Goal: Information Seeking & Learning: Learn about a topic

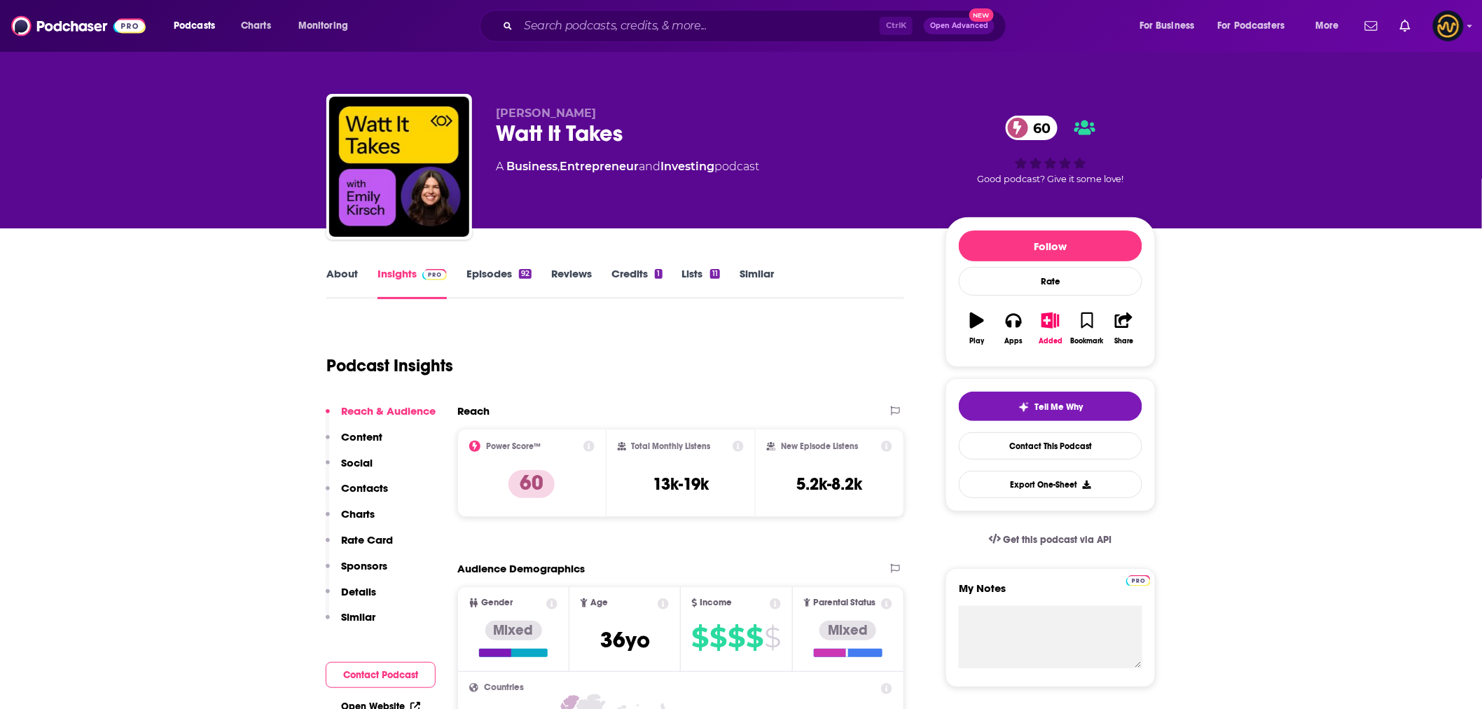
click at [506, 134] on div "Watt It Takes 60" at bounding box center [709, 133] width 427 height 27
copy div "Watt It Takes 60"
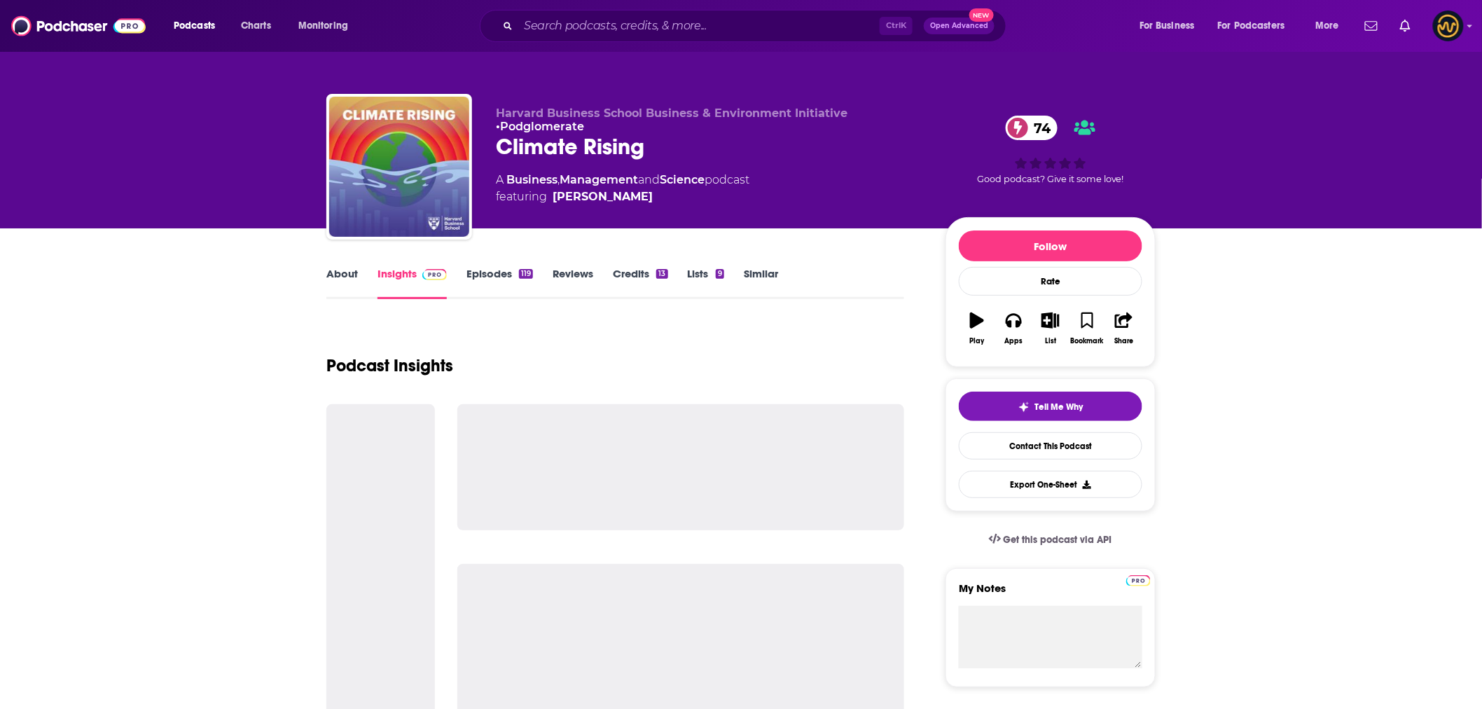
click at [571, 150] on div "Climate Rising 74" at bounding box center [709, 146] width 427 height 27
copy div "Climate Rising 74"
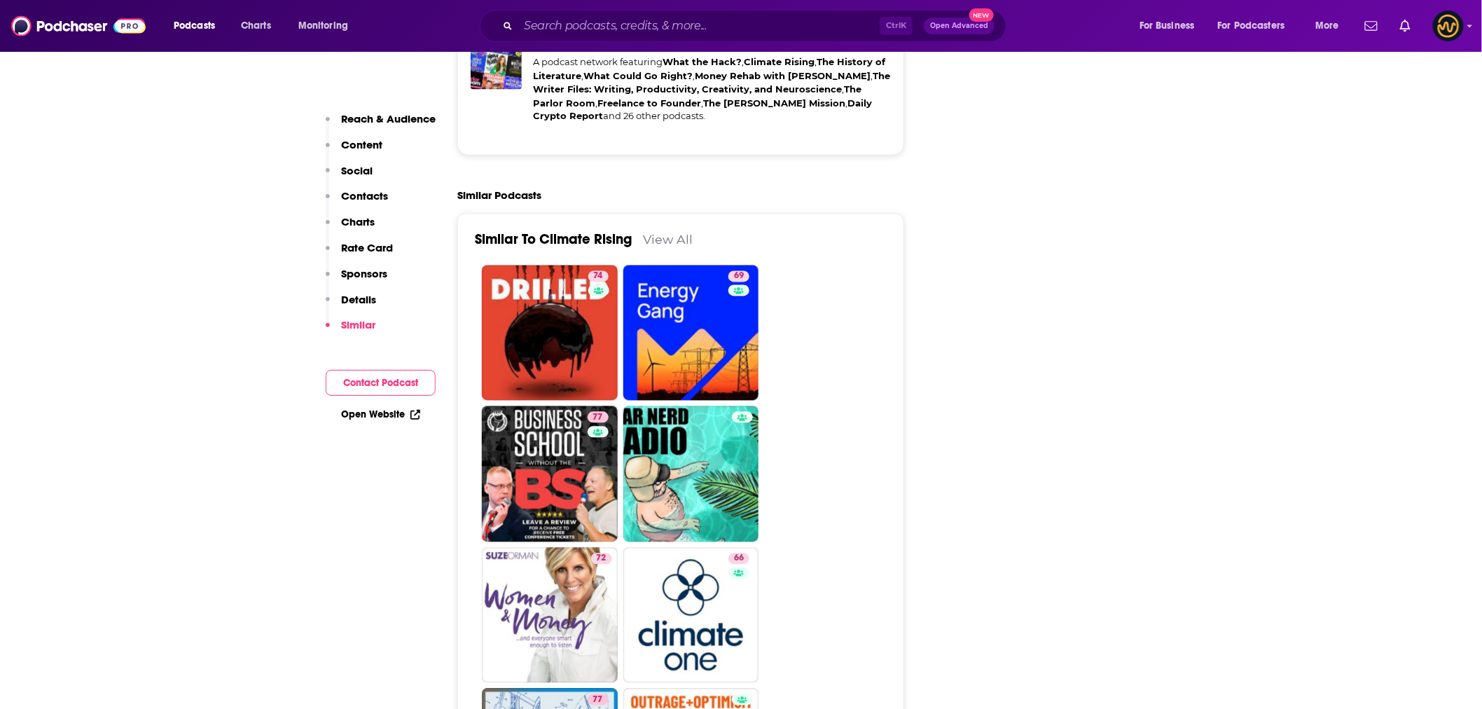
scroll to position [3267, 0]
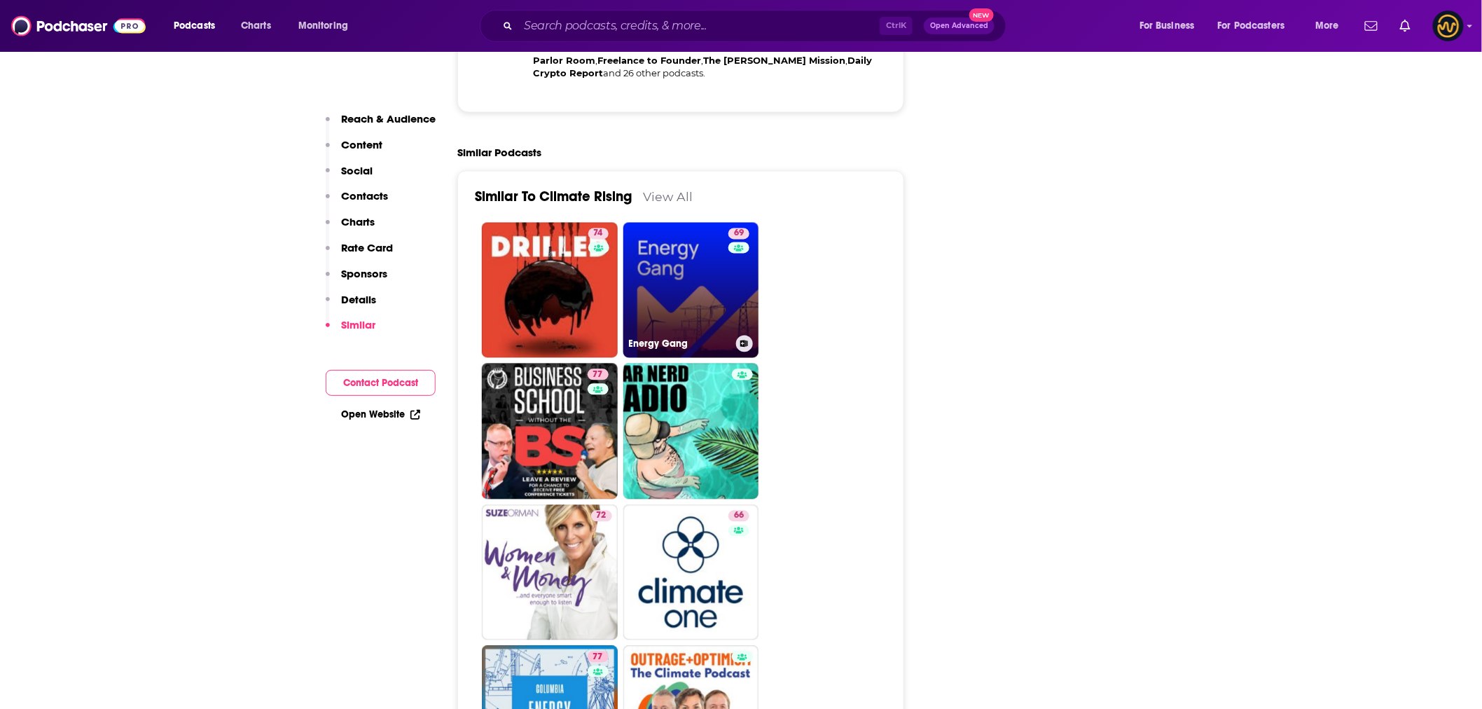
click at [685, 226] on link "69 Energy Gang" at bounding box center [691, 291] width 136 height 136
type input "[URL][DOMAIN_NAME]"
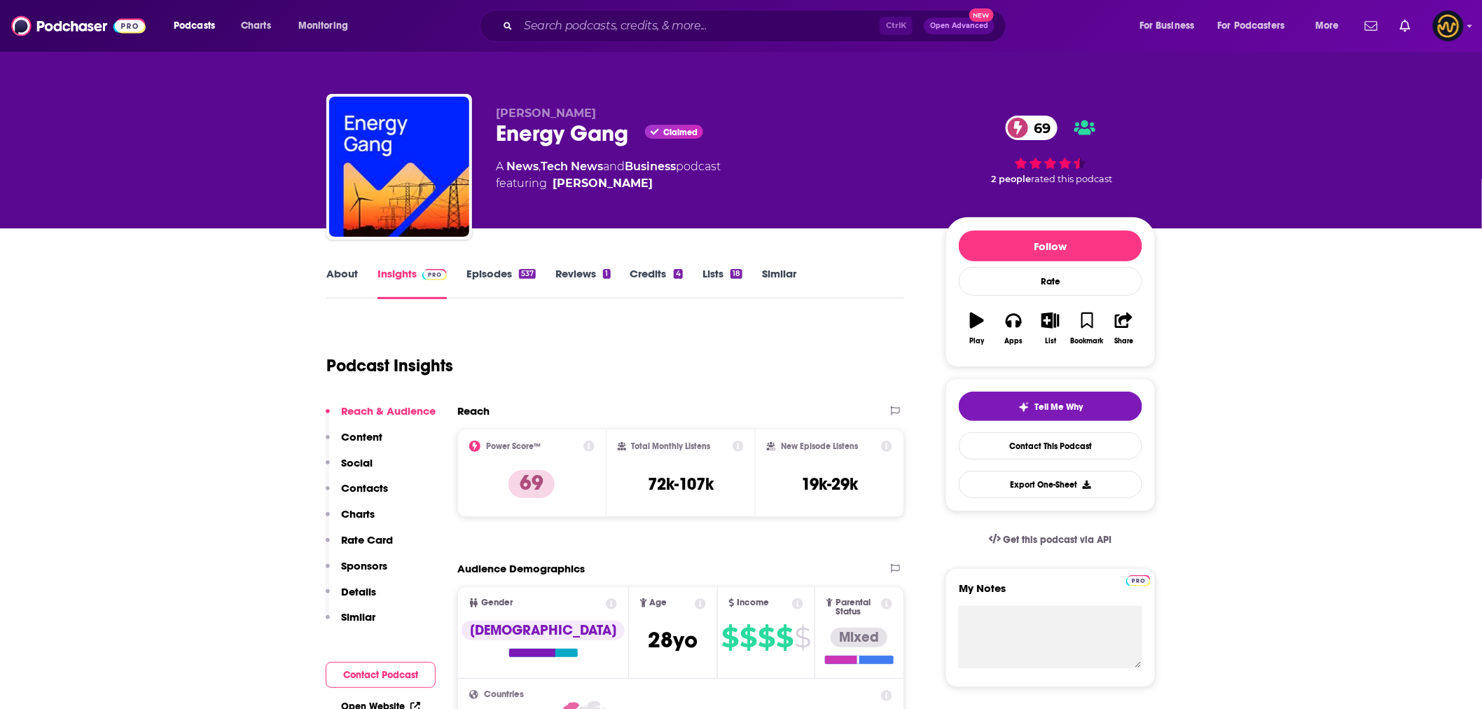
click at [711, 200] on div "Wood Mackenzie Energy Gang Claimed 69 A News , Tech News and Business podcast f…" at bounding box center [709, 162] width 427 height 112
click at [528, 135] on div "Energy Gang Claimed 69" at bounding box center [709, 133] width 427 height 27
copy div "Energy Gang"
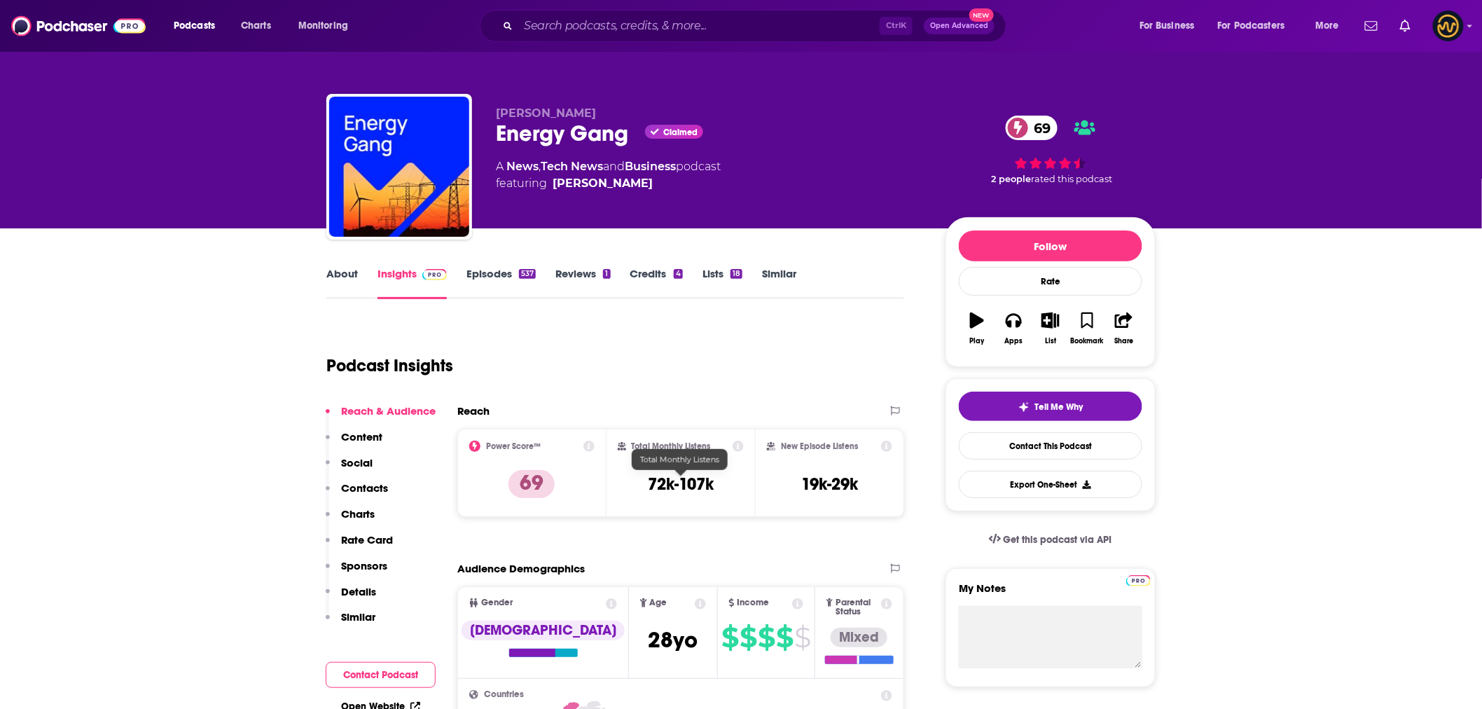
click at [674, 485] on h3 "72k-107k" at bounding box center [681, 483] width 66 height 21
copy div "72k-107k"
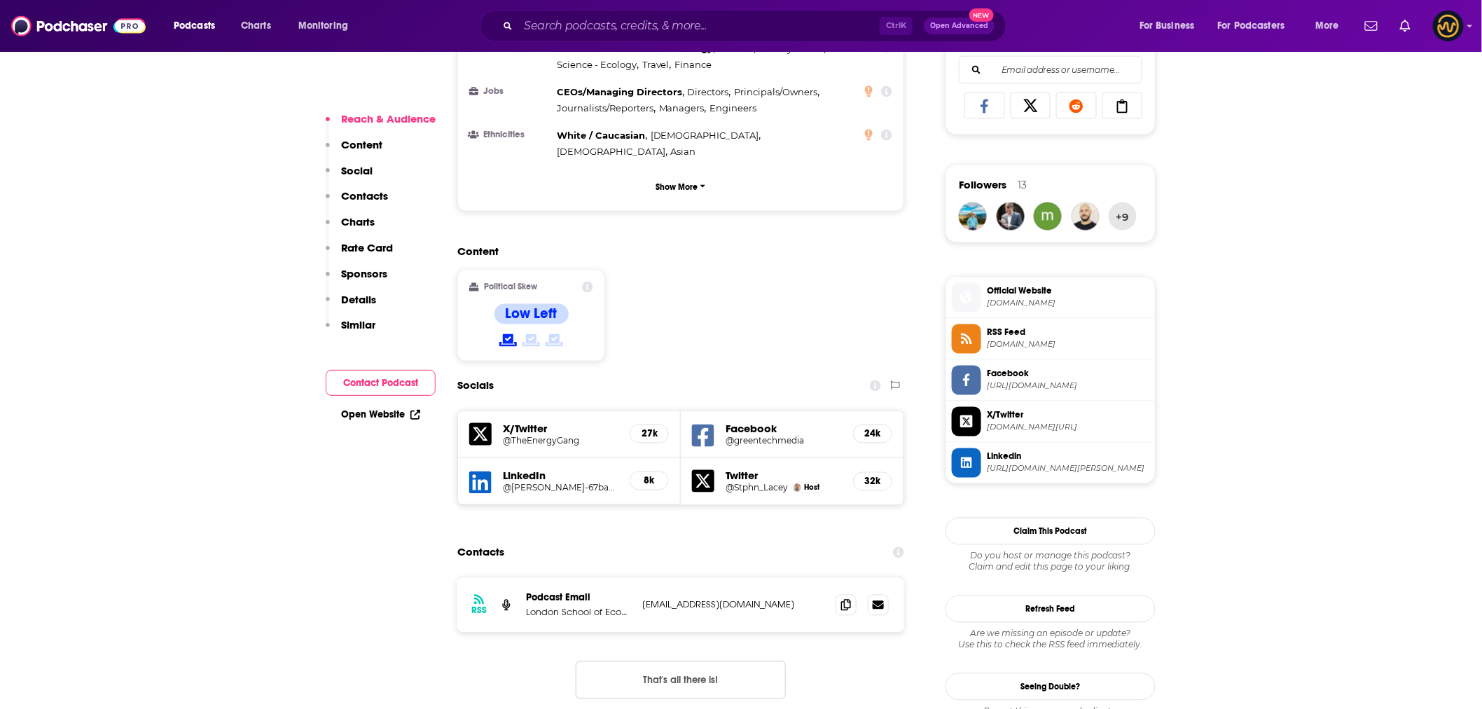
scroll to position [933, 0]
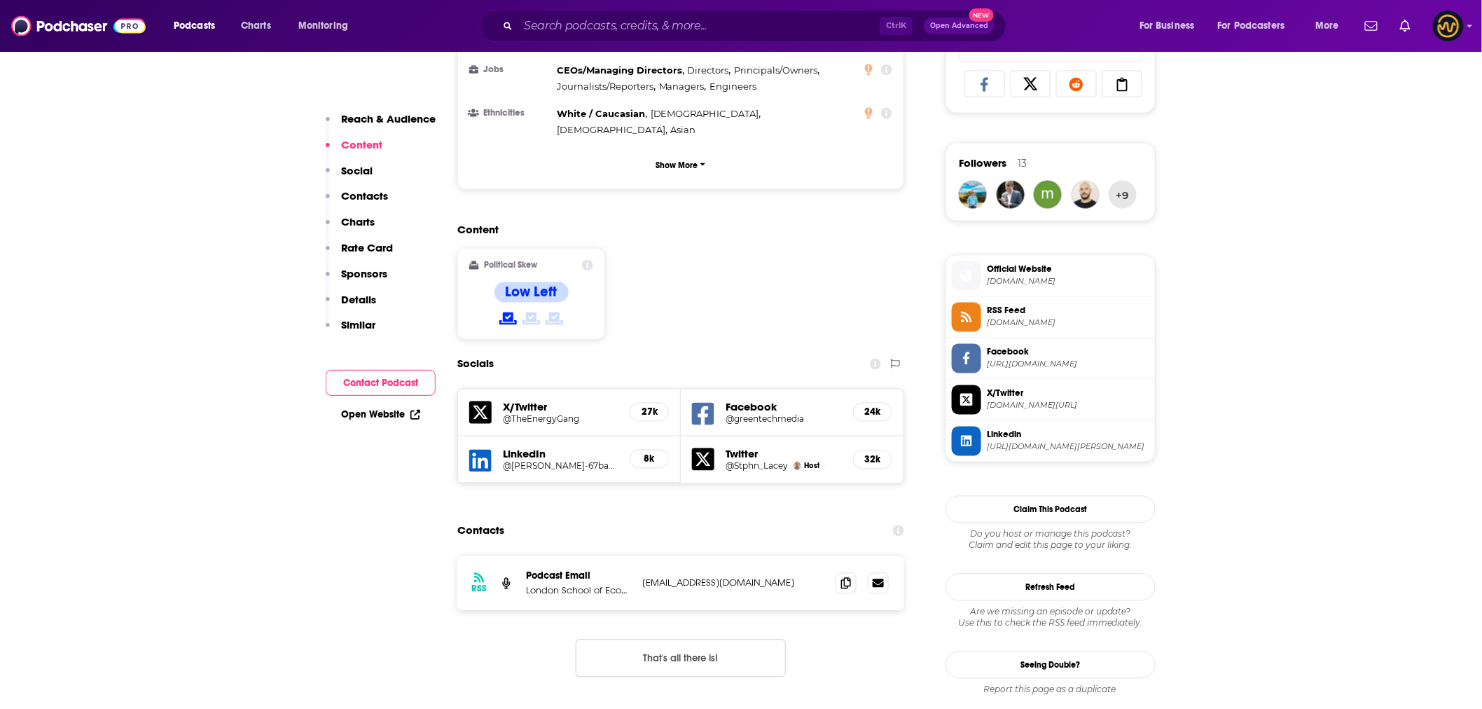
click at [361, 195] on p "Contacts" at bounding box center [364, 195] width 47 height 13
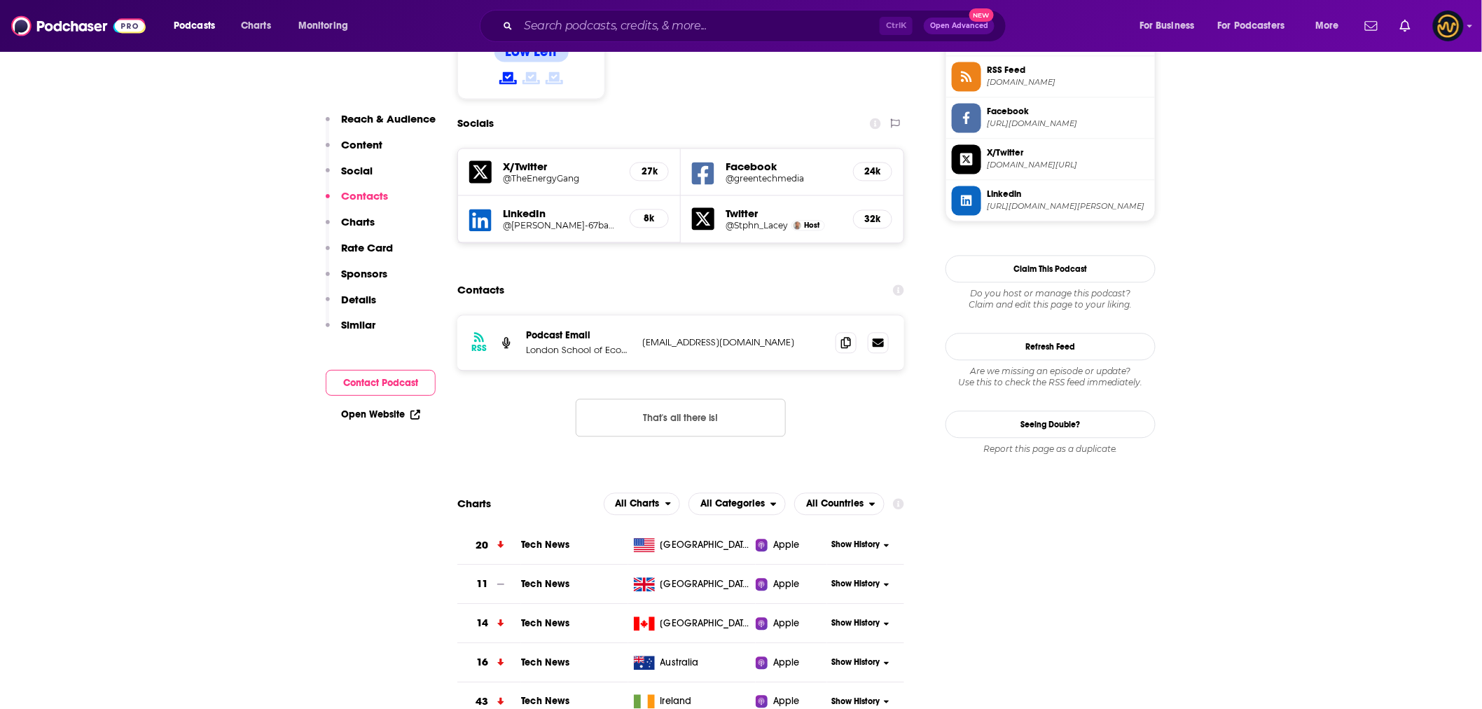
scroll to position [1187, 0]
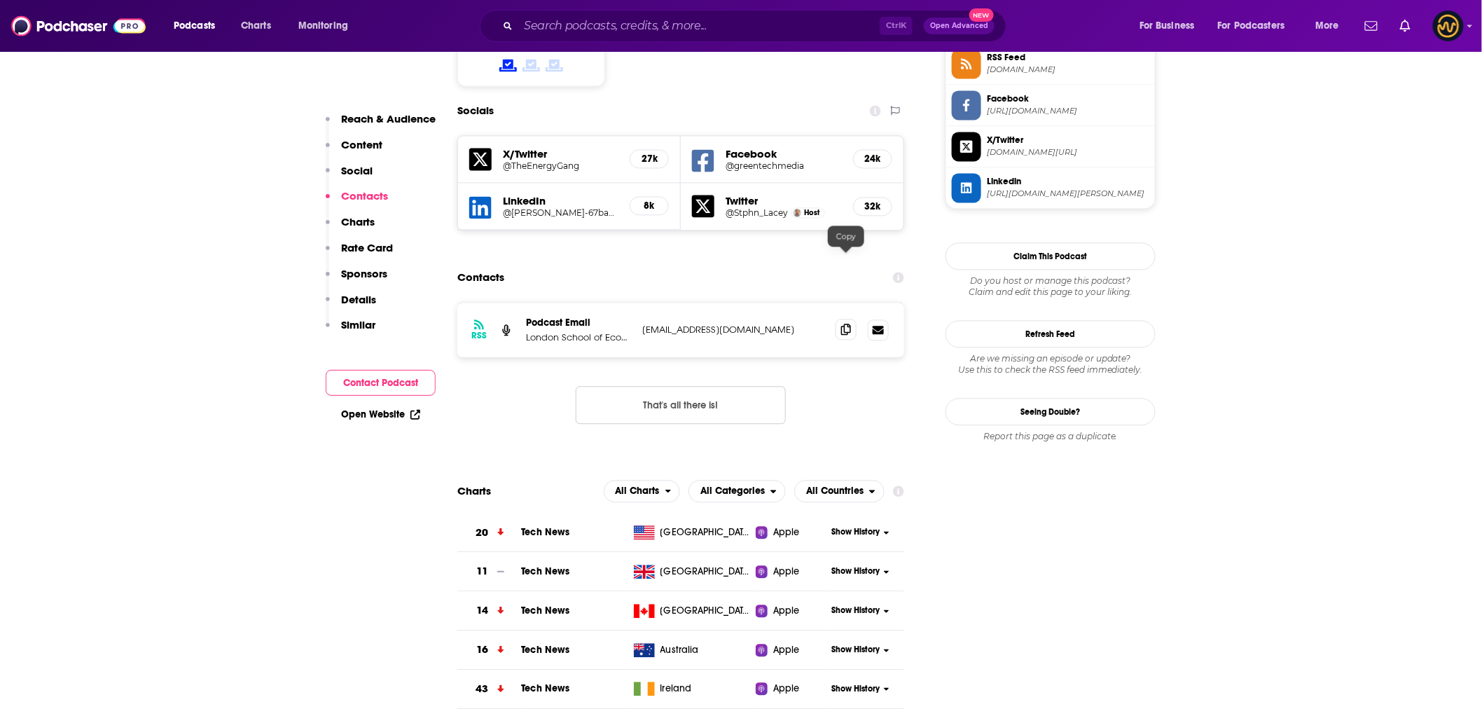
click at [849, 323] on icon at bounding box center [846, 328] width 10 height 11
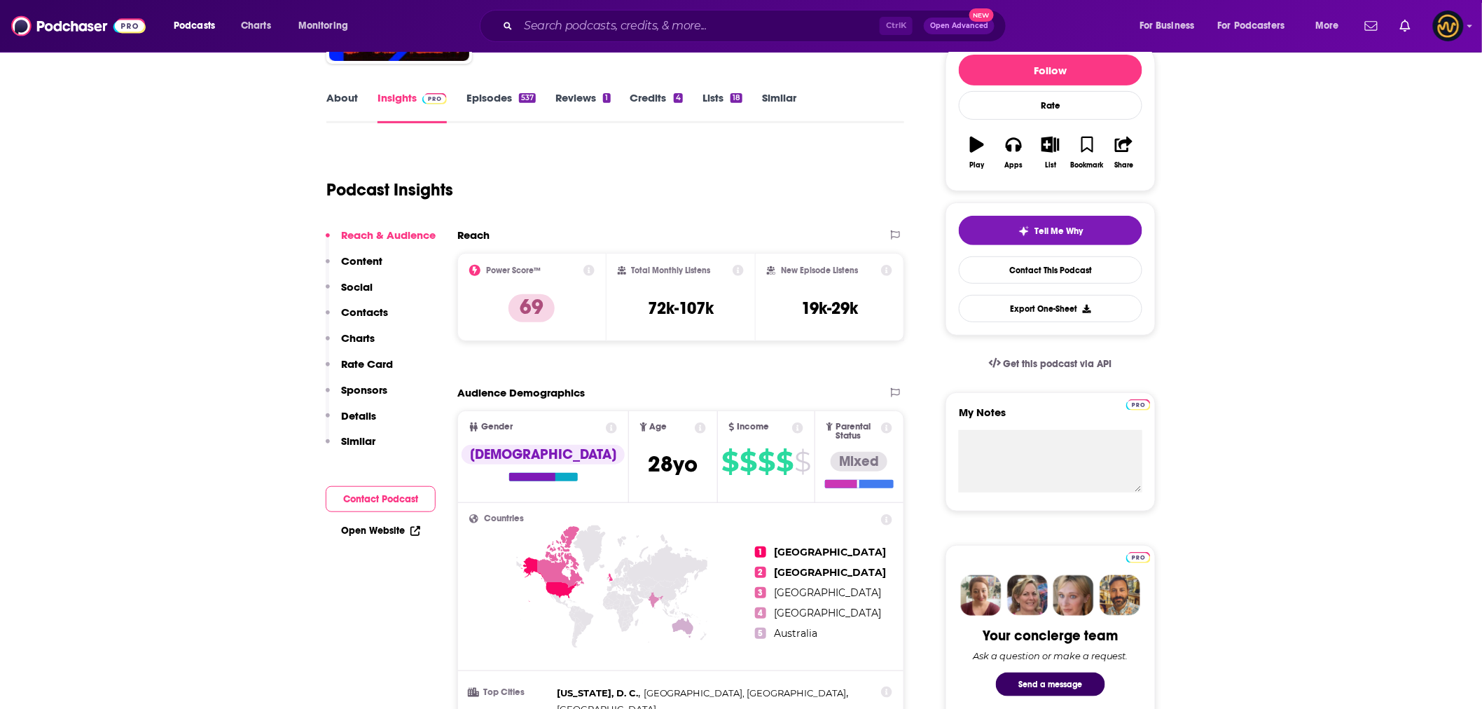
scroll to position [0, 0]
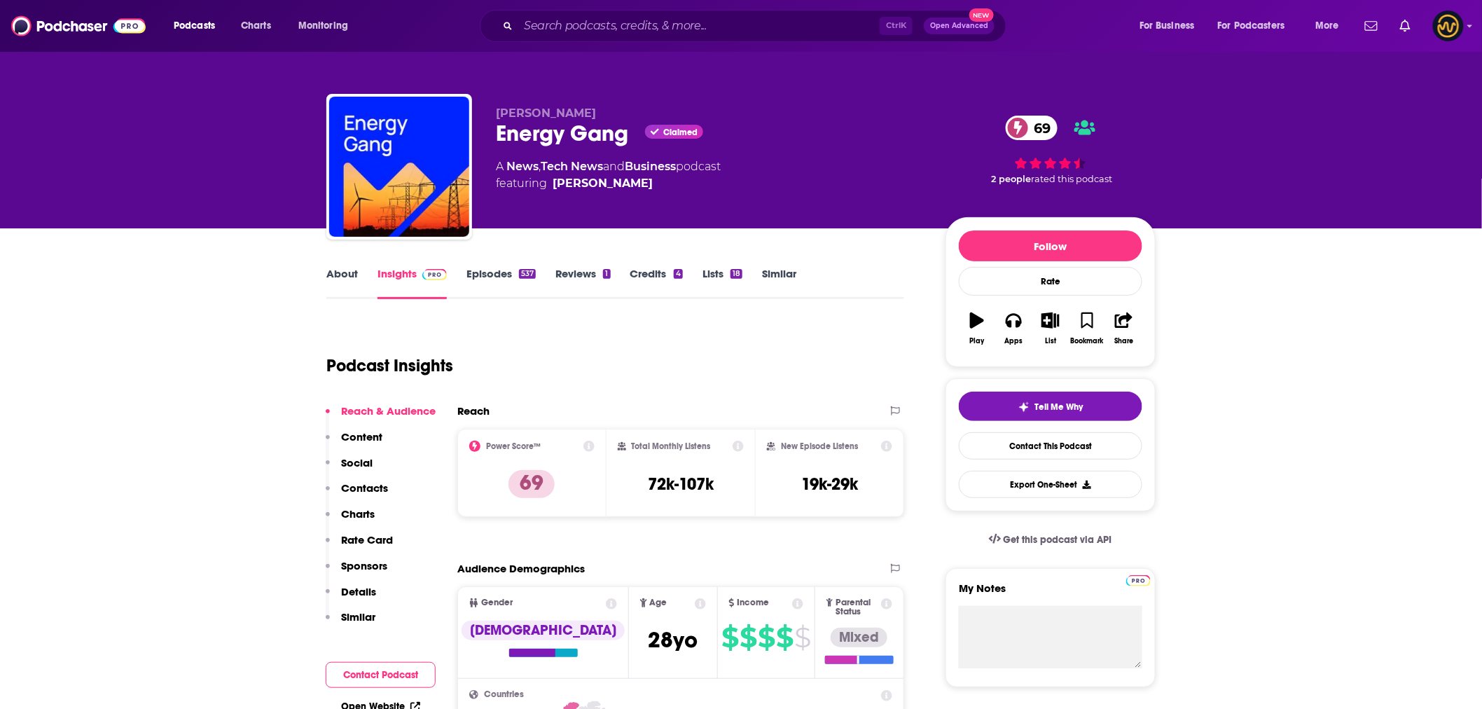
click at [333, 276] on link "About" at bounding box center [342, 283] width 32 height 32
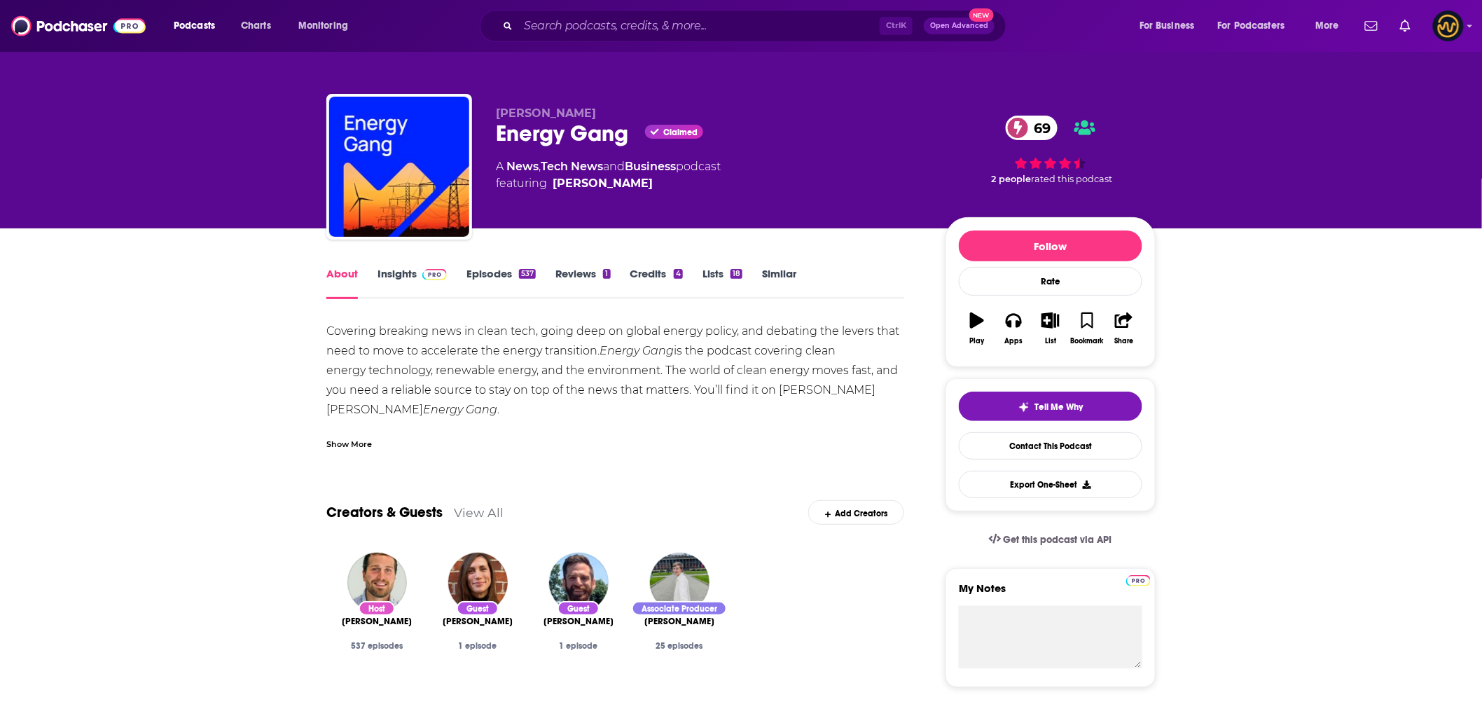
click at [343, 443] on div "Show More" at bounding box center [349, 442] width 46 height 13
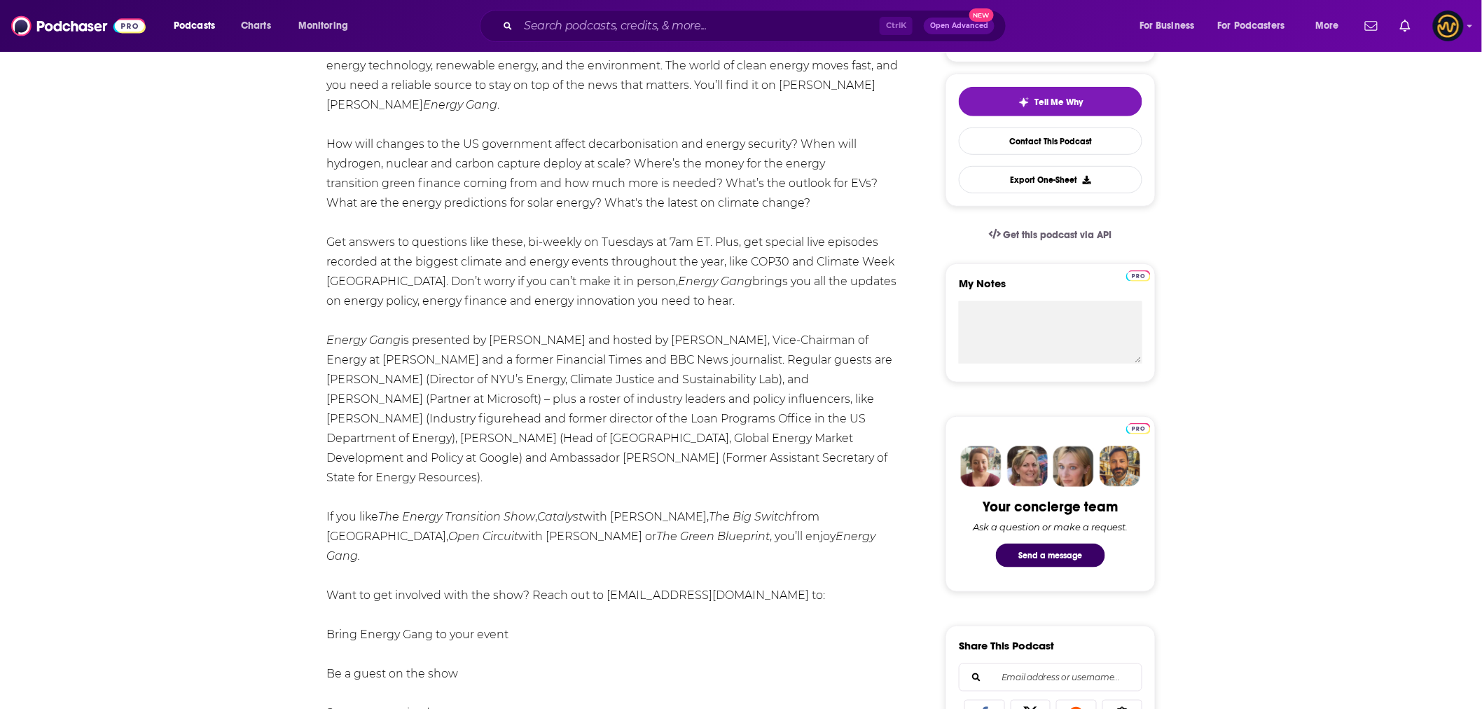
scroll to position [311, 0]
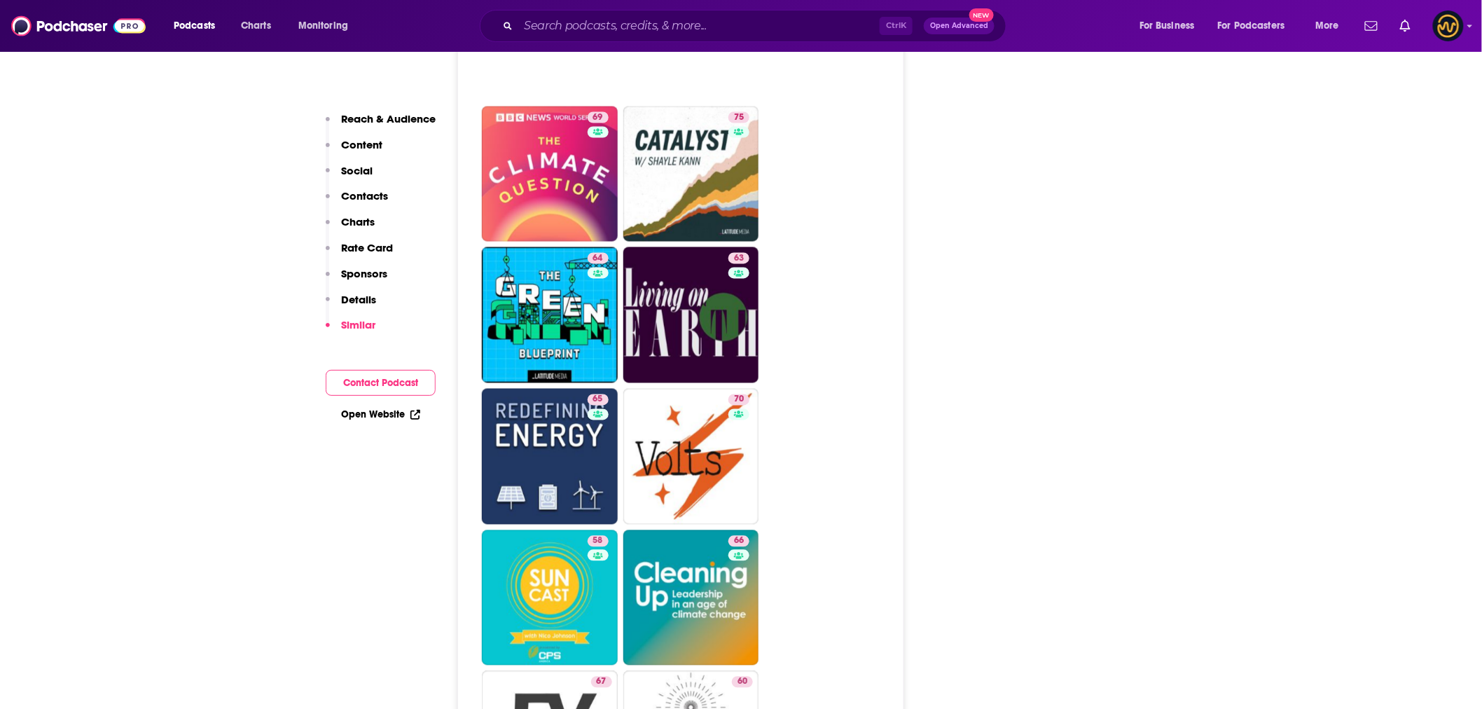
scroll to position [3189, 0]
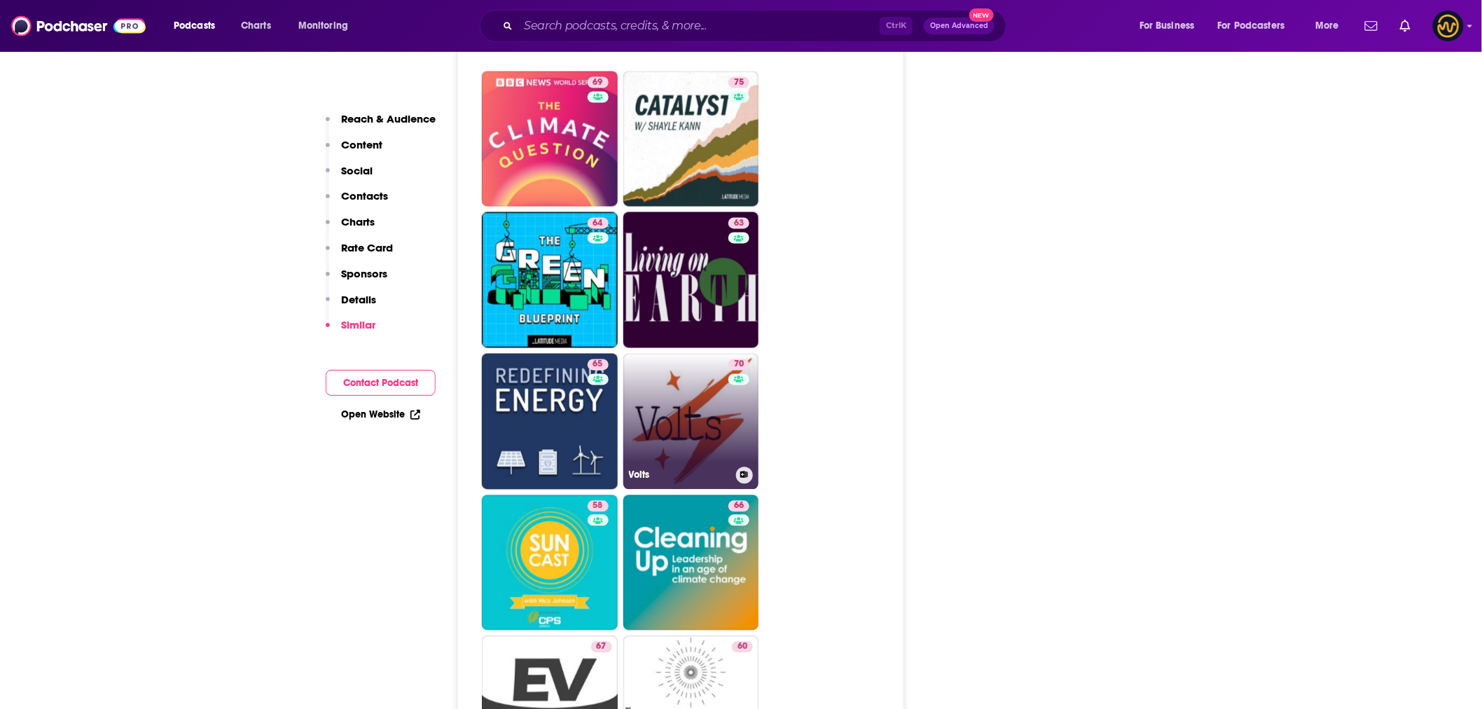
click at [708, 367] on link "70 Volts" at bounding box center [691, 422] width 136 height 136
type input "https://www.podchaser.com/podcasts/volts-3737431"
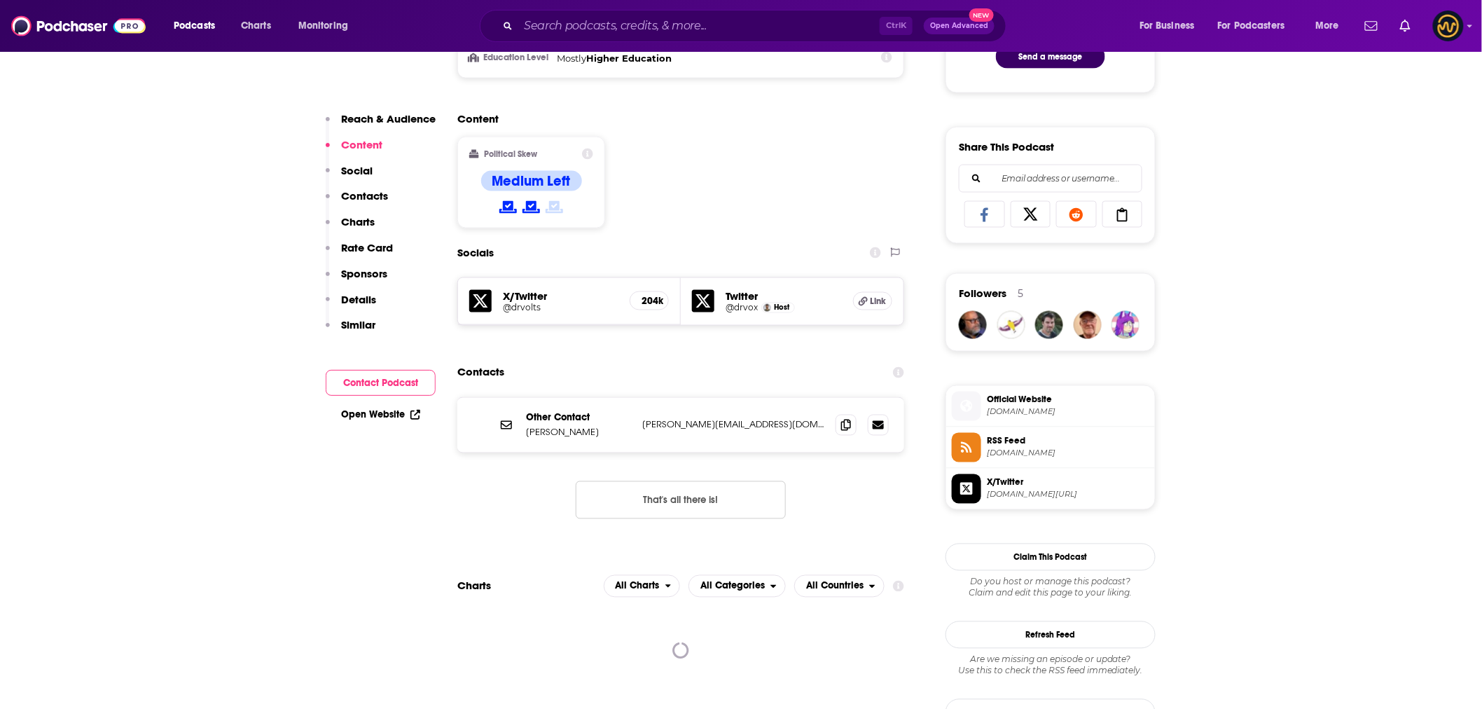
scroll to position [856, 0]
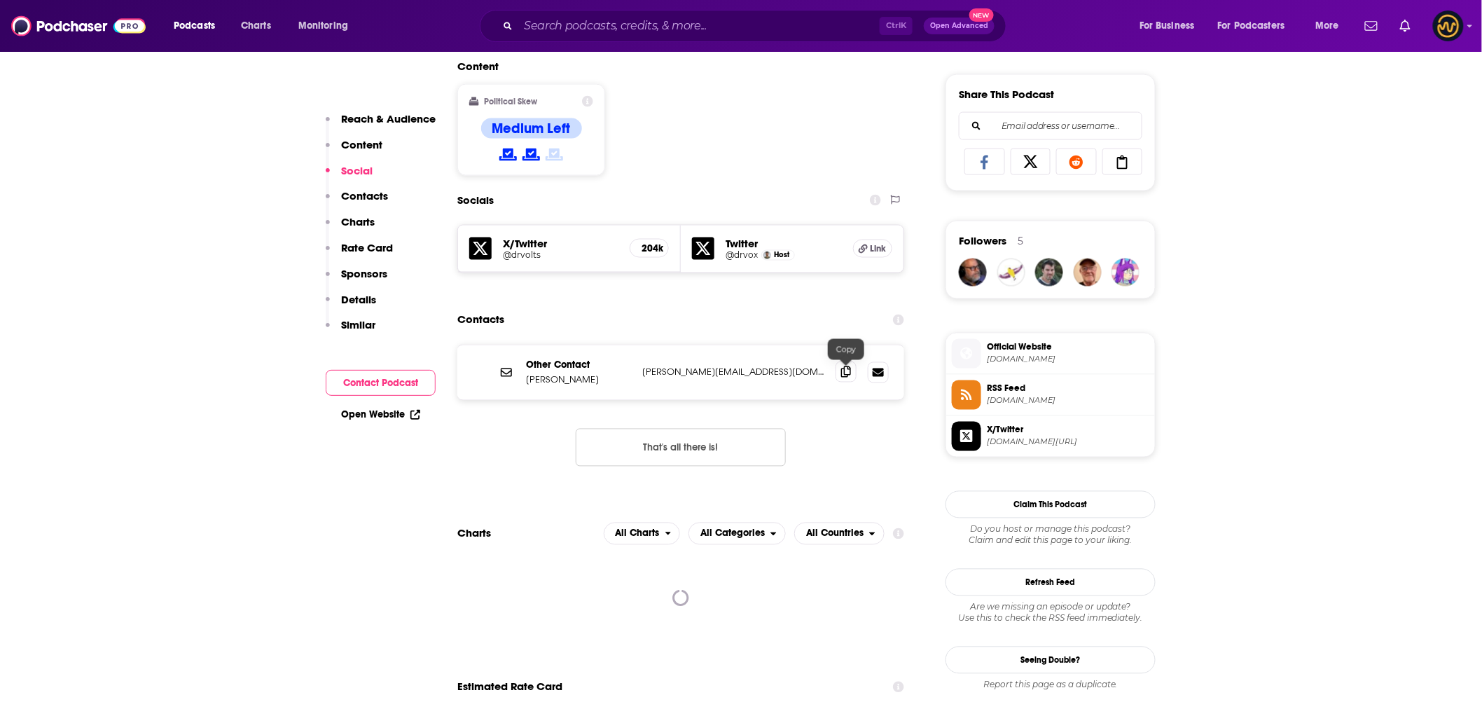
click at [844, 376] on icon at bounding box center [846, 371] width 10 height 11
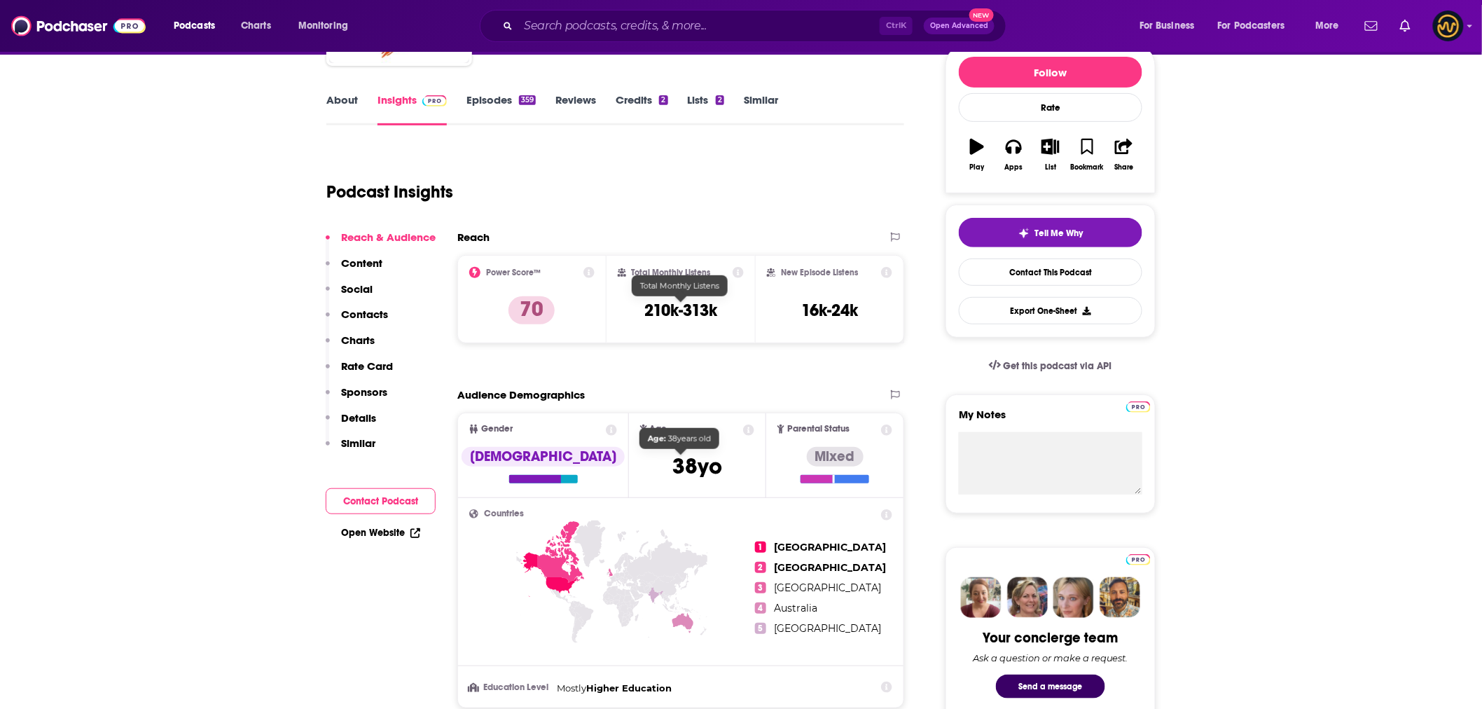
scroll to position [0, 0]
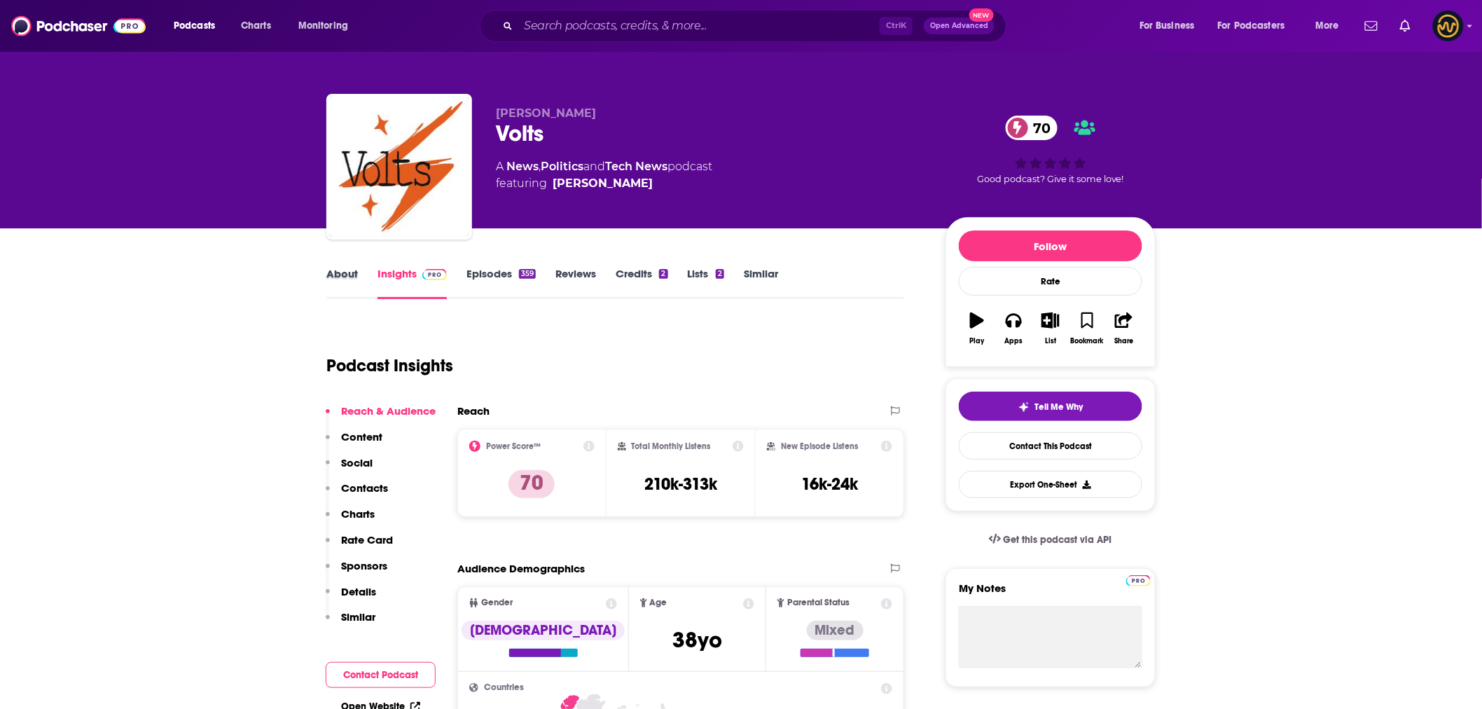
click at [358, 274] on div "About" at bounding box center [351, 283] width 51 height 32
click at [341, 274] on link "About" at bounding box center [342, 283] width 32 height 32
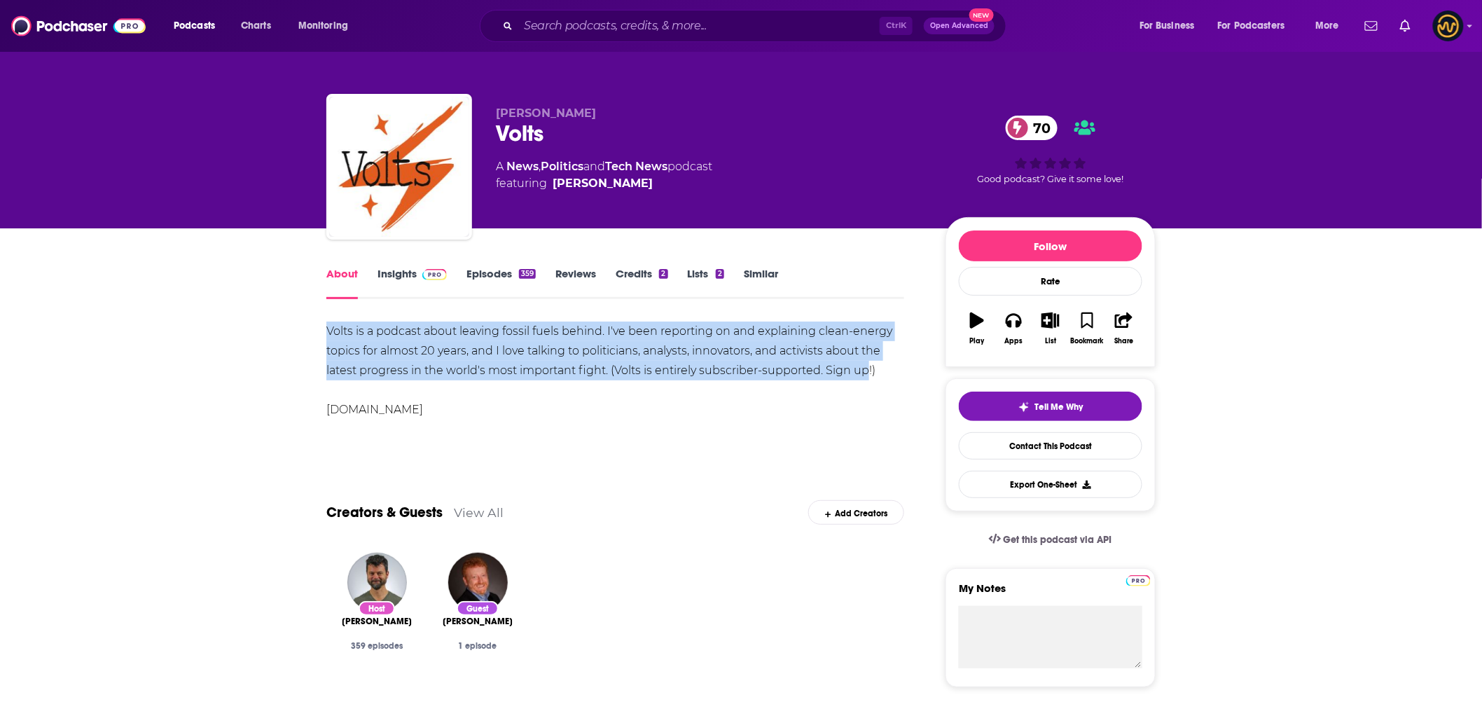
drag, startPoint x: 323, startPoint y: 329, endPoint x: 865, endPoint y: 372, distance: 543.6
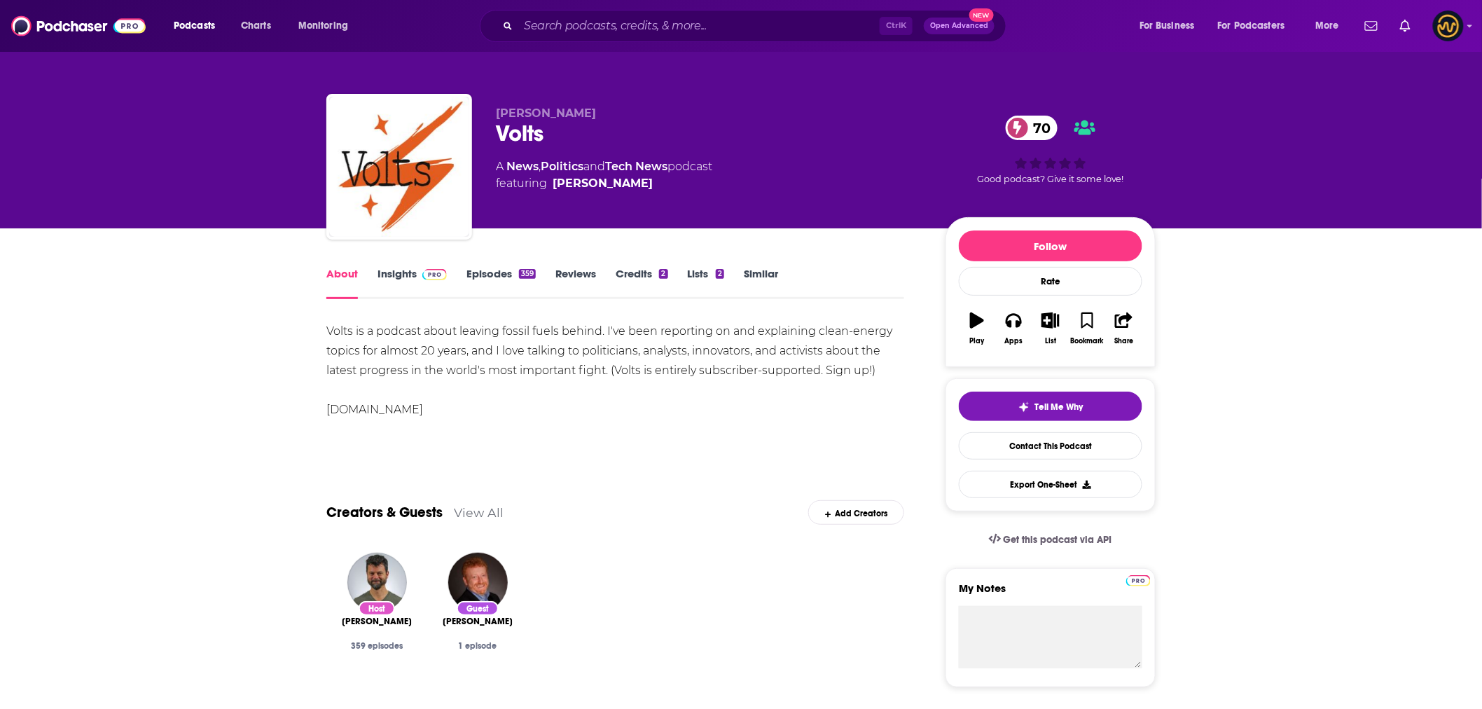
click at [618, 398] on div "Volts is a podcast about leaving fossil fuels behind. I've been reporting on an…" at bounding box center [615, 370] width 578 height 98
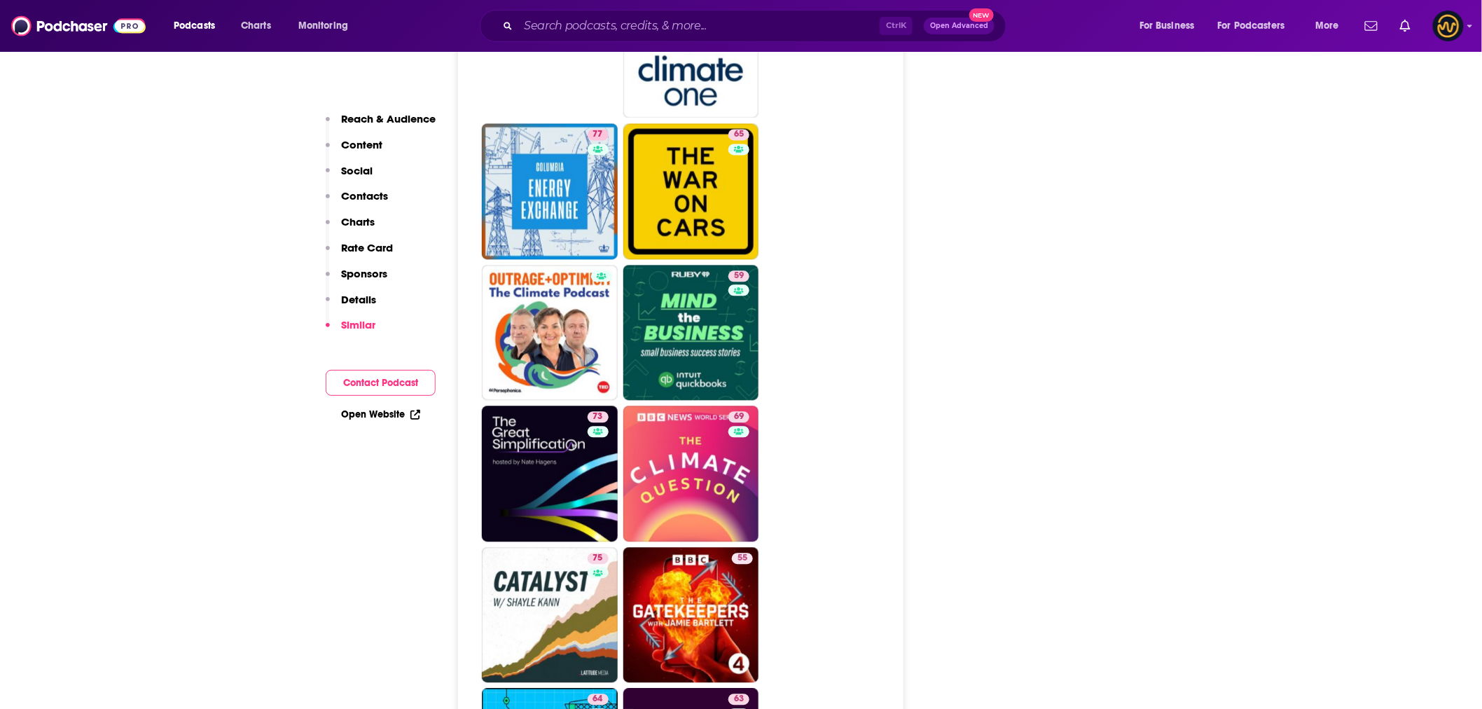
scroll to position [3423, 0]
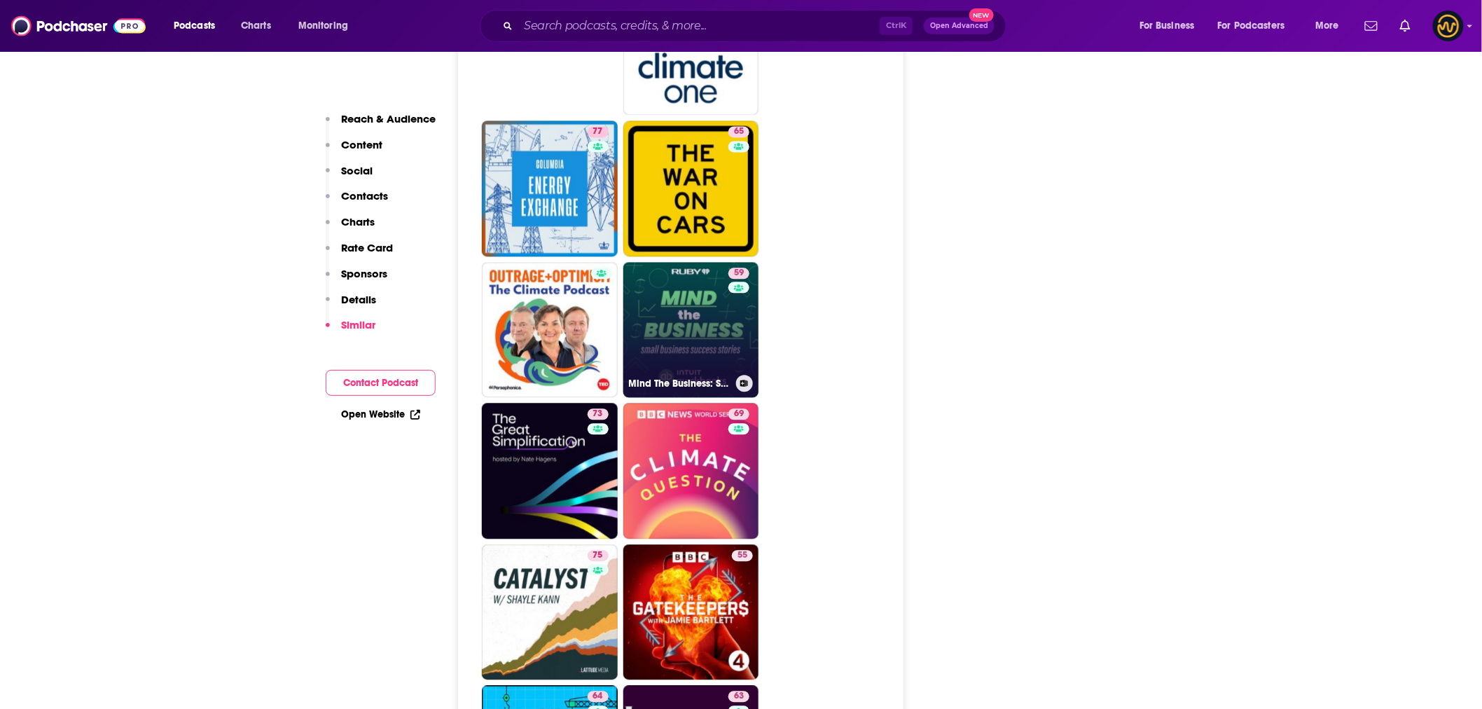
click at [719, 269] on link "59 Mind The Business: Small Business Success Stories" at bounding box center [691, 330] width 136 height 136
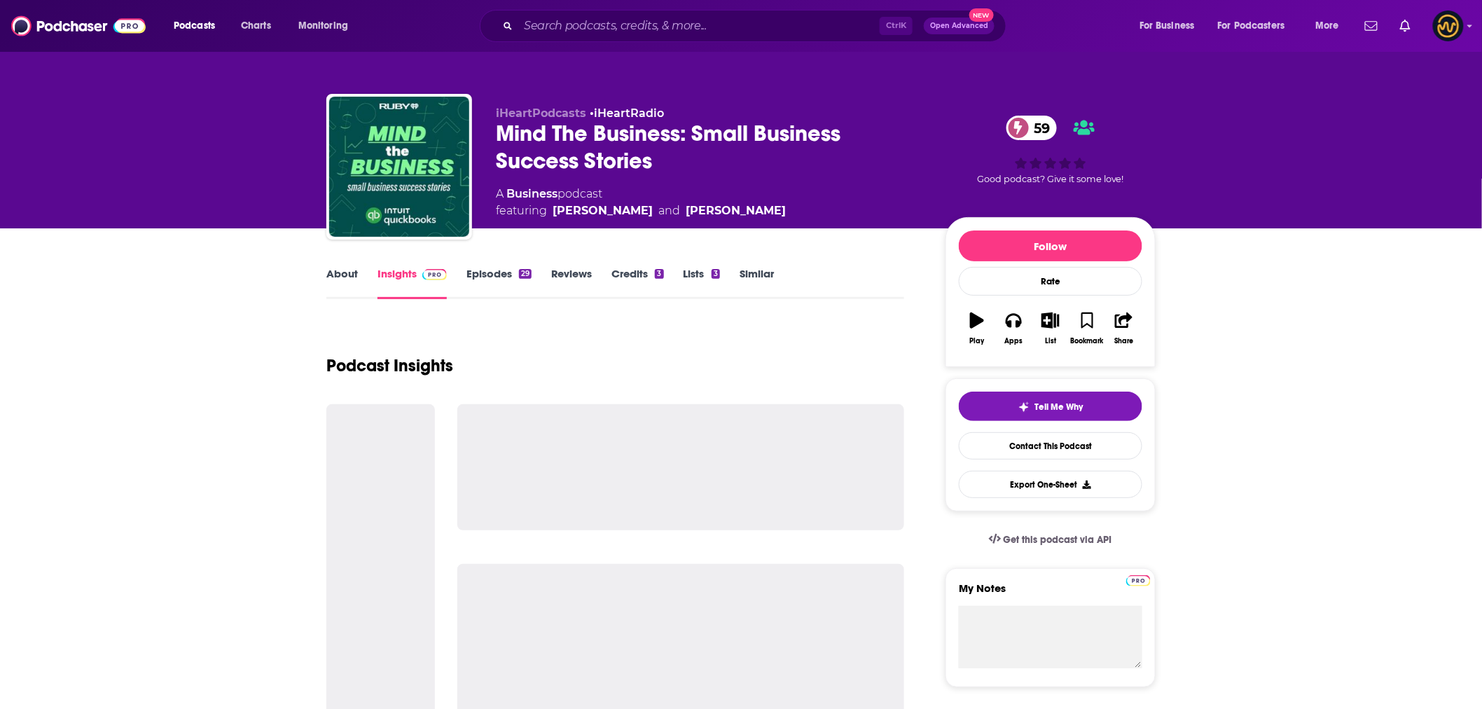
click at [677, 330] on div "Podcast Insights" at bounding box center [615, 356] width 578 height 71
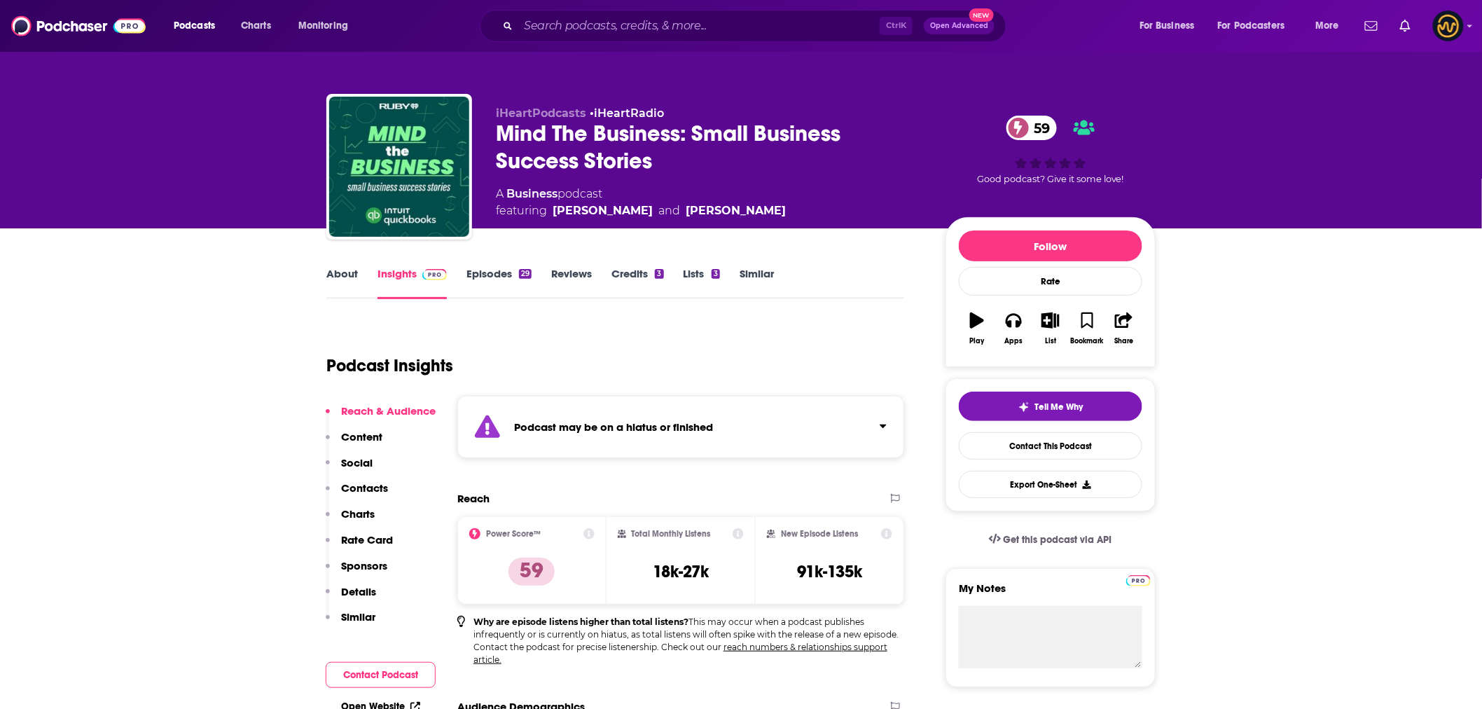
type input "https://www.podchaser.com/podcasts/energy-gang-109600"
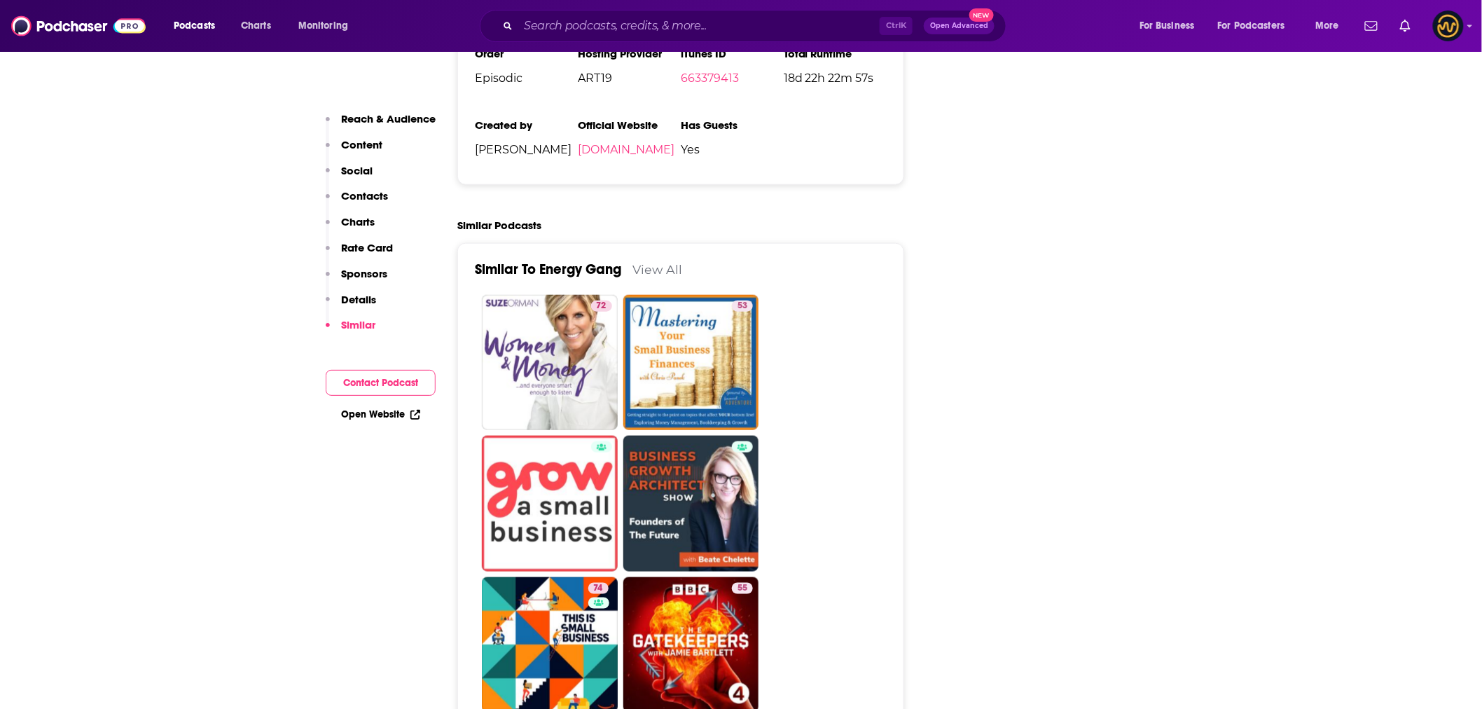
scroll to position [2645, 0]
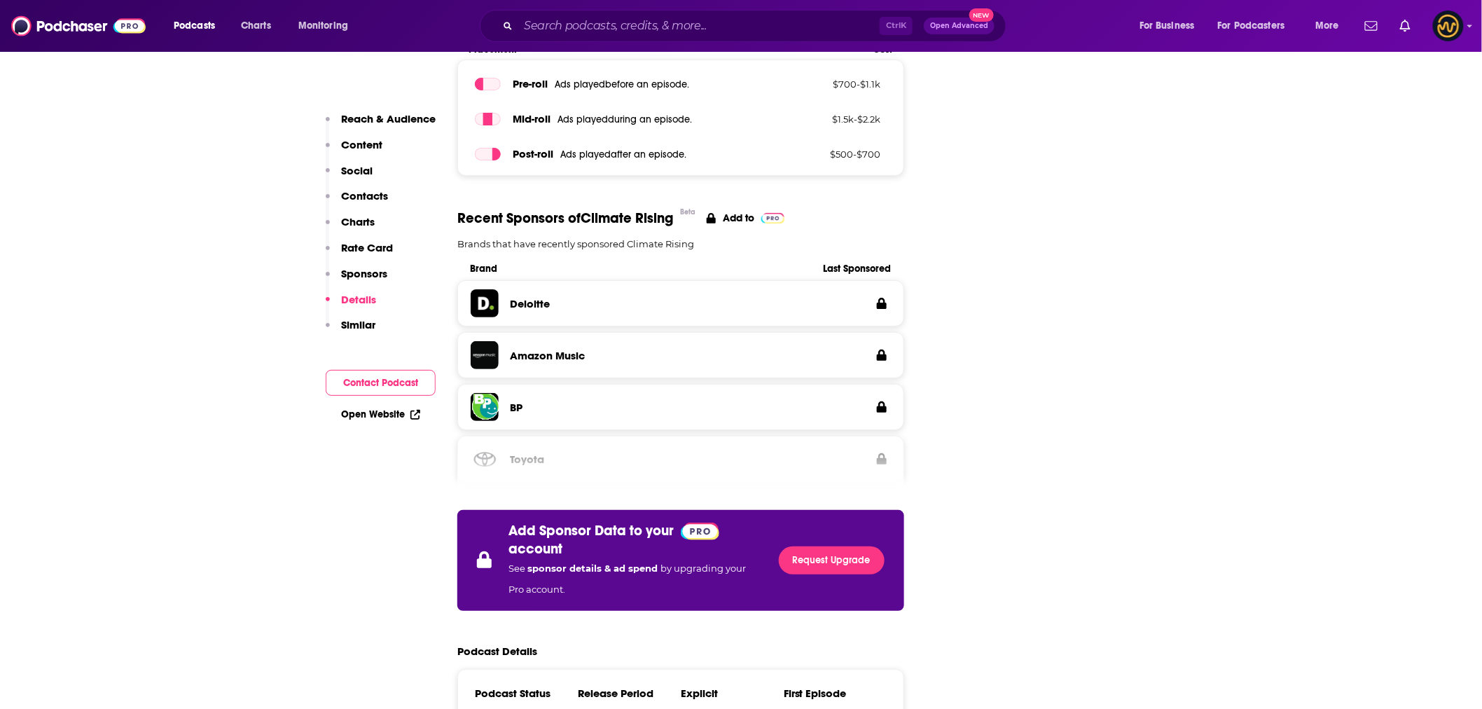
scroll to position [2178, 0]
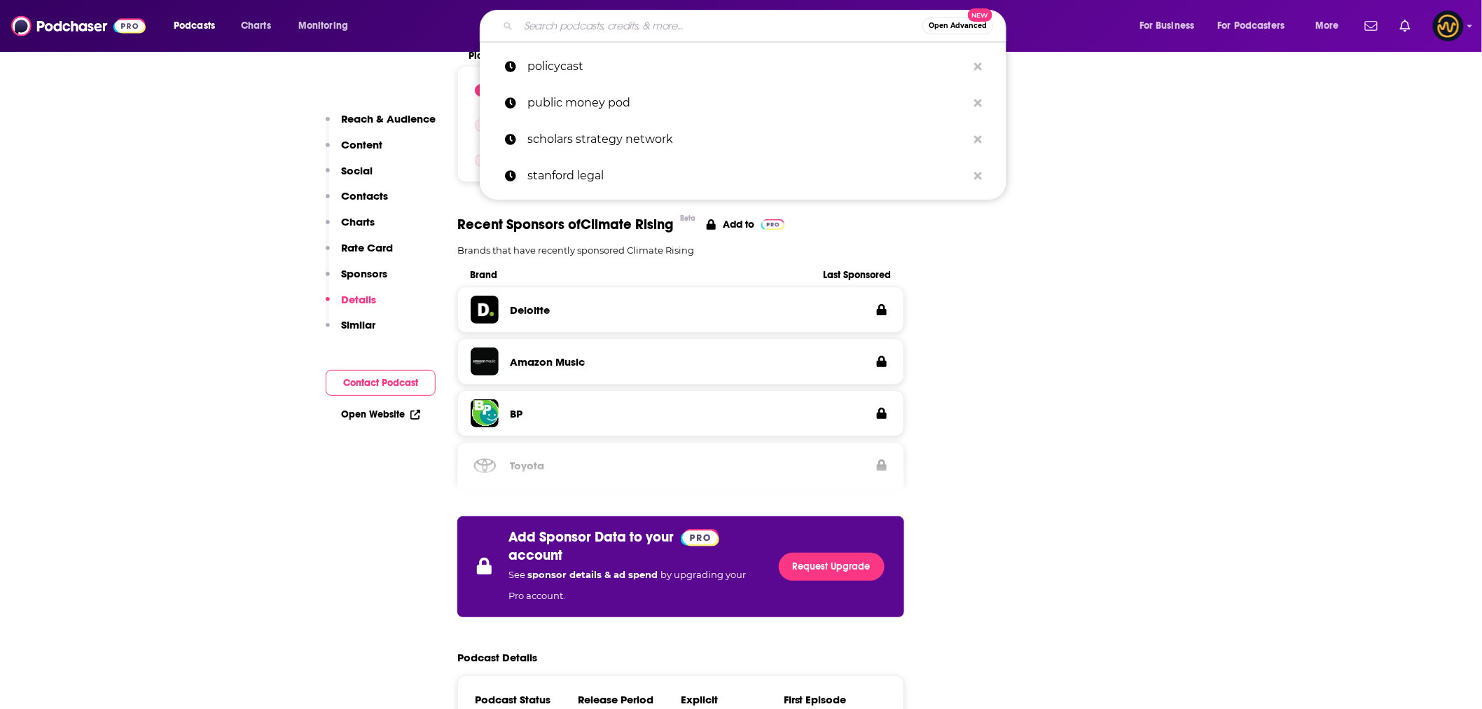
click at [542, 22] on input "Search podcasts, credits, & more..." at bounding box center [720, 26] width 404 height 22
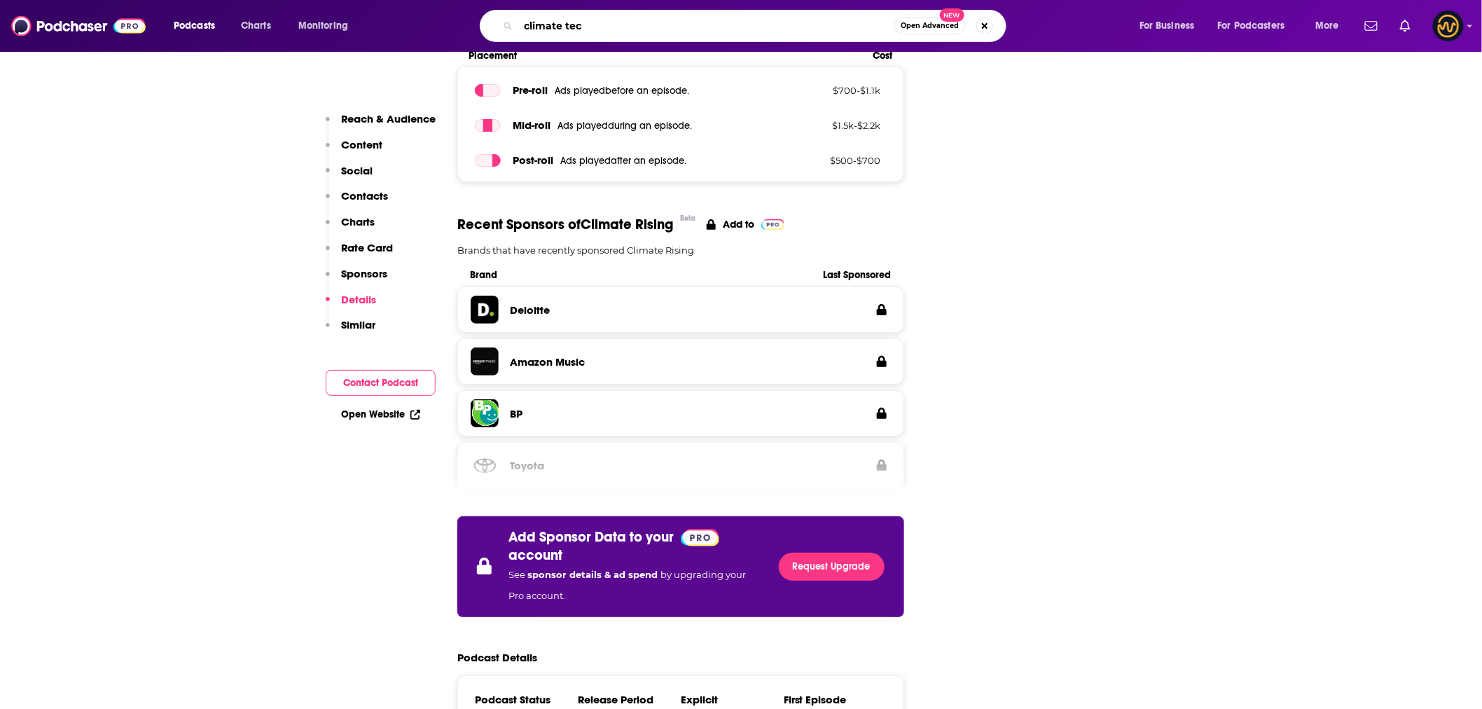
type input "climate tech"
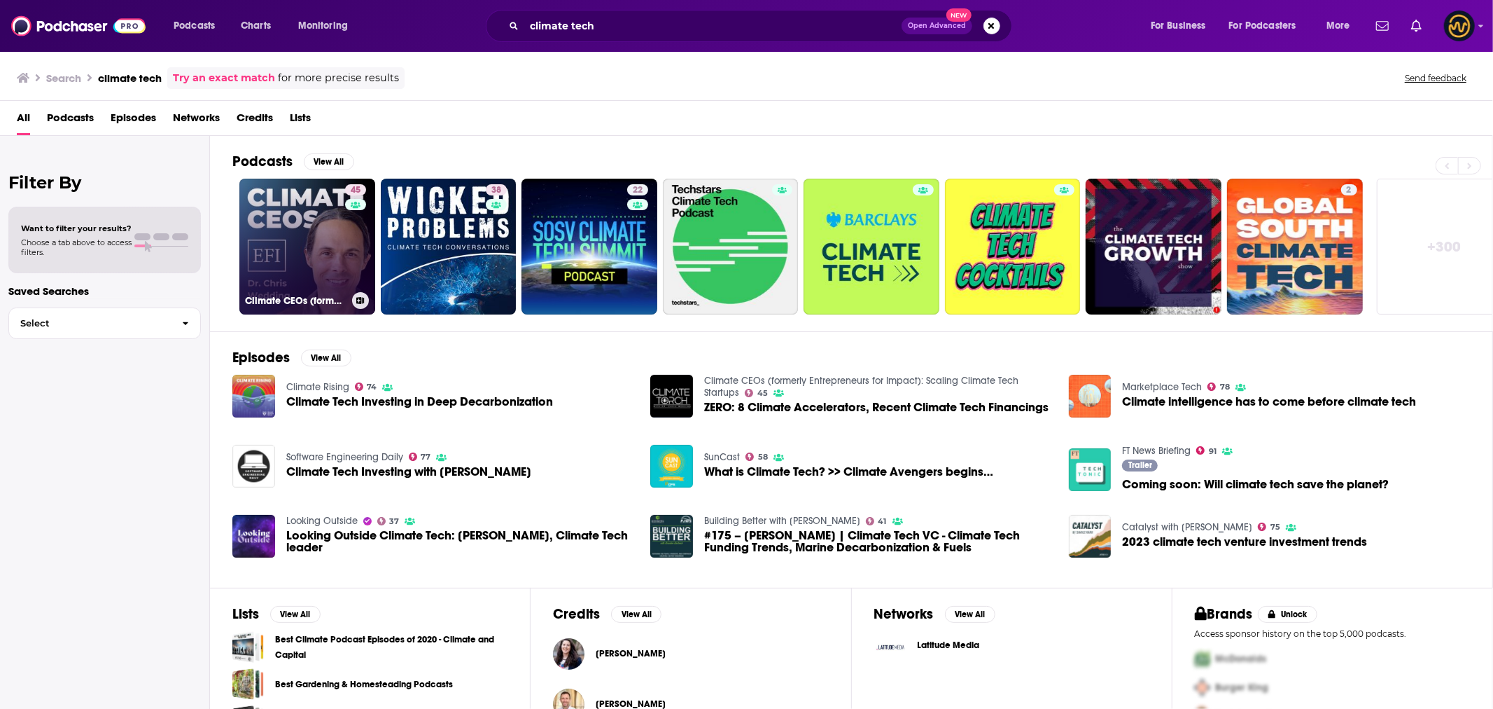
click at [316, 267] on link "45 Climate CEOs (formerly Entrepreneurs for Impact): Scaling Climate Tech Start…" at bounding box center [307, 247] width 136 height 136
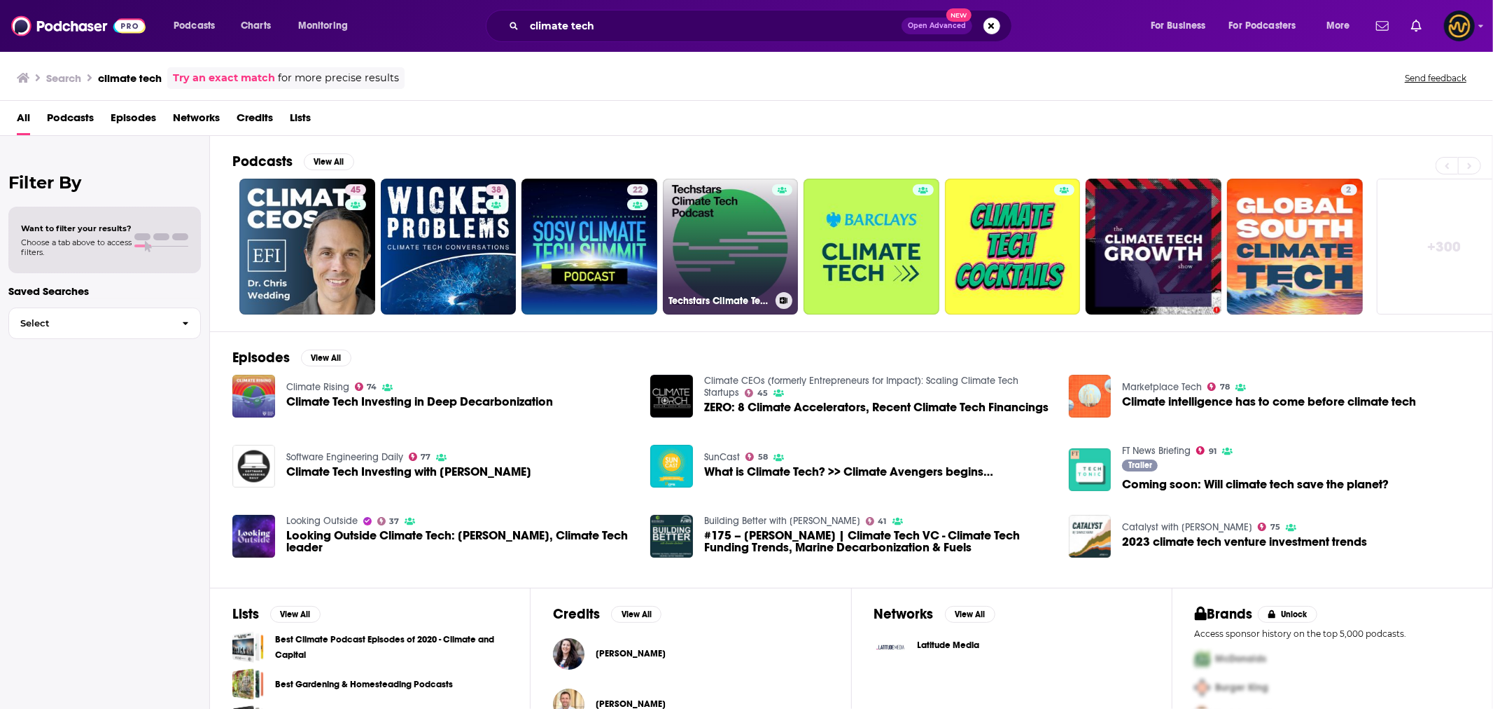
click at [747, 233] on link "Techstars Climate Tech Podcast" at bounding box center [731, 247] width 136 height 136
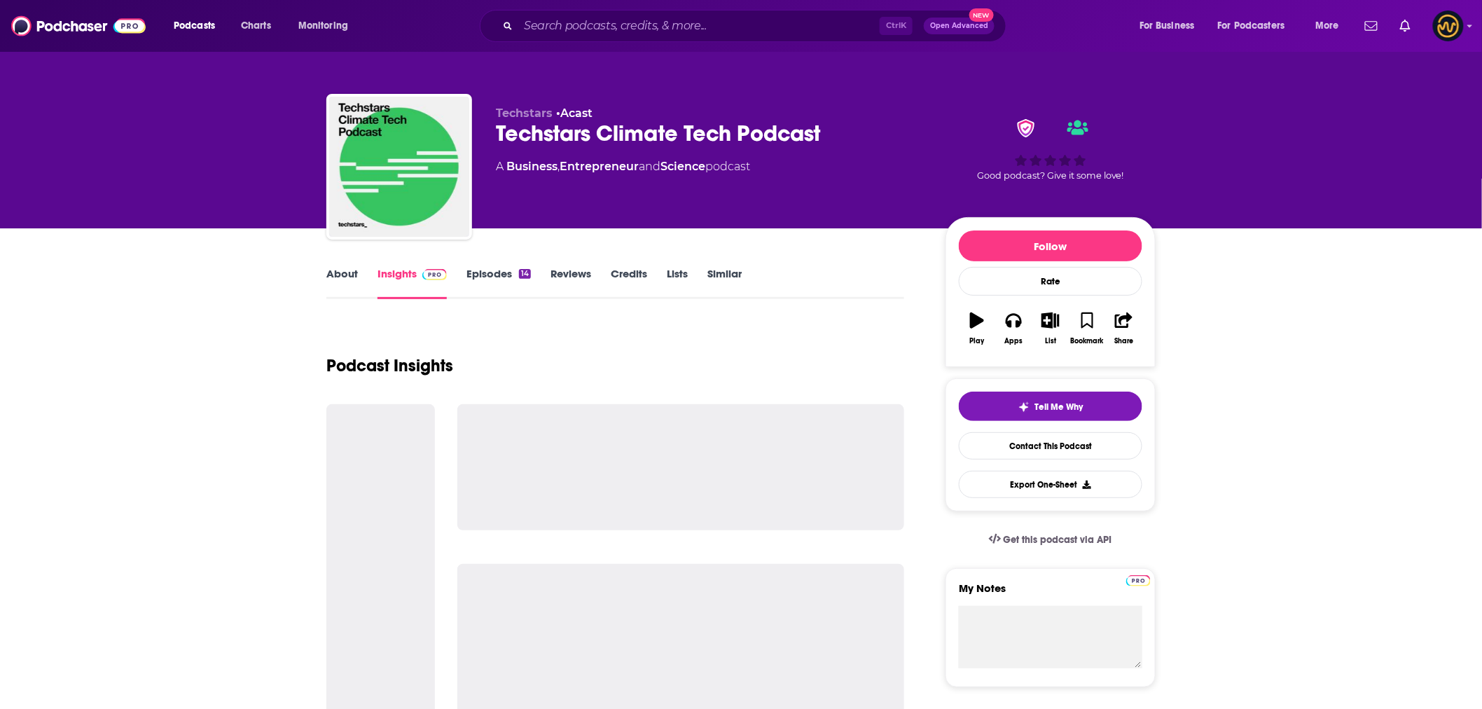
drag, startPoint x: 259, startPoint y: 373, endPoint x: 374, endPoint y: 279, distance: 148.7
click at [344, 274] on link "About" at bounding box center [342, 283] width 32 height 32
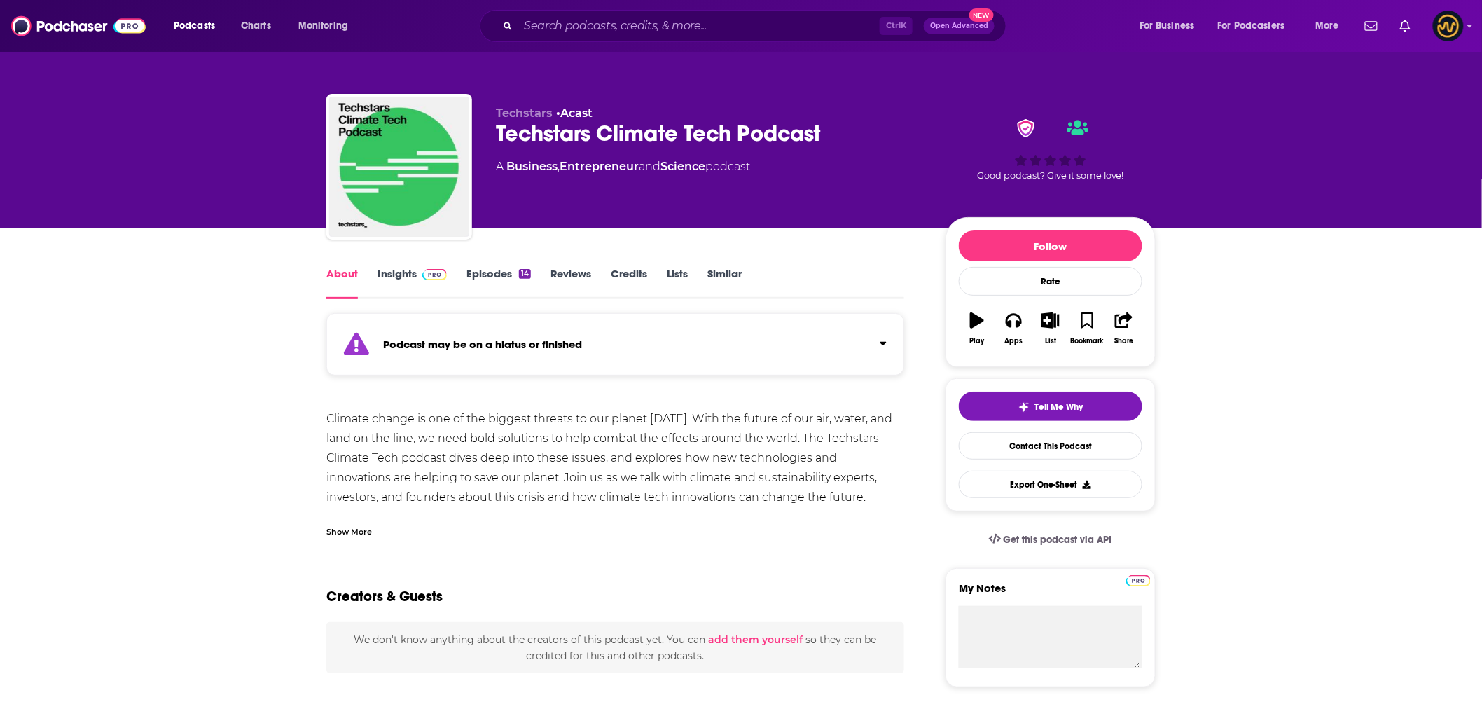
click at [403, 279] on link "Insights" at bounding box center [411, 283] width 69 height 32
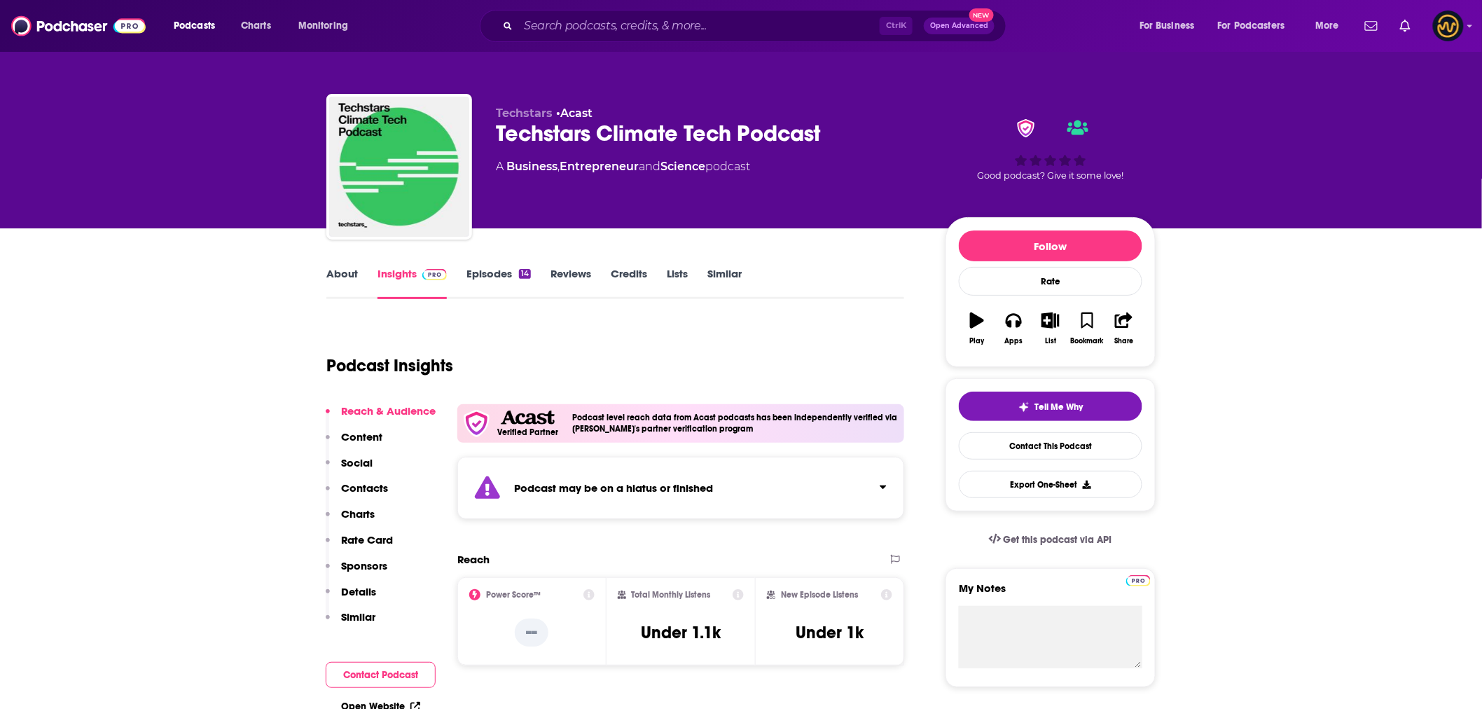
scroll to position [78, 0]
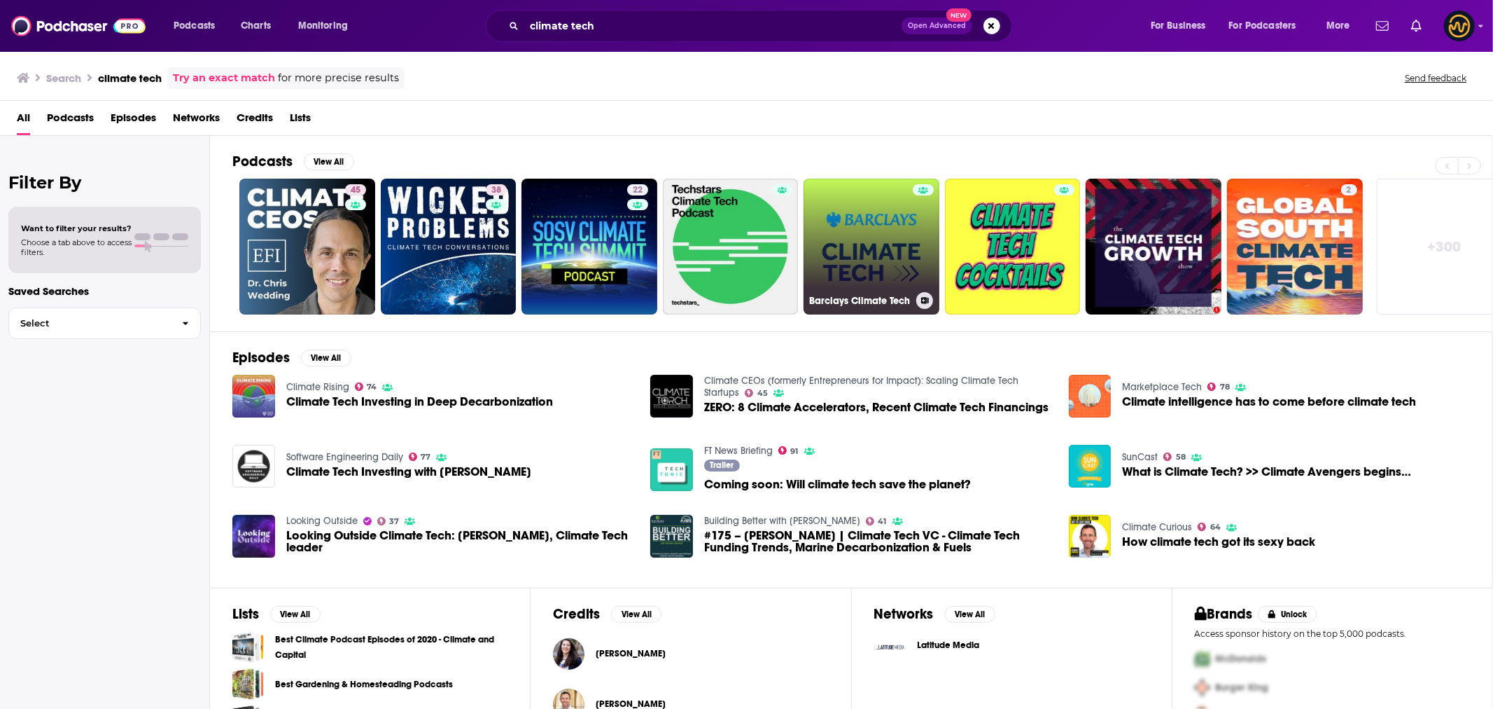
click at [849, 255] on link "Barclays Climate Tech" at bounding box center [872, 247] width 136 height 136
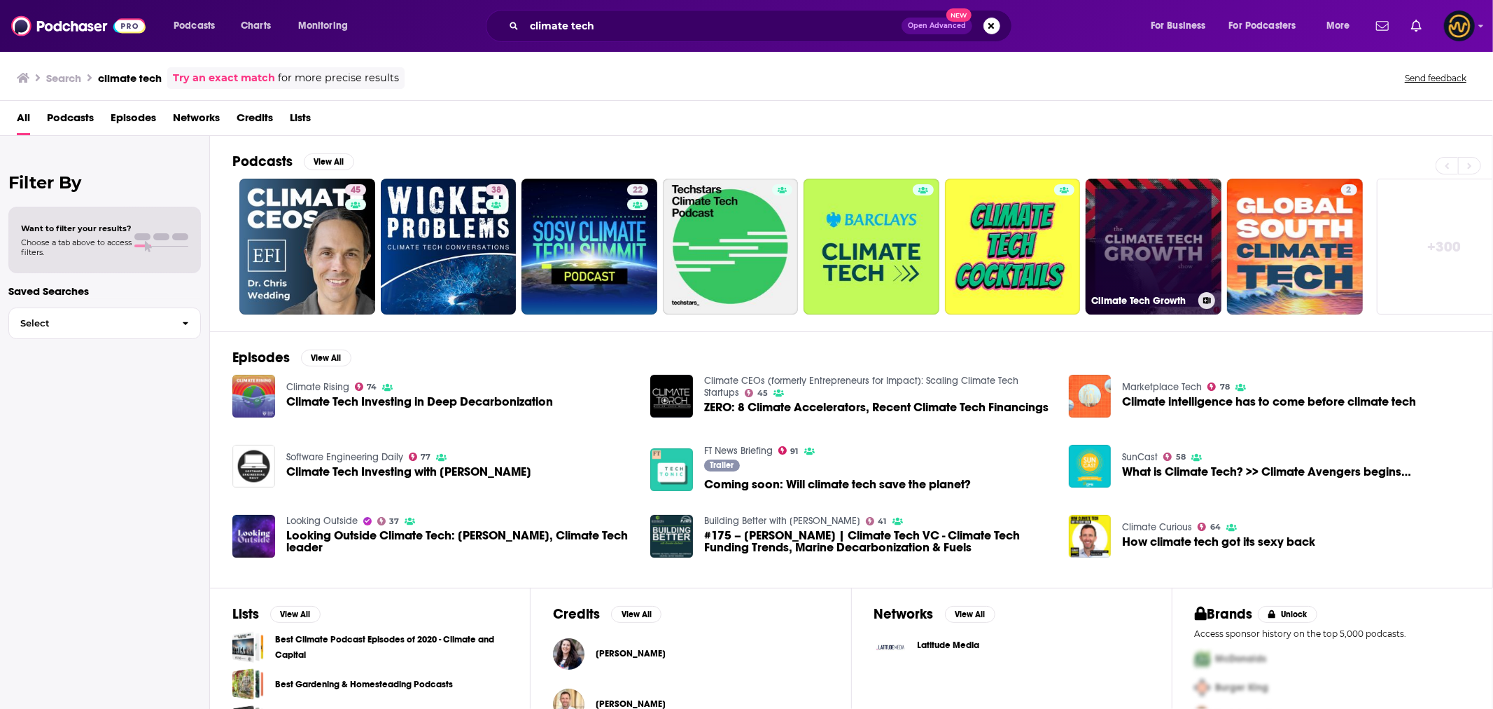
click at [1162, 240] on link "Climate Tech Growth" at bounding box center [1154, 247] width 136 height 136
click at [1426, 237] on link "+ 300" at bounding box center [1445, 247] width 136 height 136
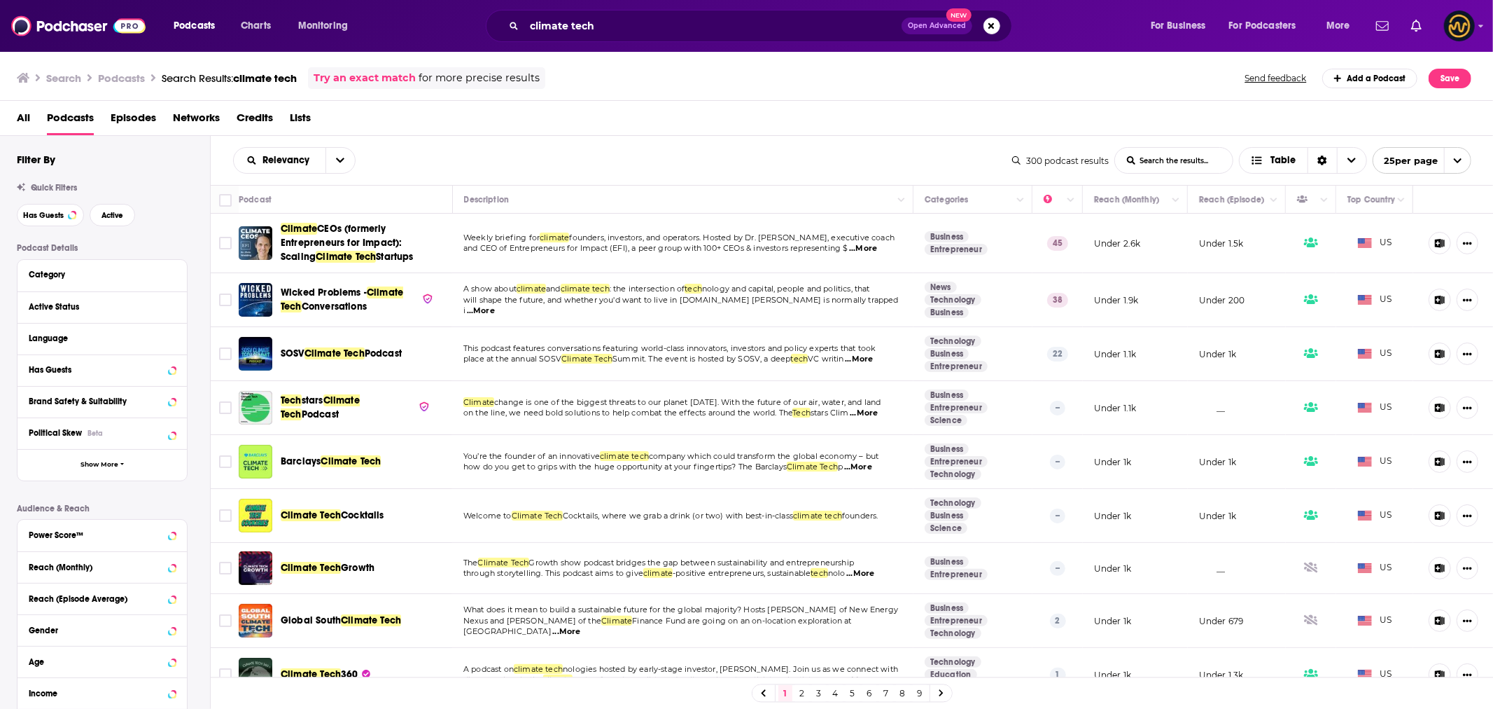
click at [530, 162] on div "Relevancy List Search Input Search the results... Table" at bounding box center [622, 160] width 779 height 27
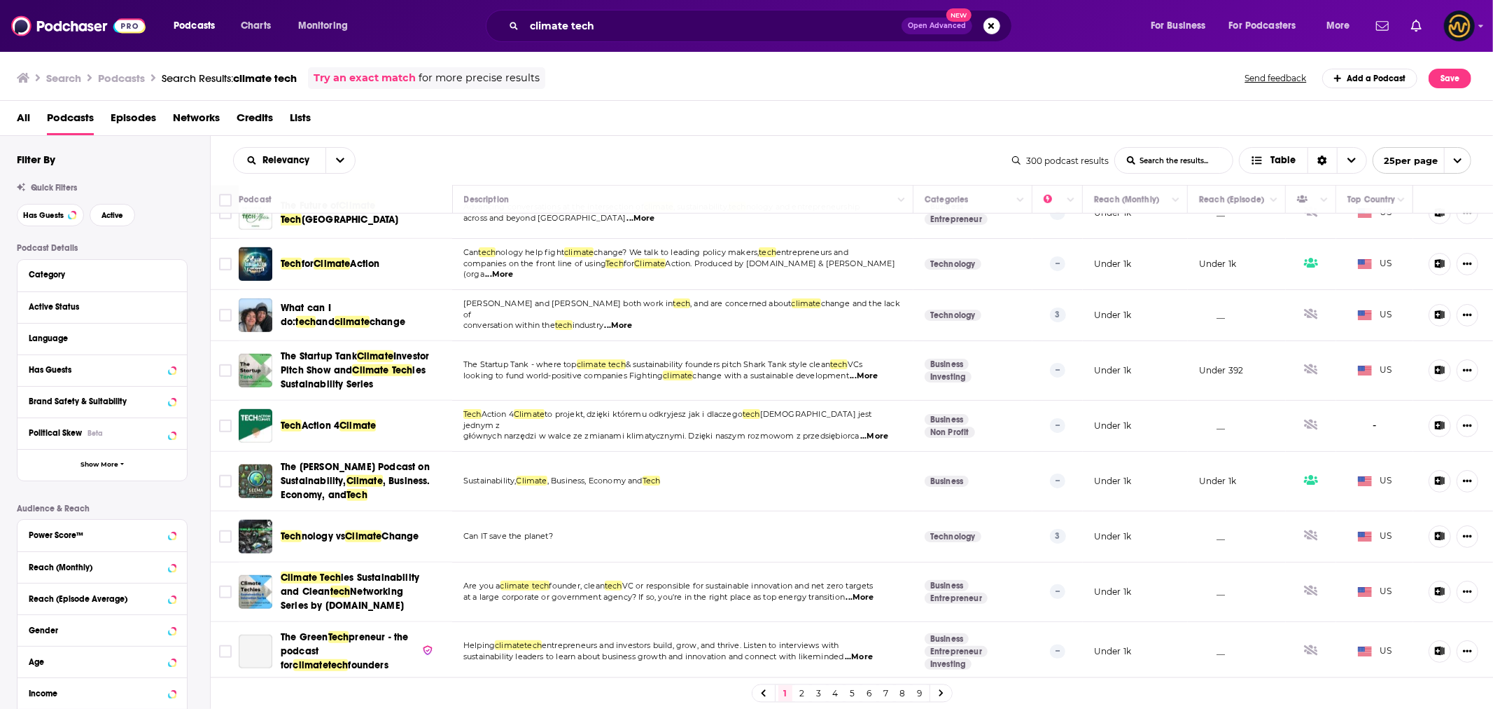
scroll to position [905, 0]
click at [802, 695] on link "2" at bounding box center [802, 693] width 14 height 17
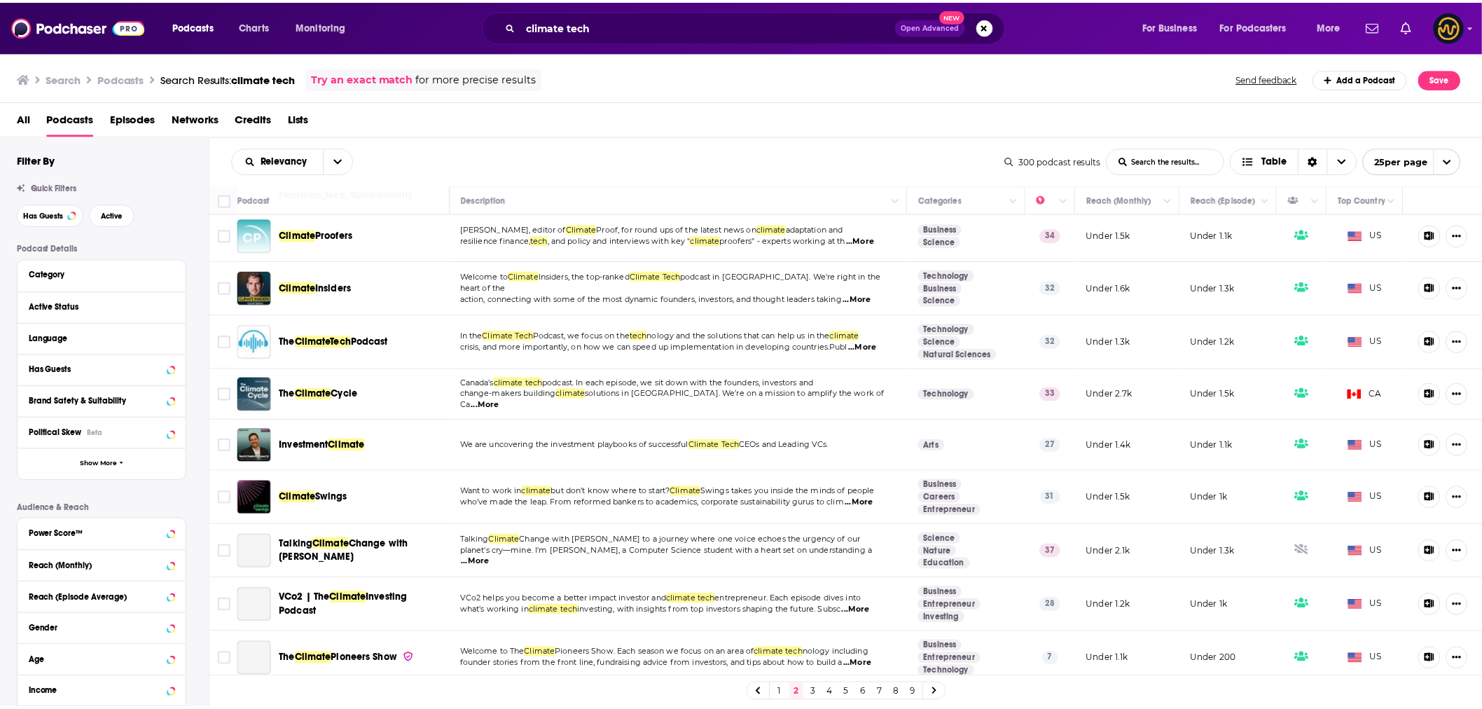
scroll to position [544, 0]
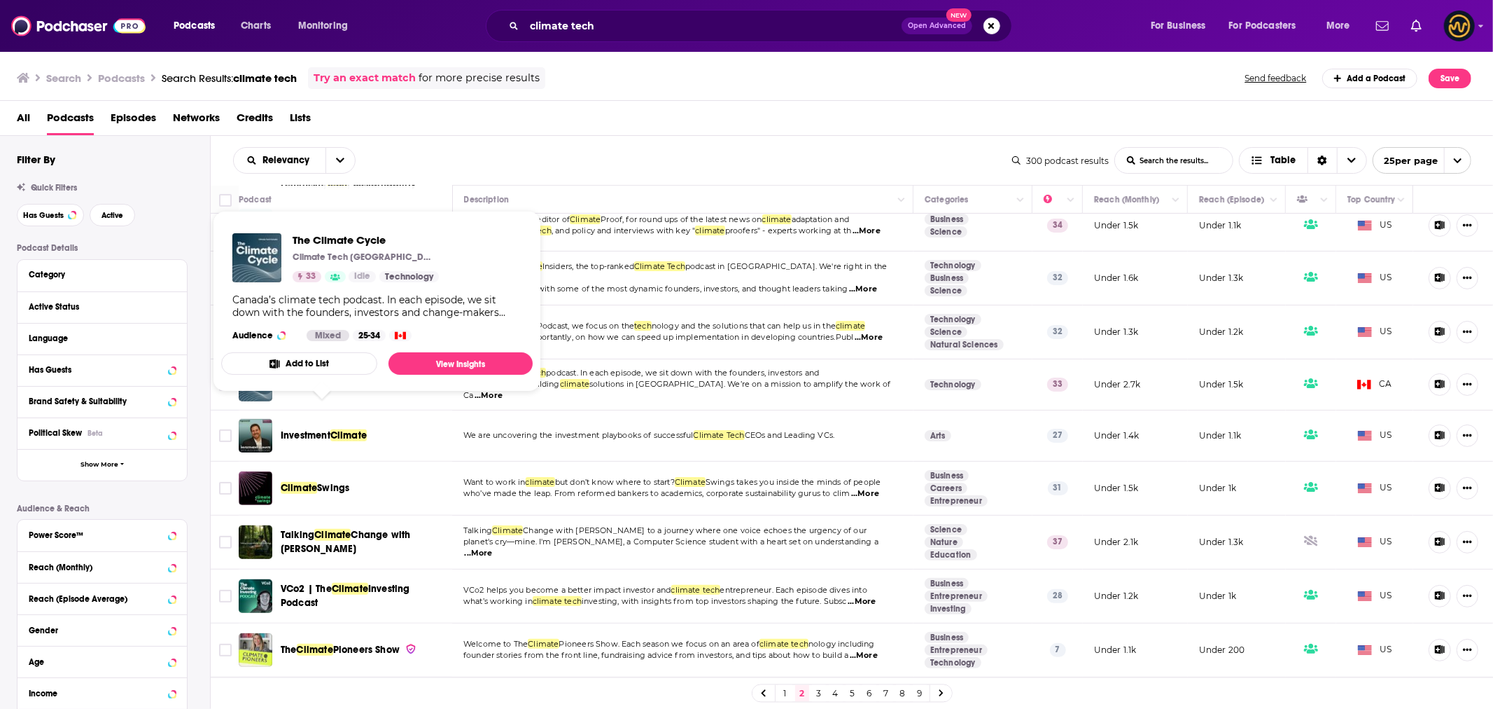
click at [333, 390] on span "Climate" at bounding box center [315, 384] width 36 height 12
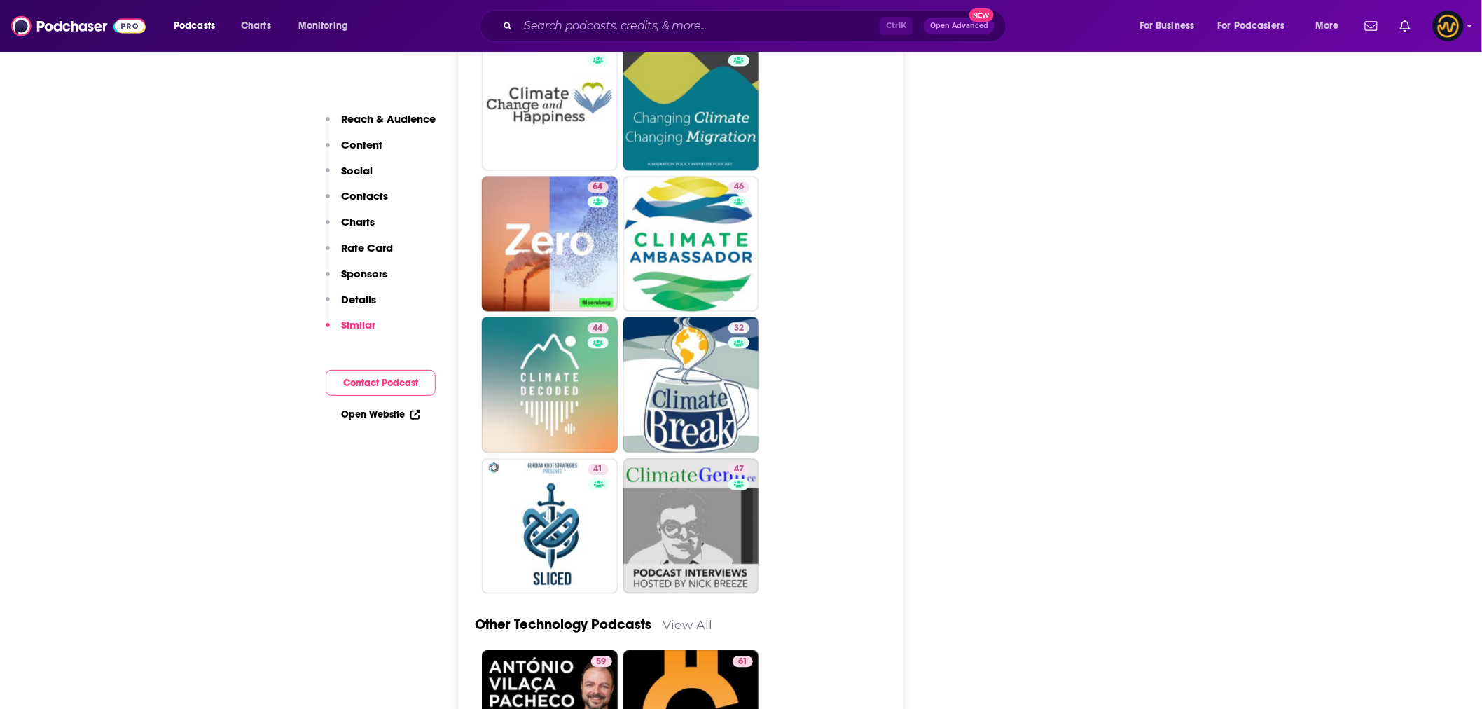
scroll to position [3423, 0]
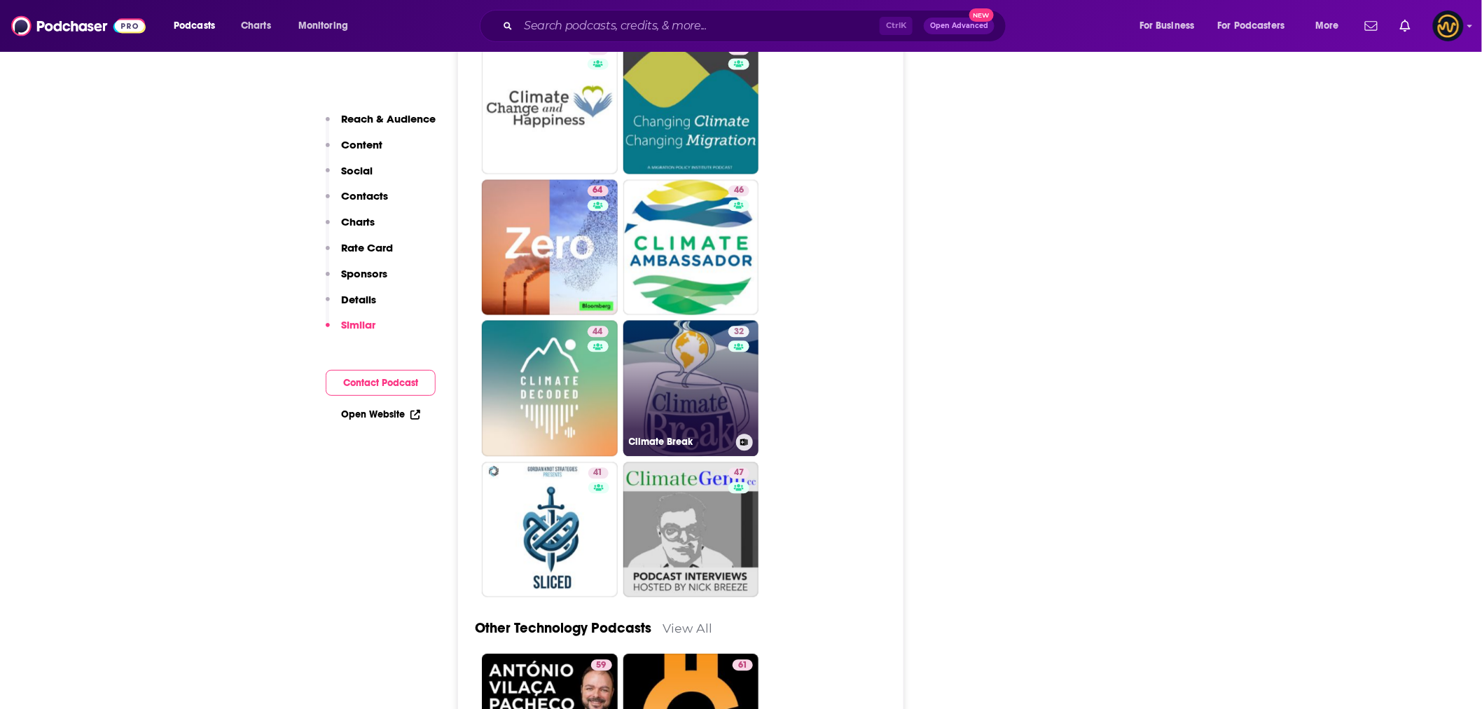
click at [686, 406] on link "32 Climate Break" at bounding box center [691, 388] width 136 height 136
type input "[URL][DOMAIN_NAME]"
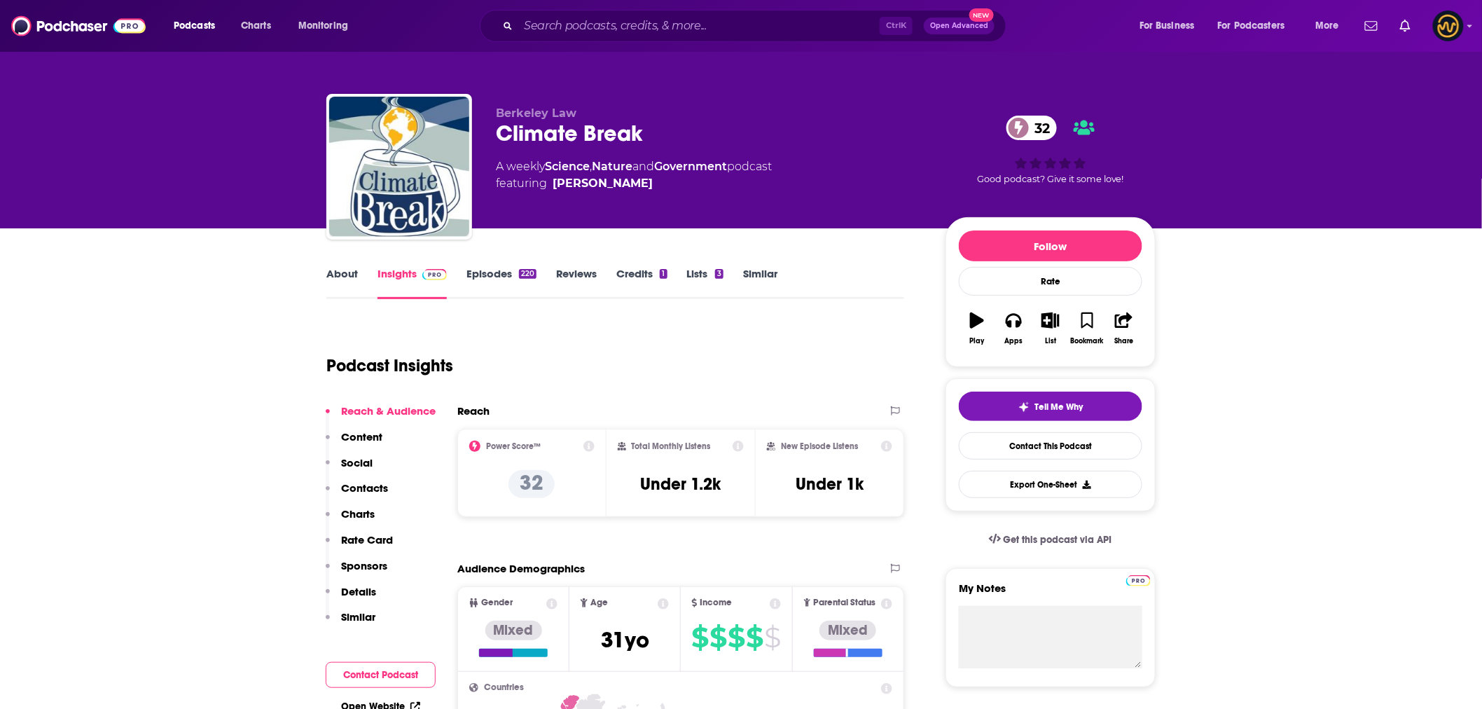
click at [495, 275] on link "Episodes 220" at bounding box center [501, 283] width 70 height 32
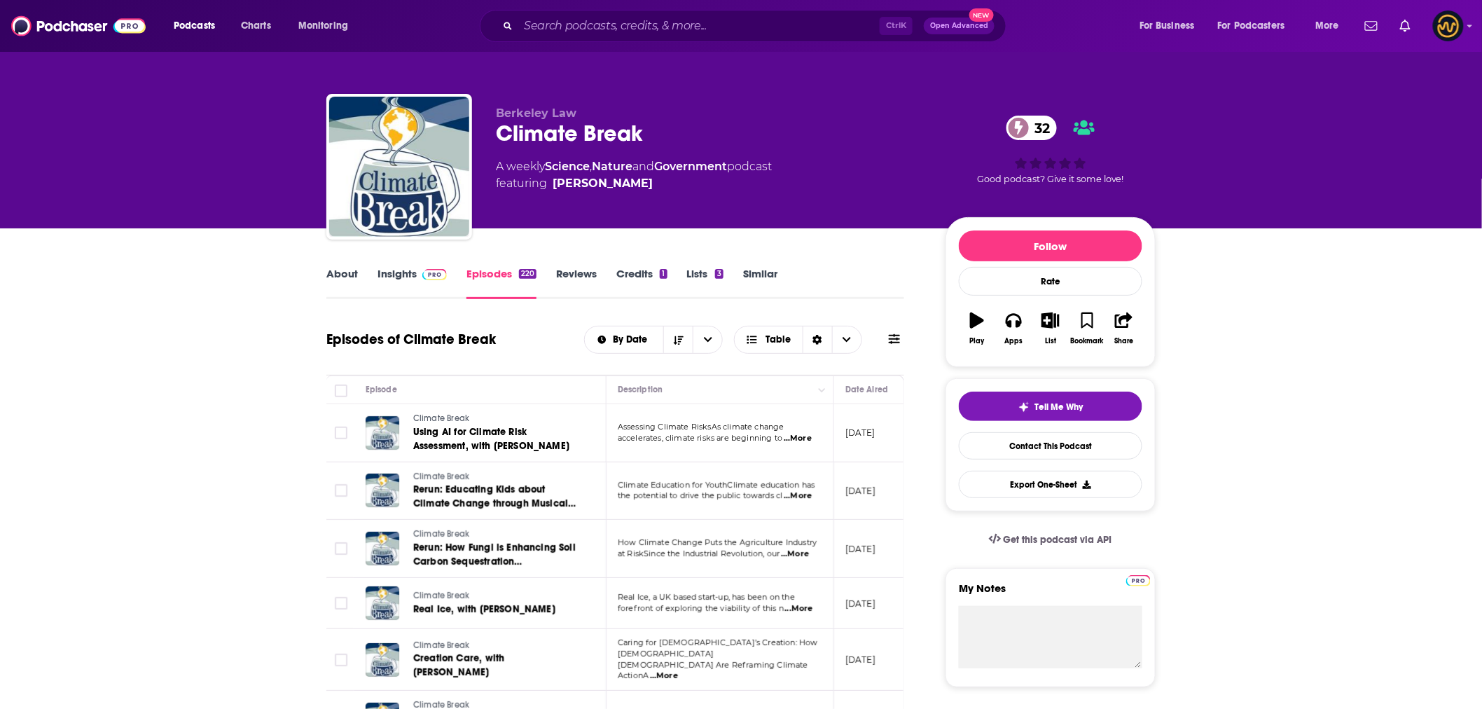
click at [347, 274] on link "About" at bounding box center [342, 283] width 32 height 32
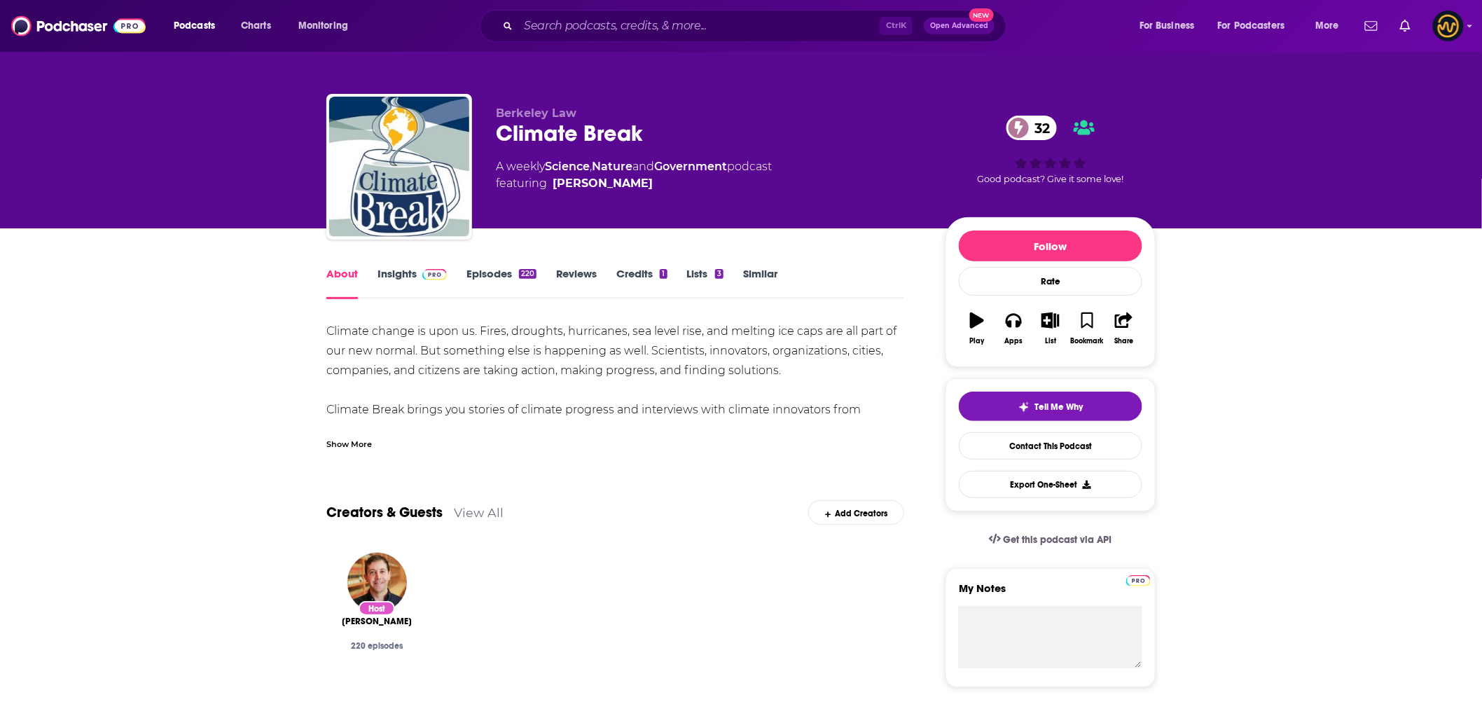
click at [516, 274] on link "Episodes 220" at bounding box center [501, 283] width 70 height 32
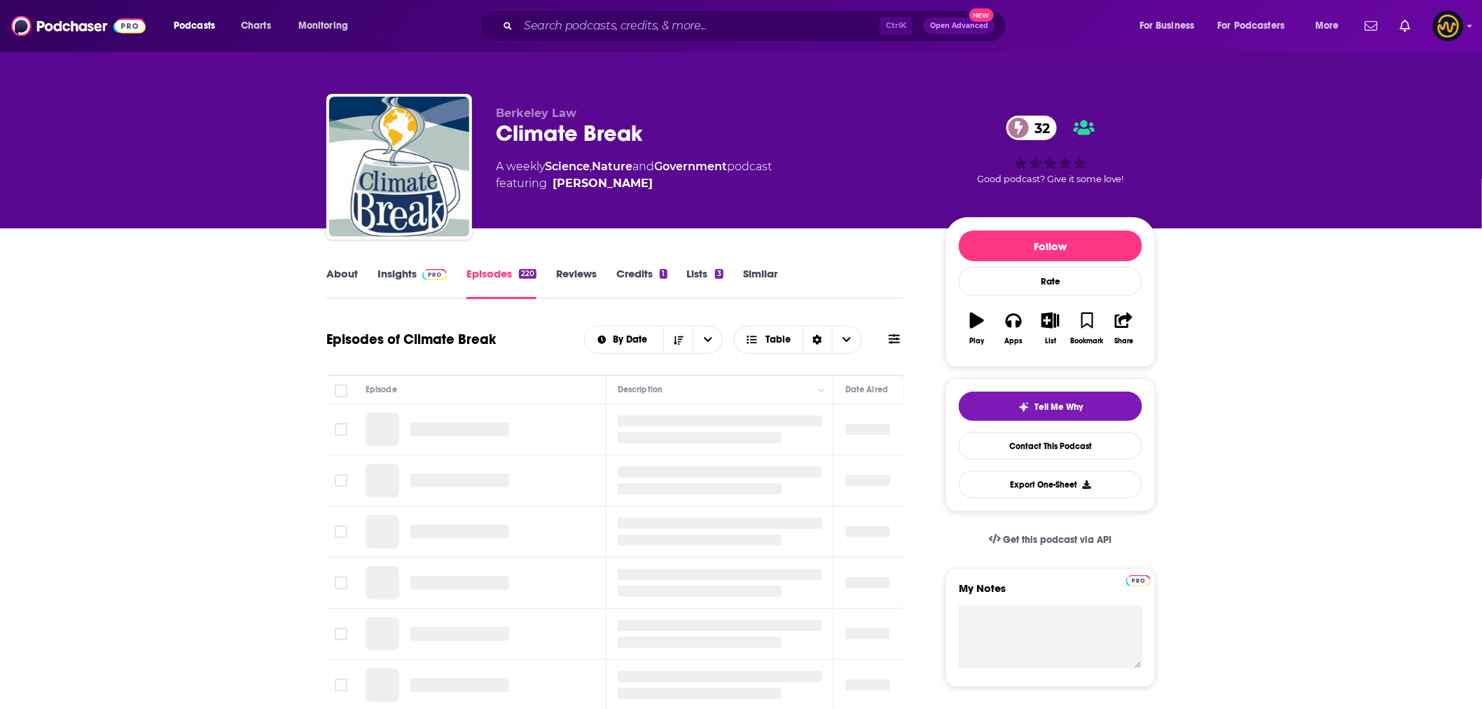
click at [420, 276] on span at bounding box center [432, 273] width 30 height 13
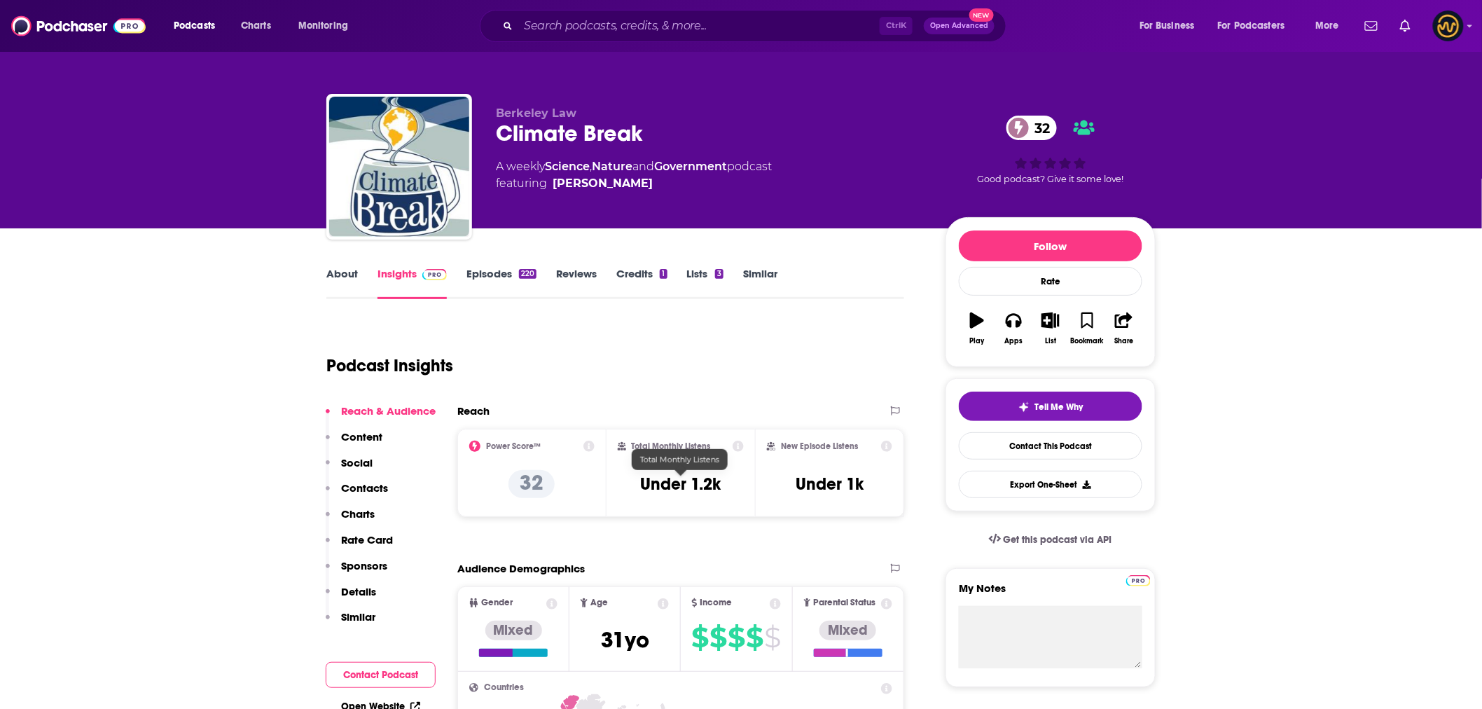
click at [681, 485] on h3 "Under 1.2k" at bounding box center [680, 483] width 81 height 21
copy div "Under 1.2k"
click at [354, 486] on p "Contacts" at bounding box center [364, 487] width 47 height 13
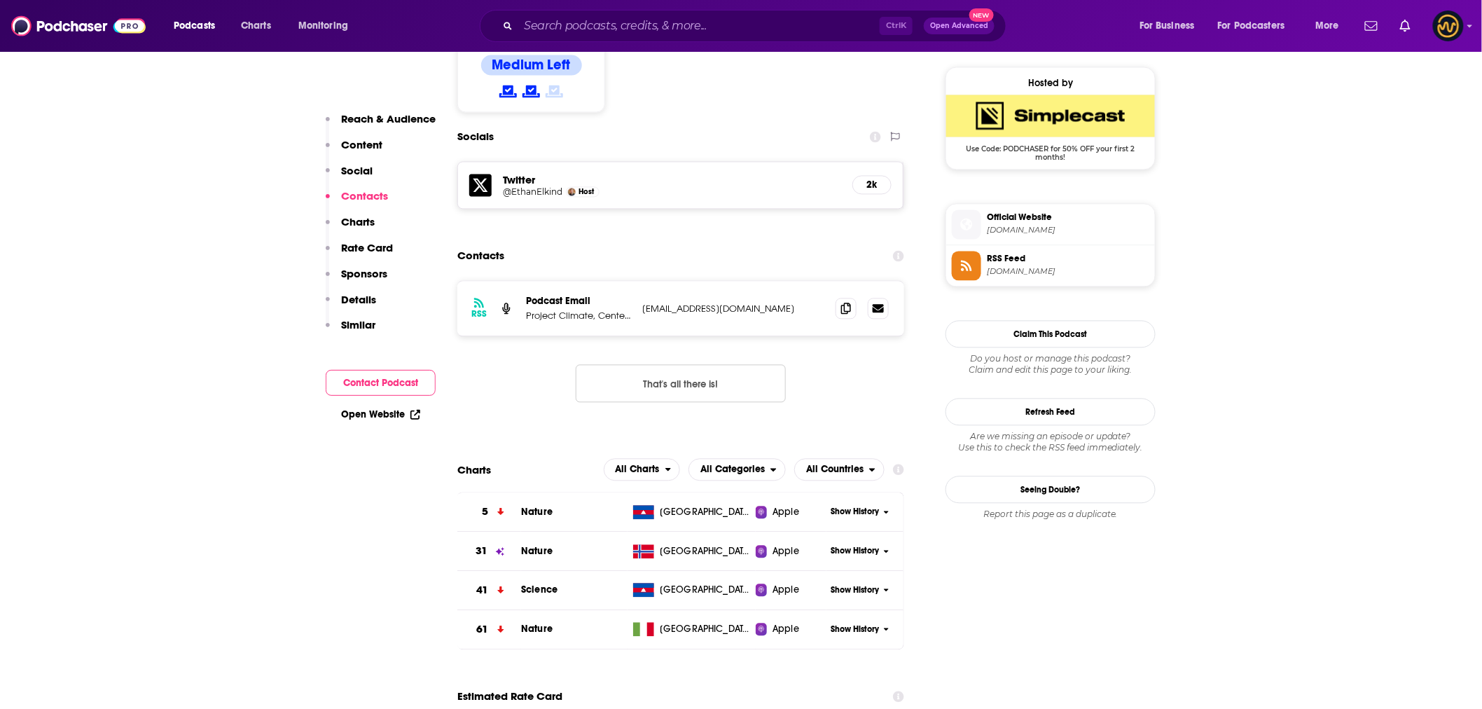
scroll to position [1124, 0]
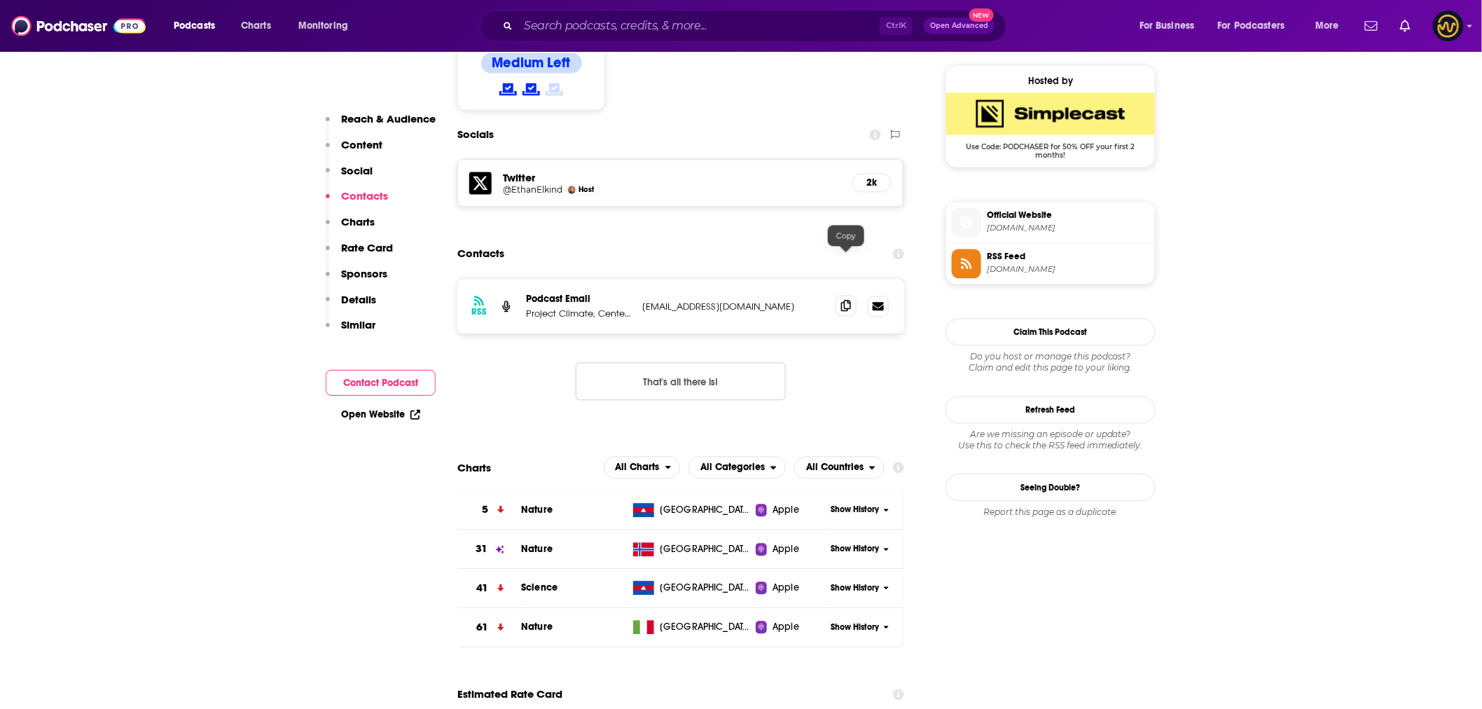
click at [847, 295] on span at bounding box center [845, 305] width 21 height 21
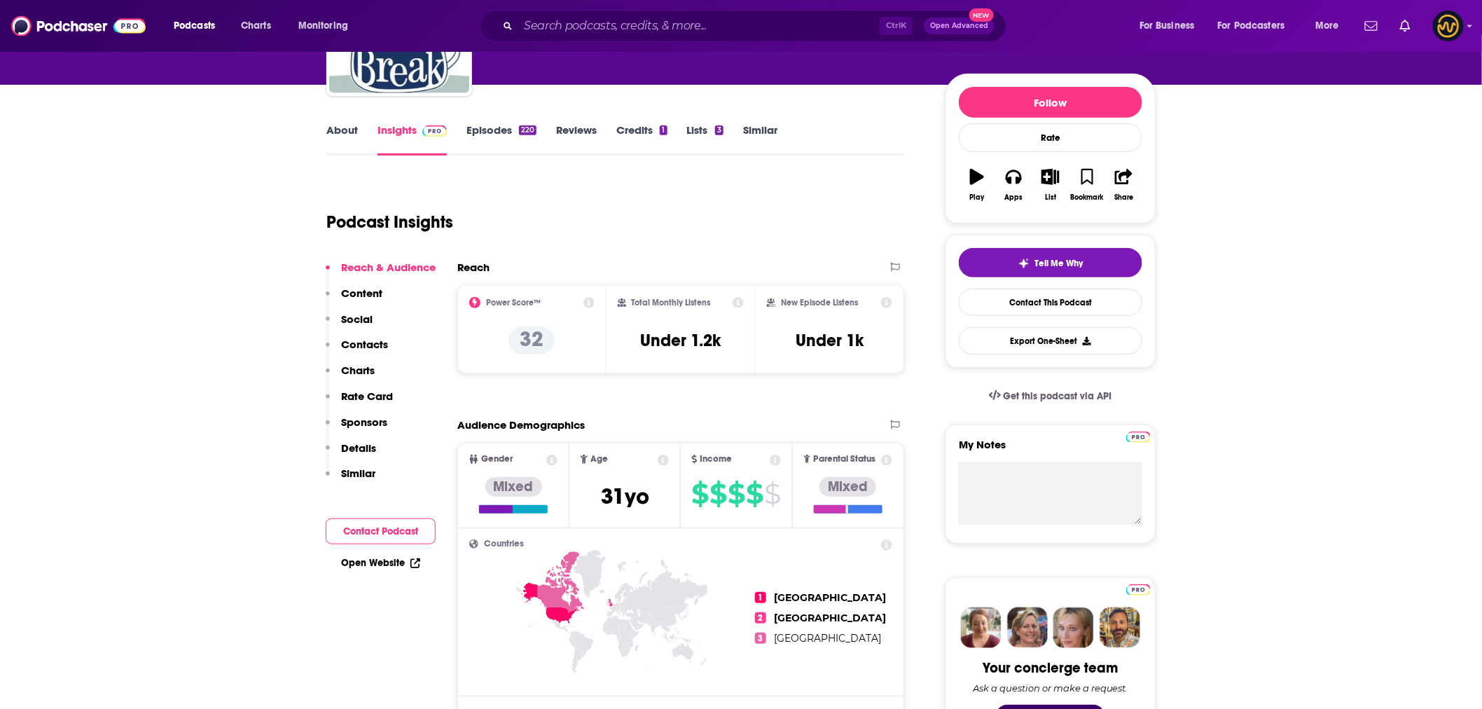
scroll to position [0, 0]
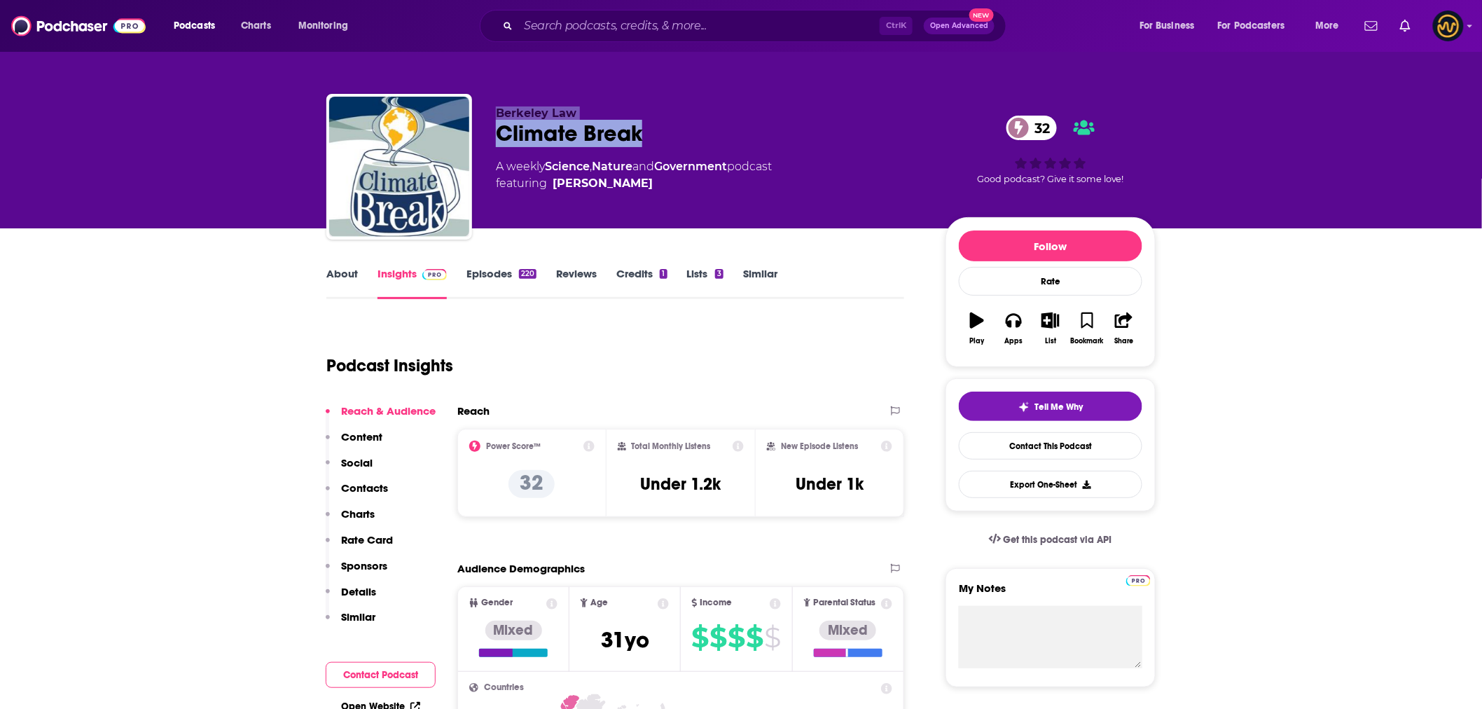
drag, startPoint x: 698, startPoint y: 138, endPoint x: 495, endPoint y: 110, distance: 205.0
click at [496, 110] on div "Berkeley Law Climate Break 32 A weekly Science , Nature and Government podcast …" at bounding box center [709, 162] width 427 height 112
copy div "Berkeley Law Climate Break"
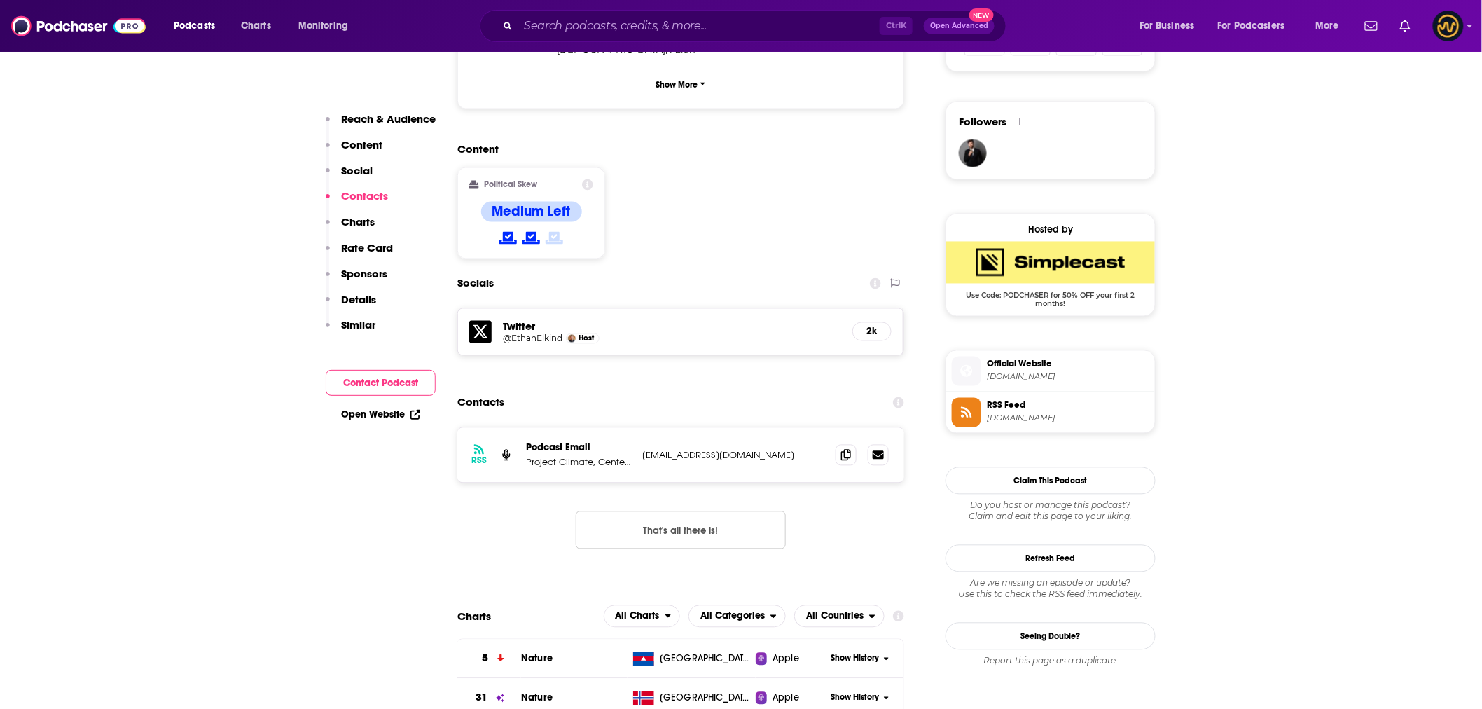
scroll to position [1244, 0]
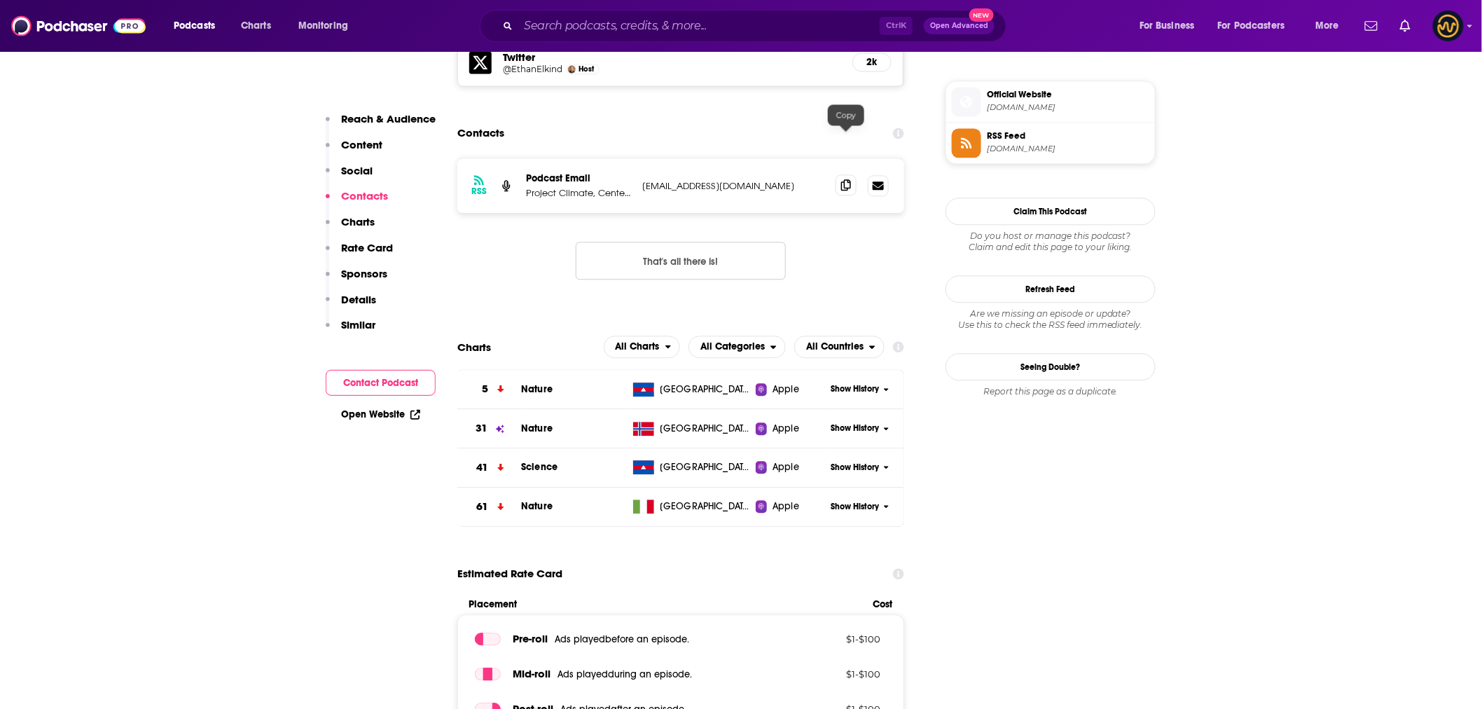
click at [845, 179] on icon at bounding box center [846, 184] width 10 height 11
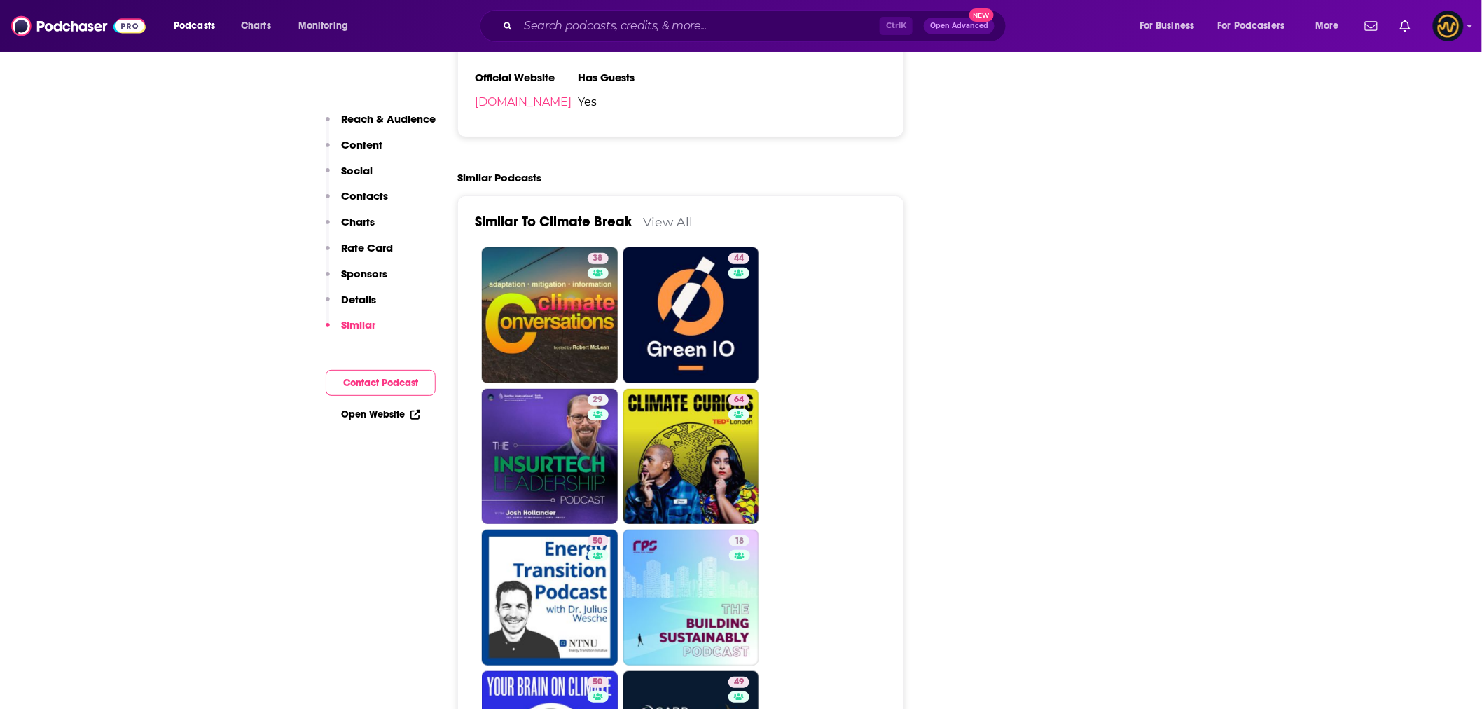
scroll to position [2334, 0]
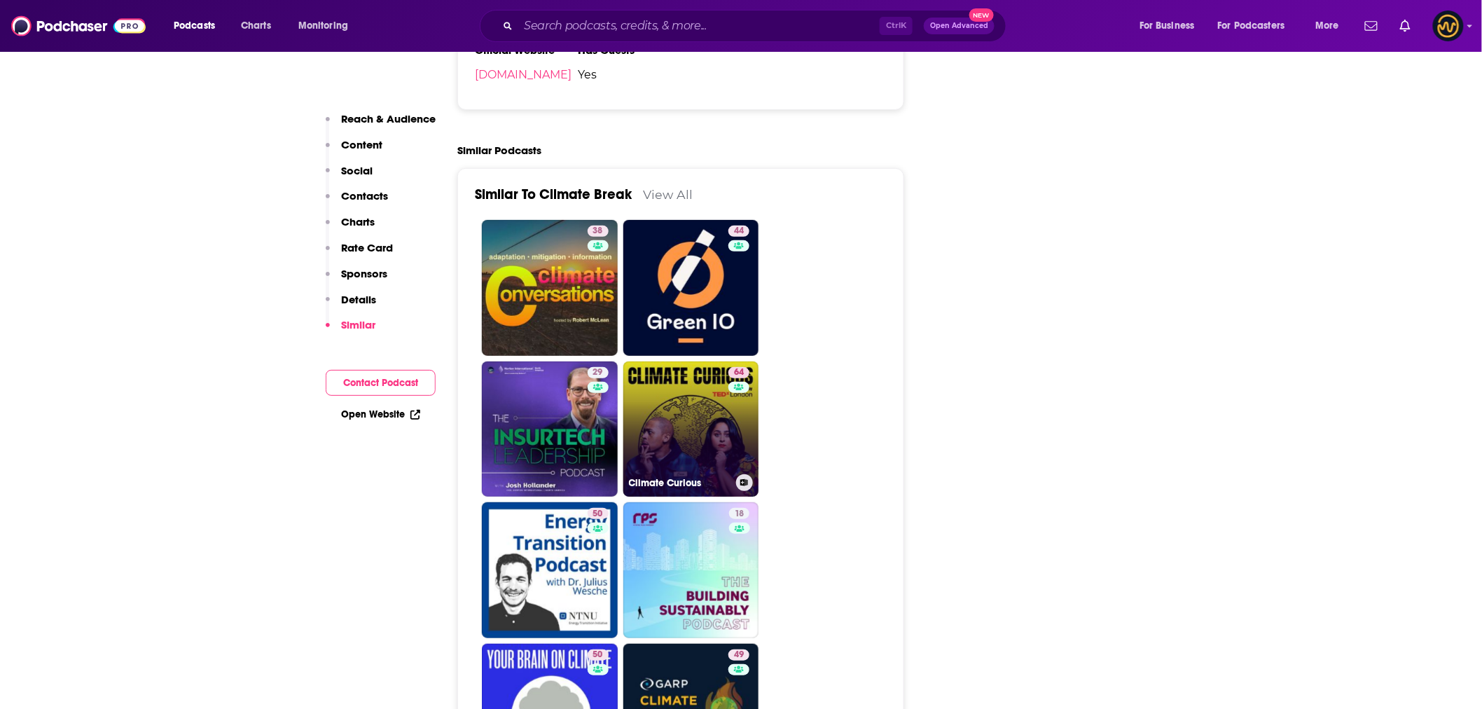
click at [658, 361] on link "64 Climate Curious" at bounding box center [691, 429] width 136 height 136
type input "[URL][DOMAIN_NAME]"
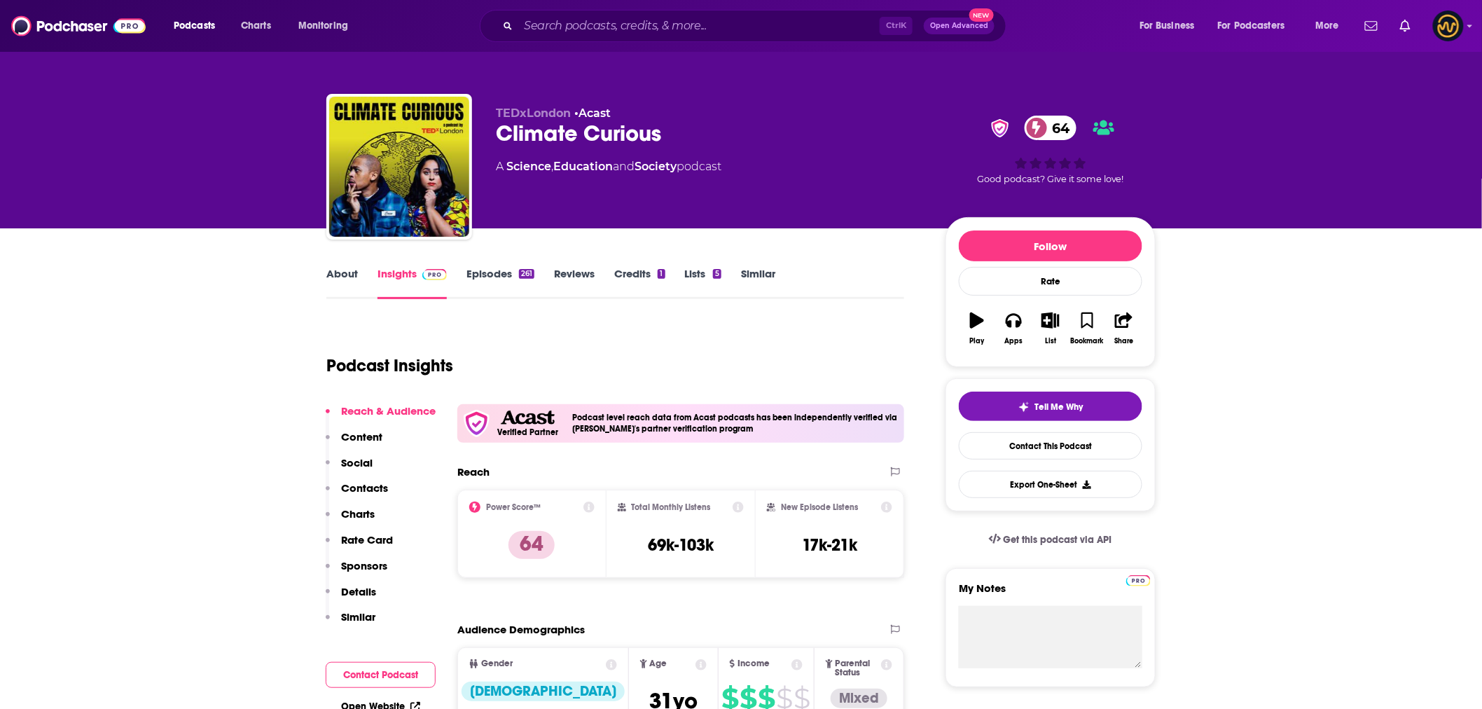
click at [344, 270] on link "About" at bounding box center [342, 283] width 32 height 32
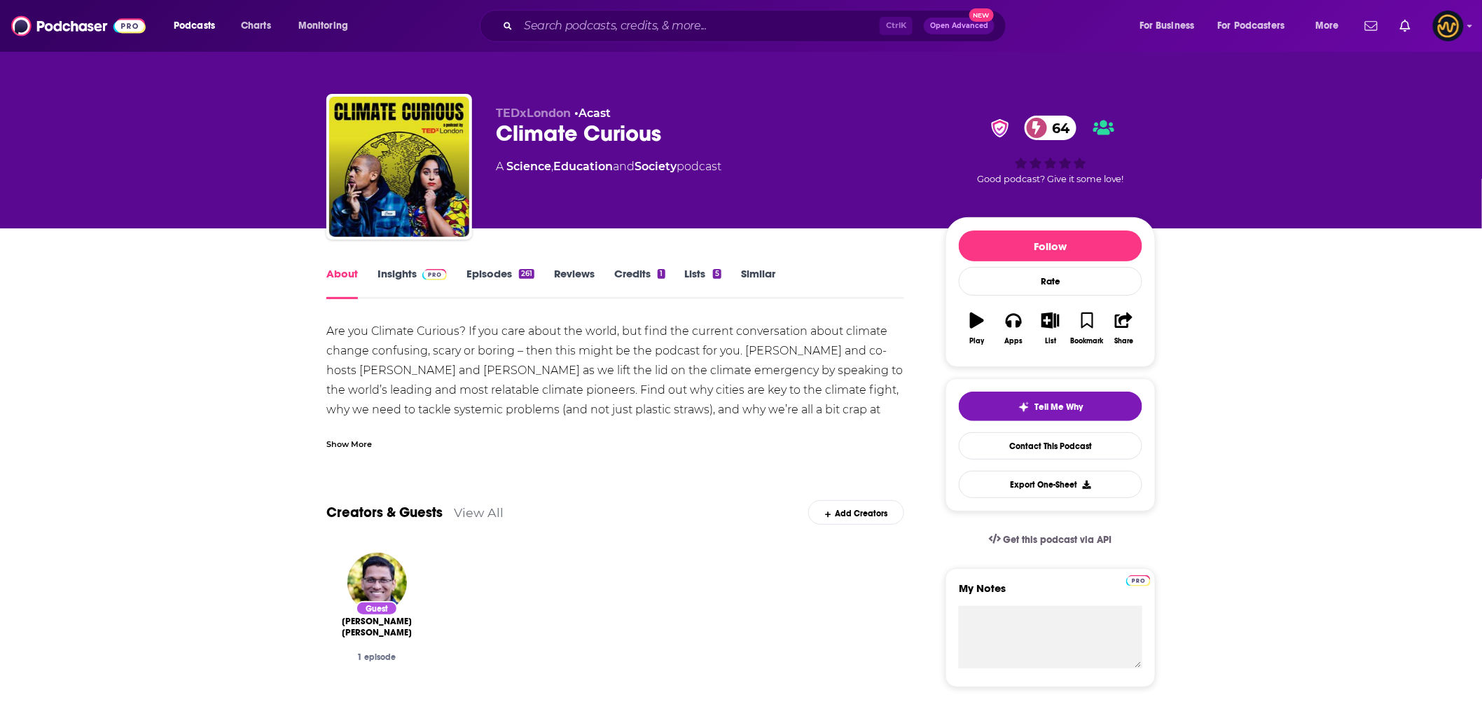
click at [329, 445] on div "Show More" at bounding box center [349, 442] width 46 height 13
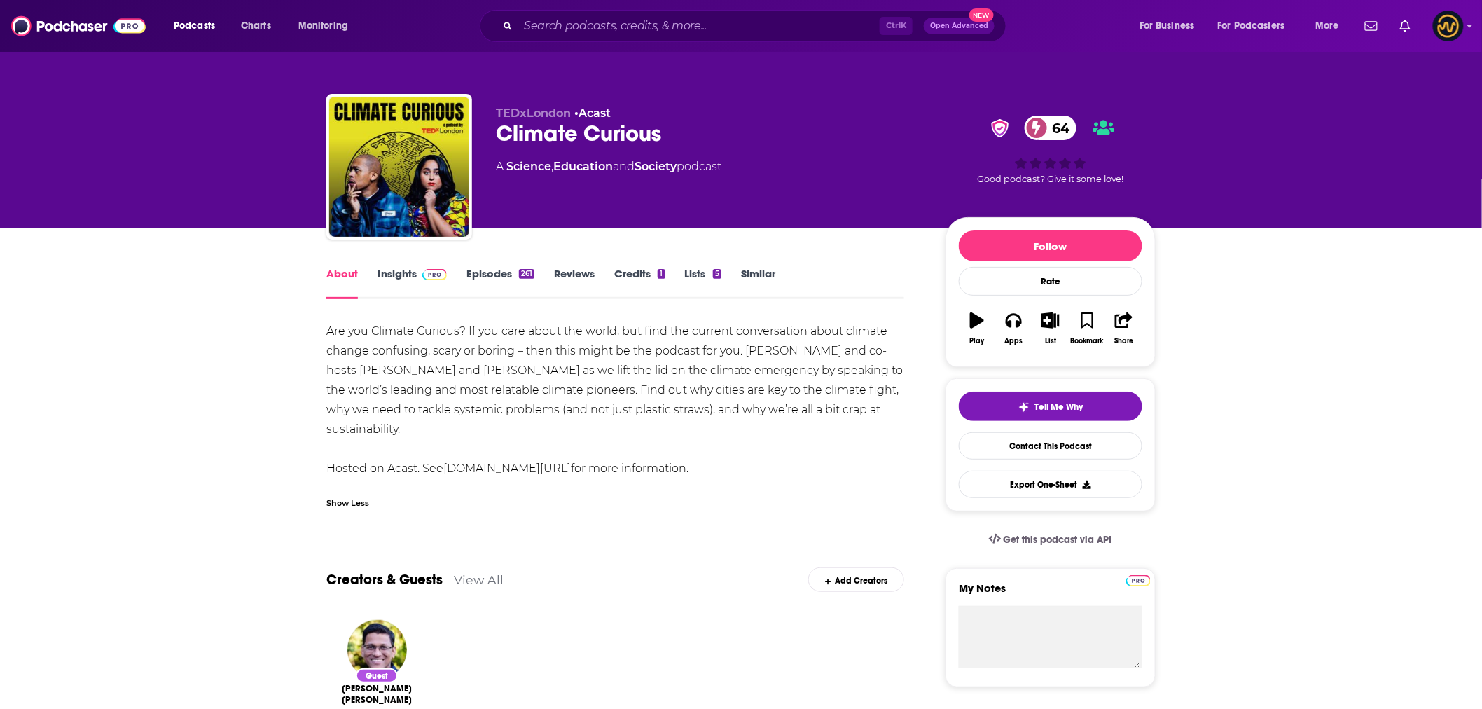
click at [401, 272] on link "Insights" at bounding box center [411, 283] width 69 height 32
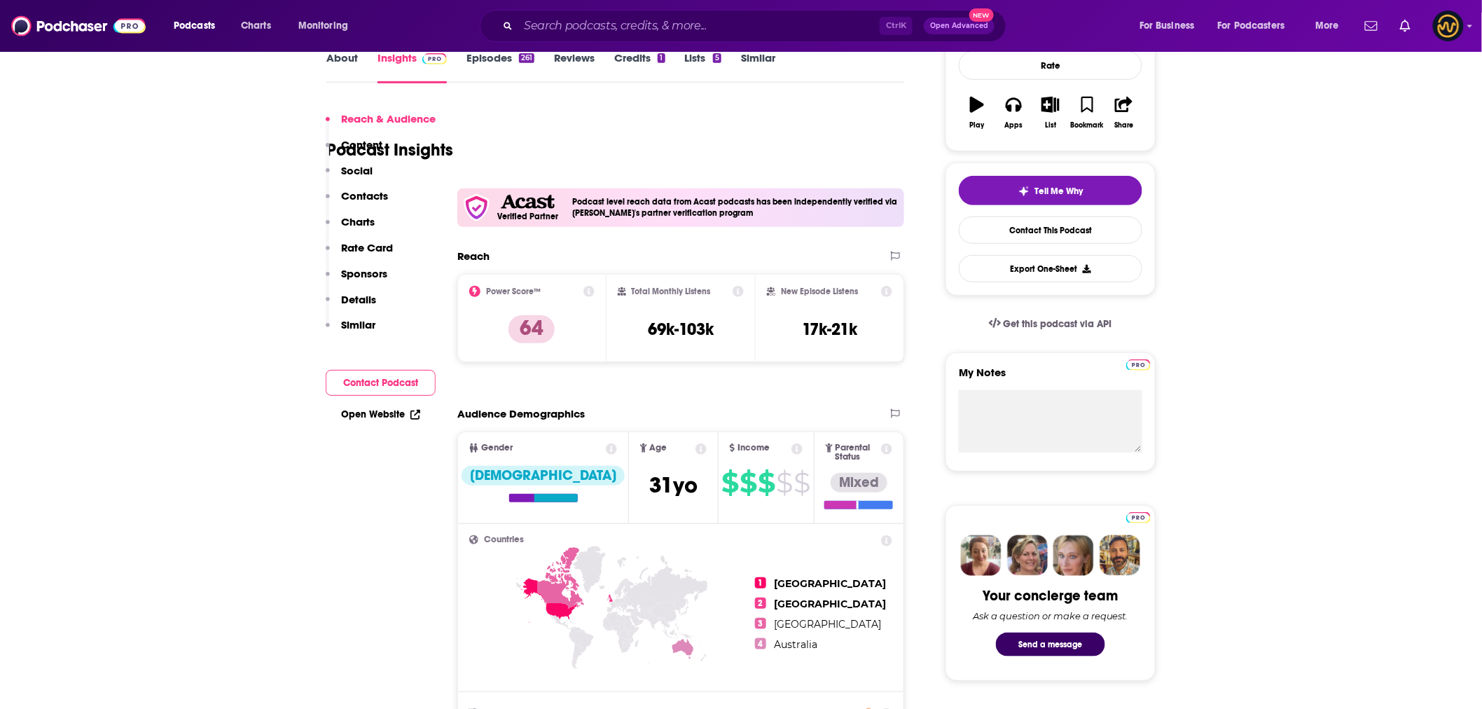
scroll to position [311, 0]
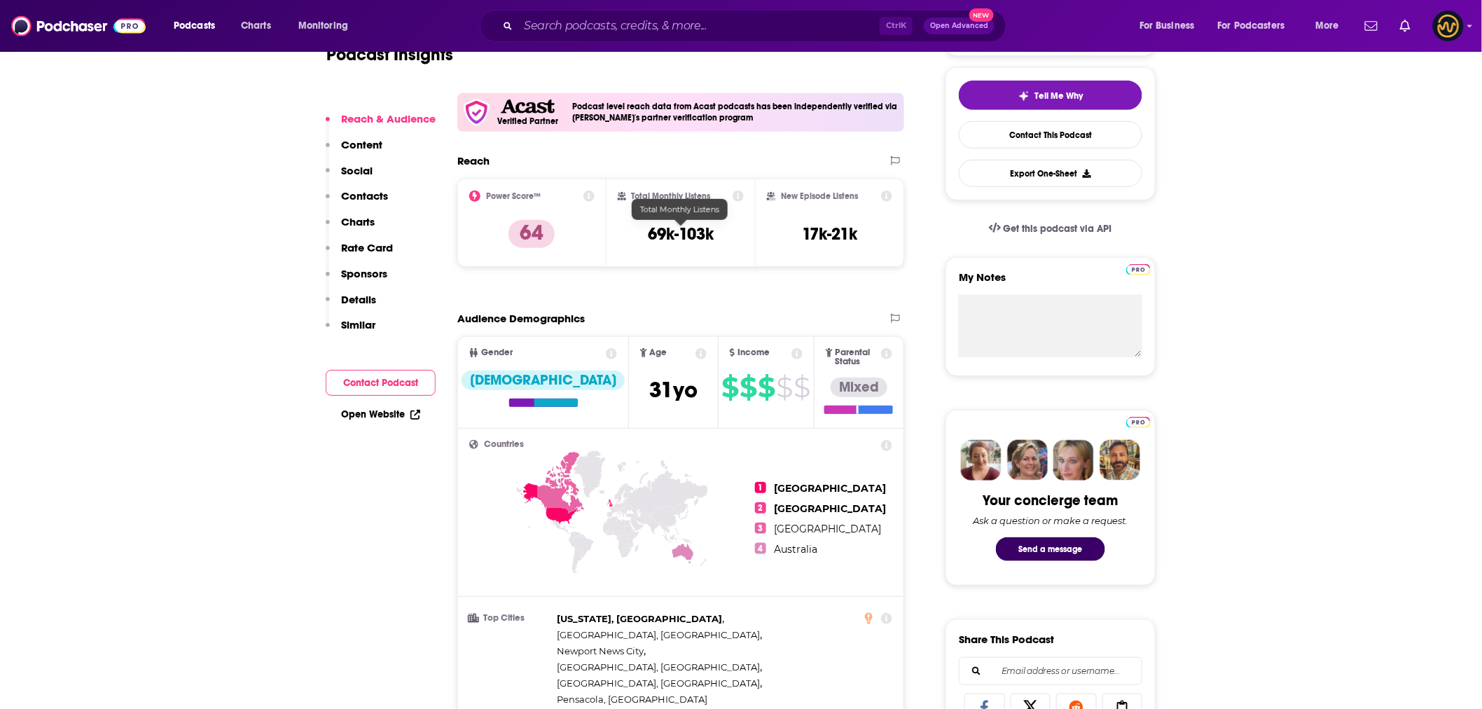
click at [666, 232] on h3 "69k-103k" at bounding box center [681, 233] width 66 height 21
copy div "69k-103k"
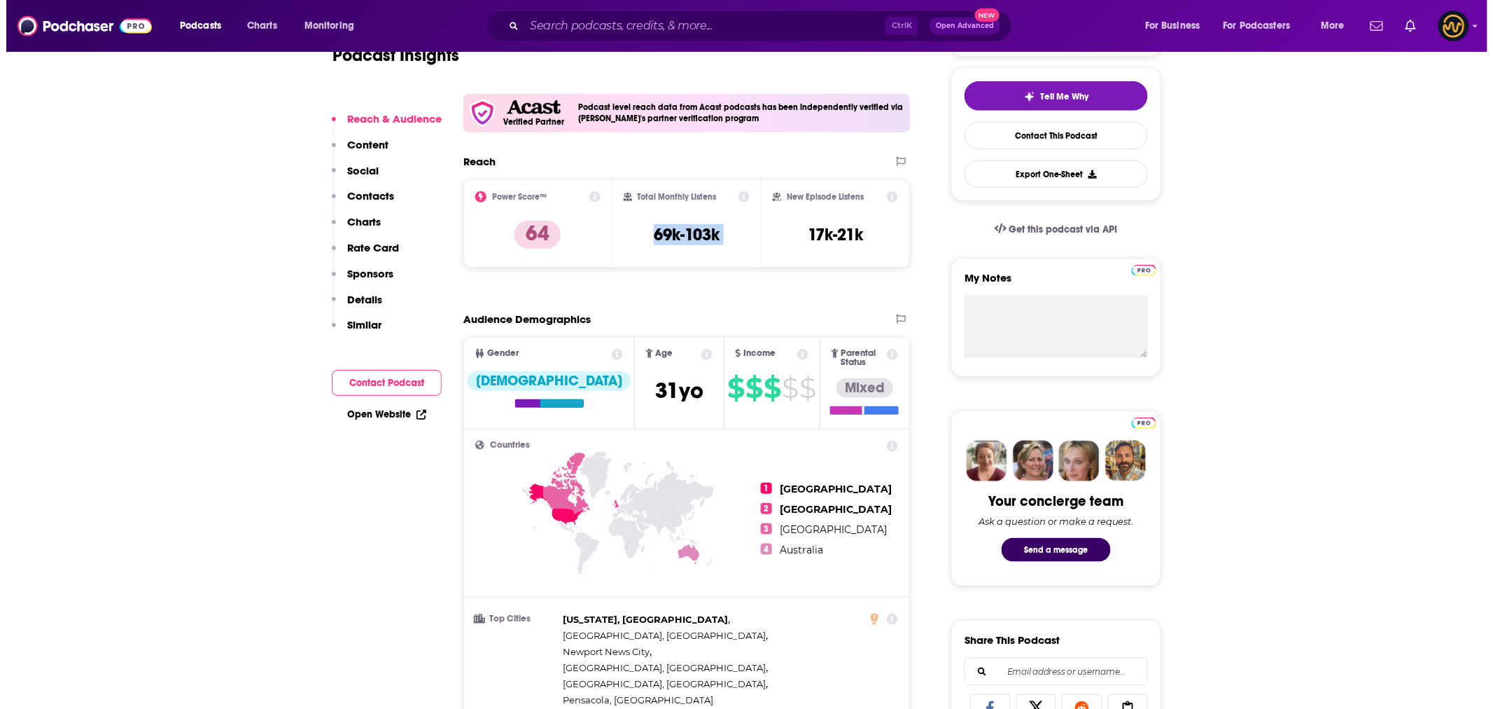
scroll to position [0, 0]
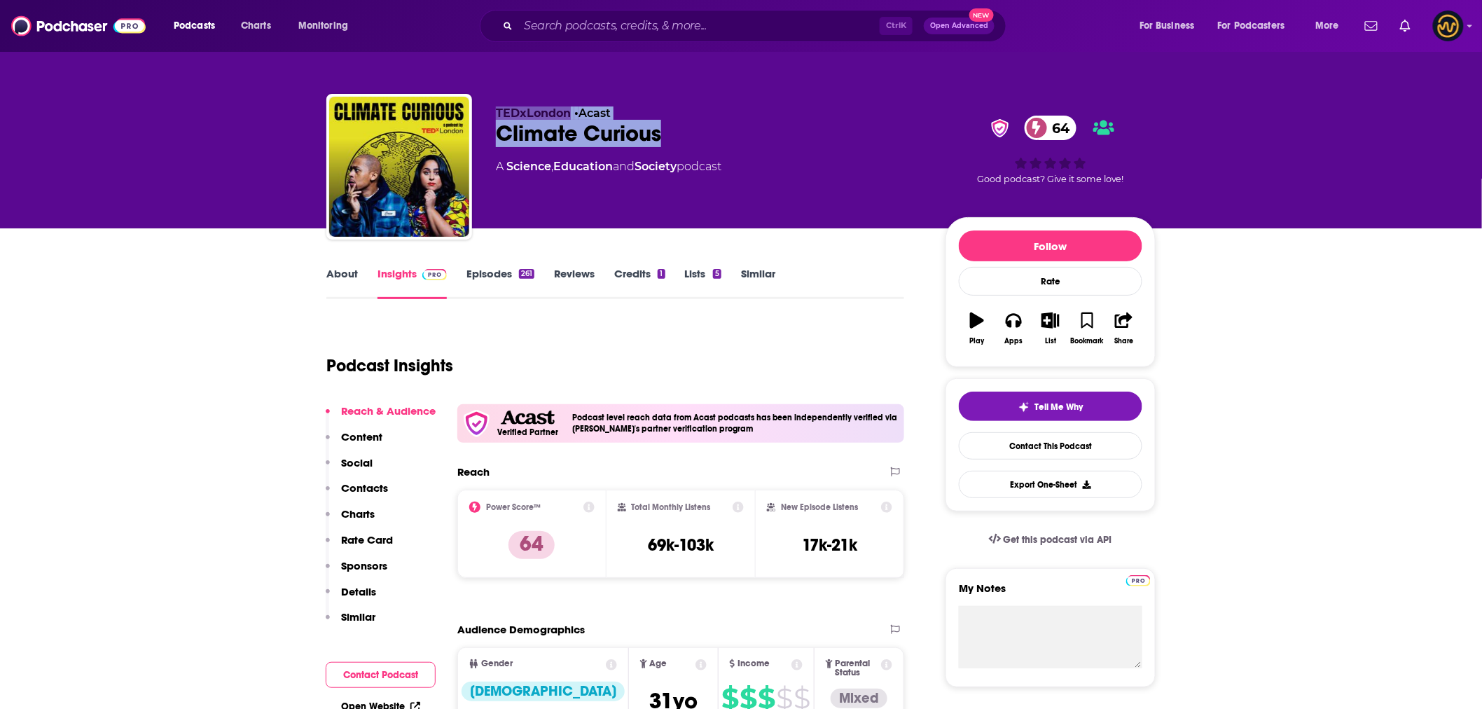
drag, startPoint x: 494, startPoint y: 114, endPoint x: 664, endPoint y: 134, distance: 170.7
click at [664, 134] on div "TEDxLondon • Acast Climate Curious 64 A Science , Education and Society podcast…" at bounding box center [740, 169] width 829 height 151
copy div "TEDxLondon • Acast Climate Curious"
type input "[URL][DOMAIN_NAME]"
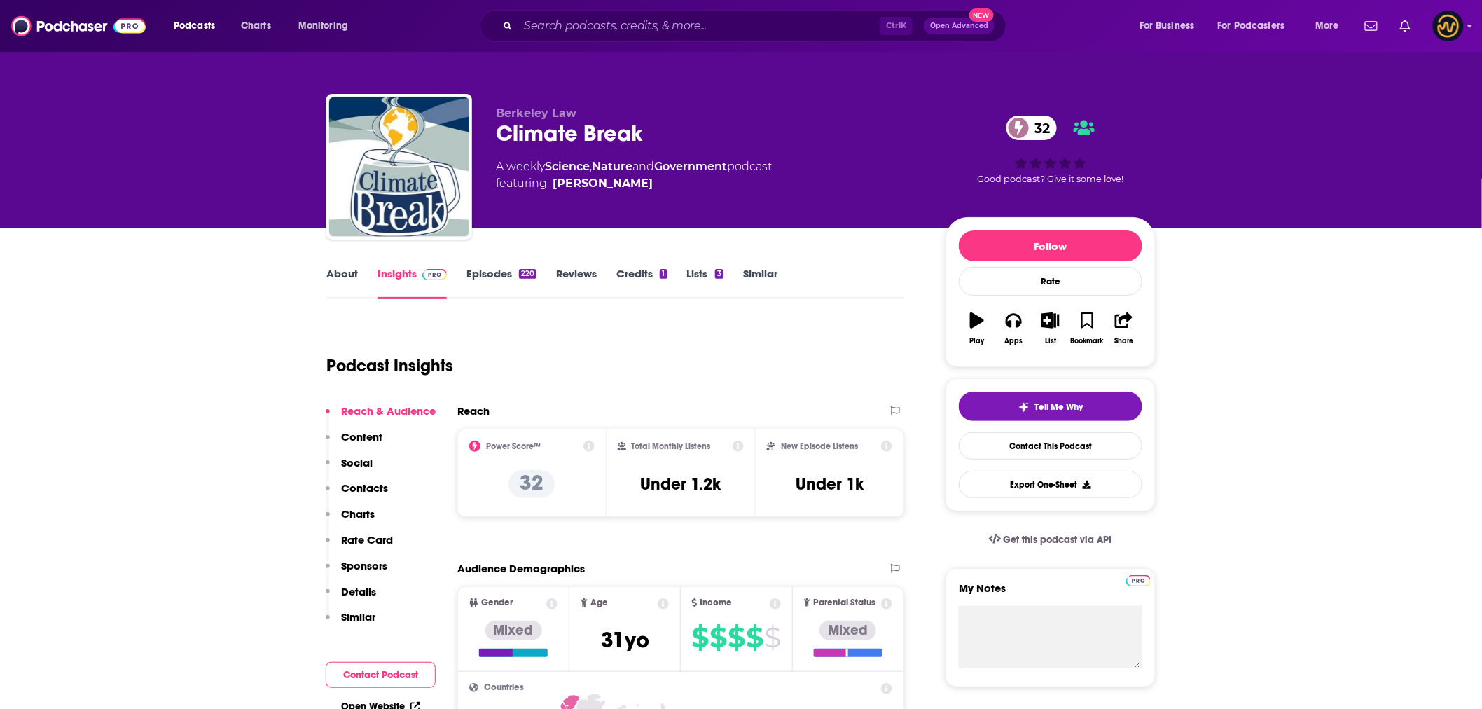
type input "[URL][DOMAIN_NAME]"
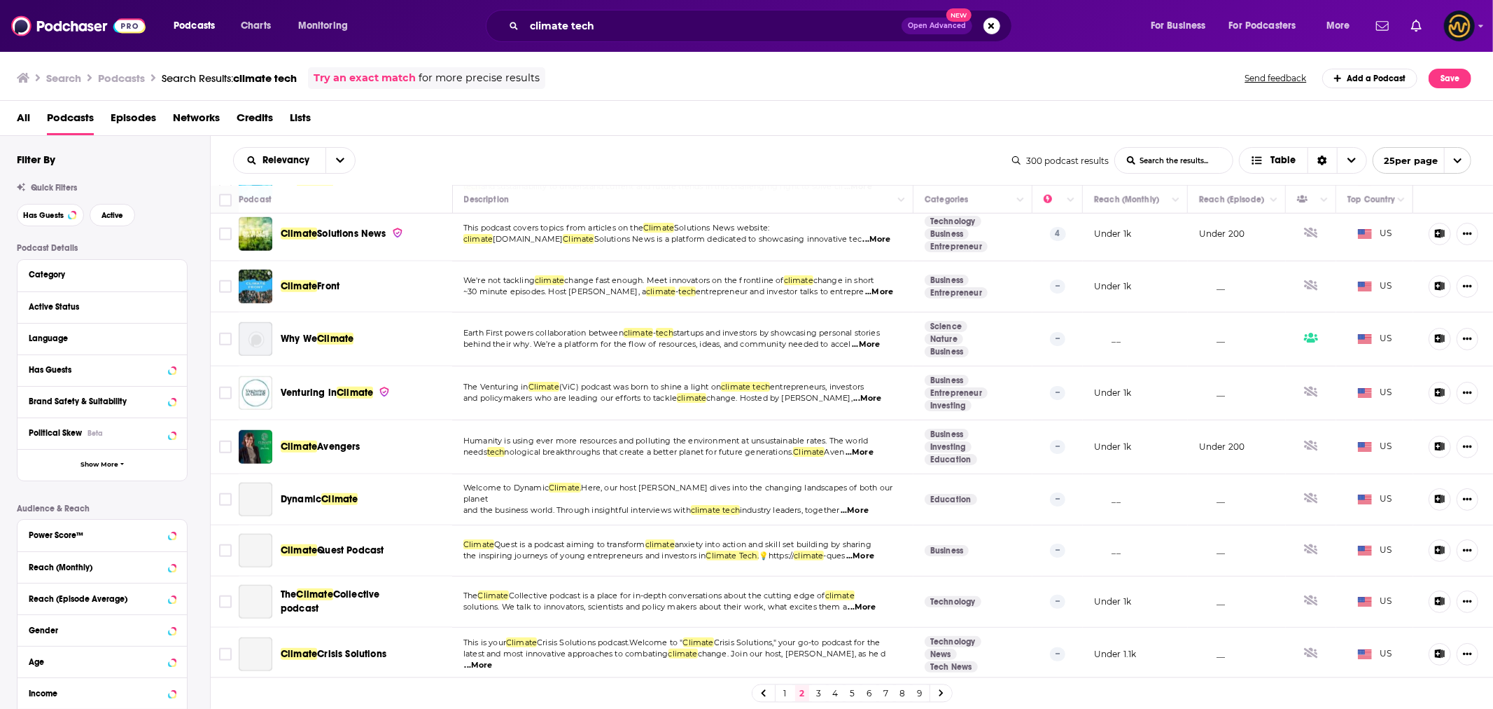
scroll to position [1148, 0]
click at [821, 696] on link "3" at bounding box center [819, 693] width 14 height 17
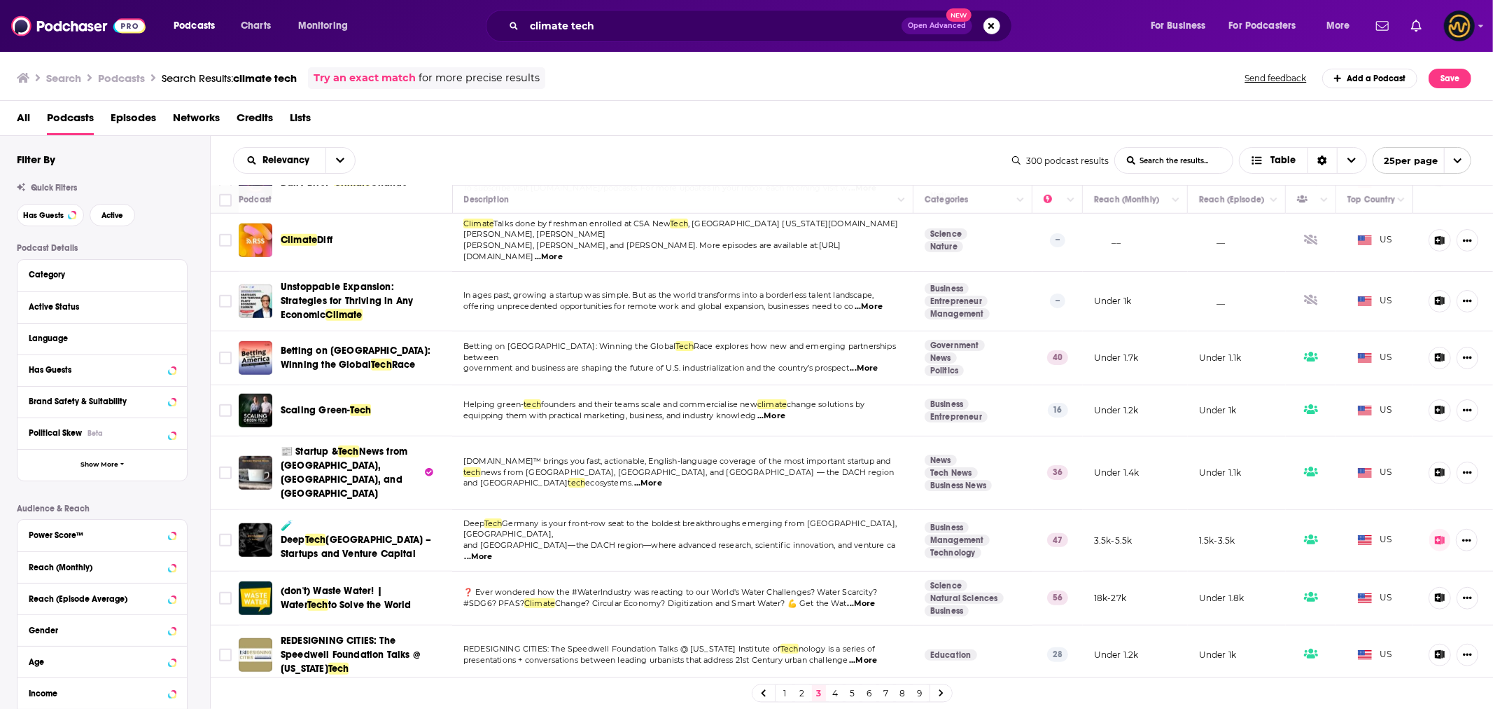
scroll to position [901, 0]
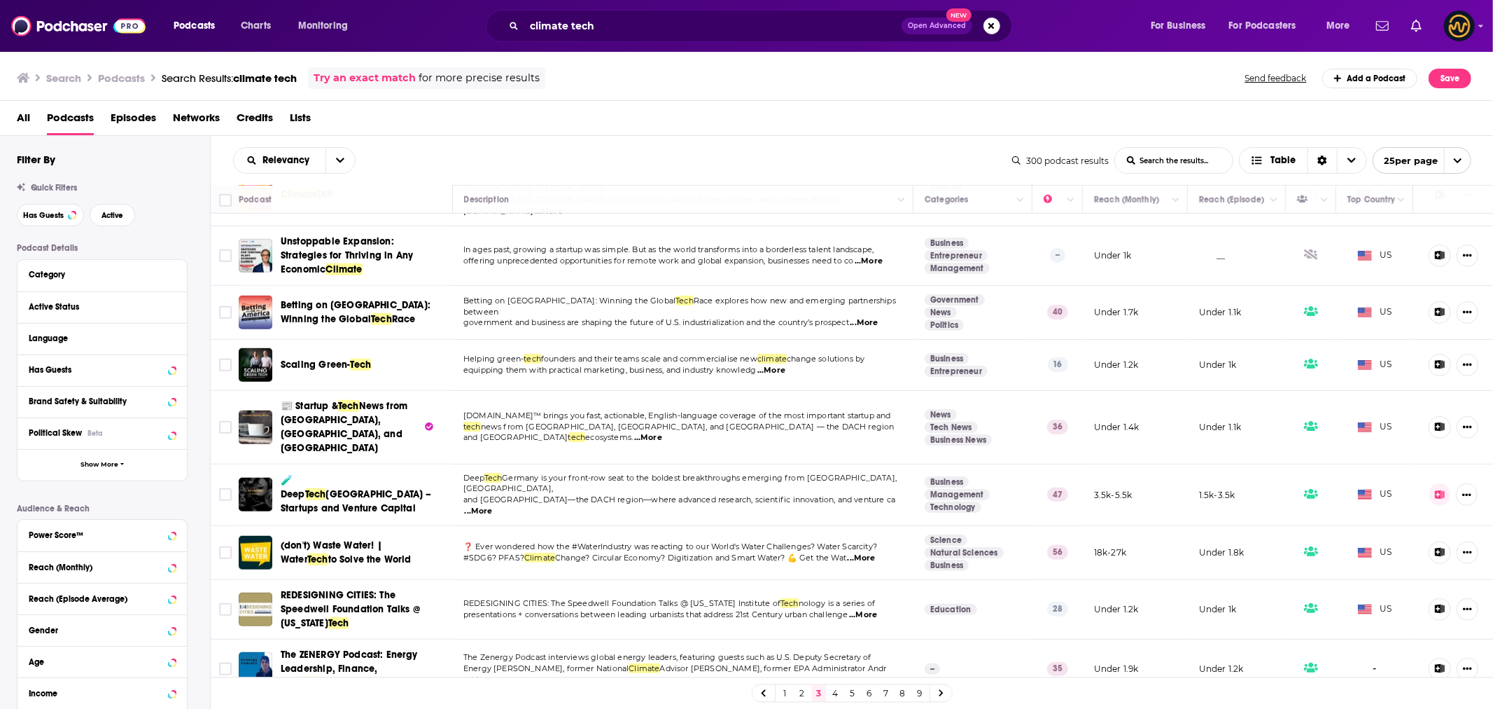
click at [835, 697] on link "4" at bounding box center [836, 693] width 14 height 17
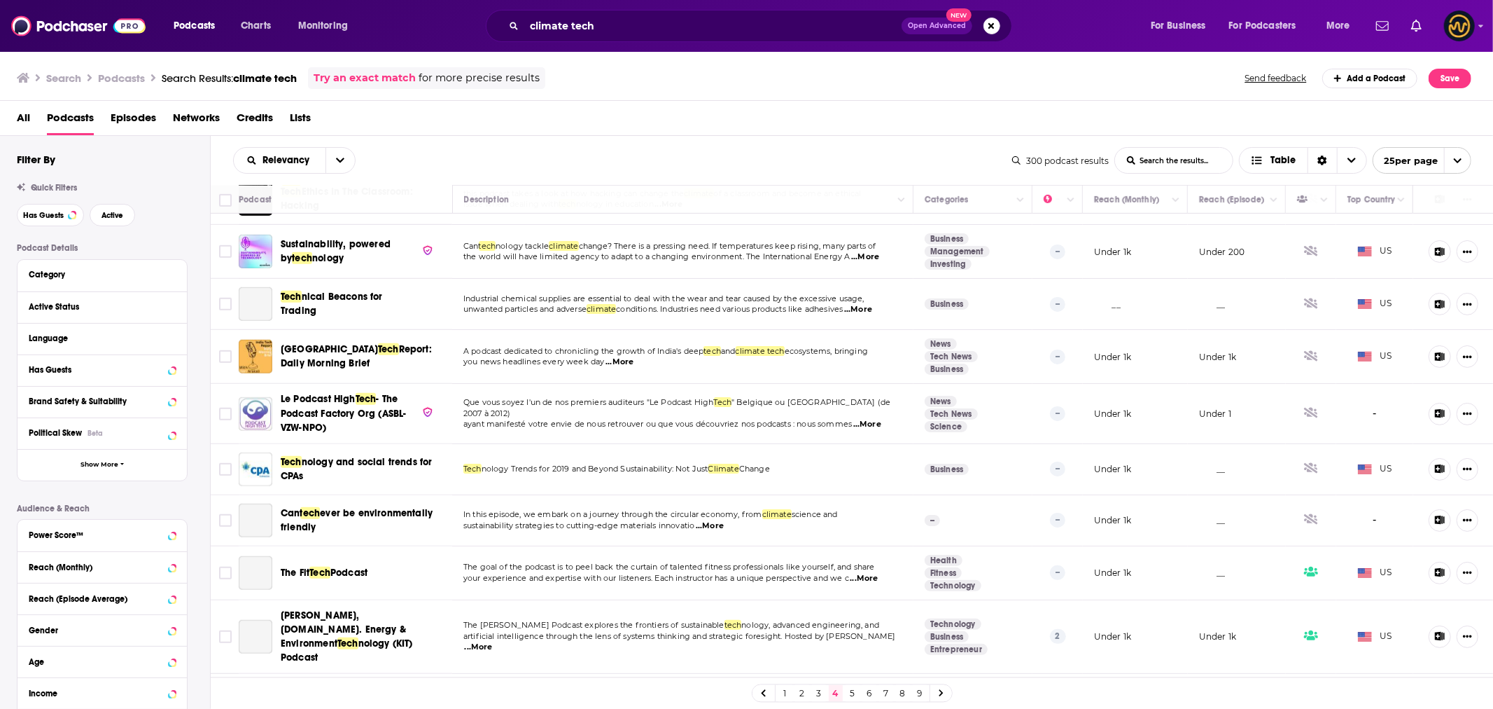
scroll to position [879, 0]
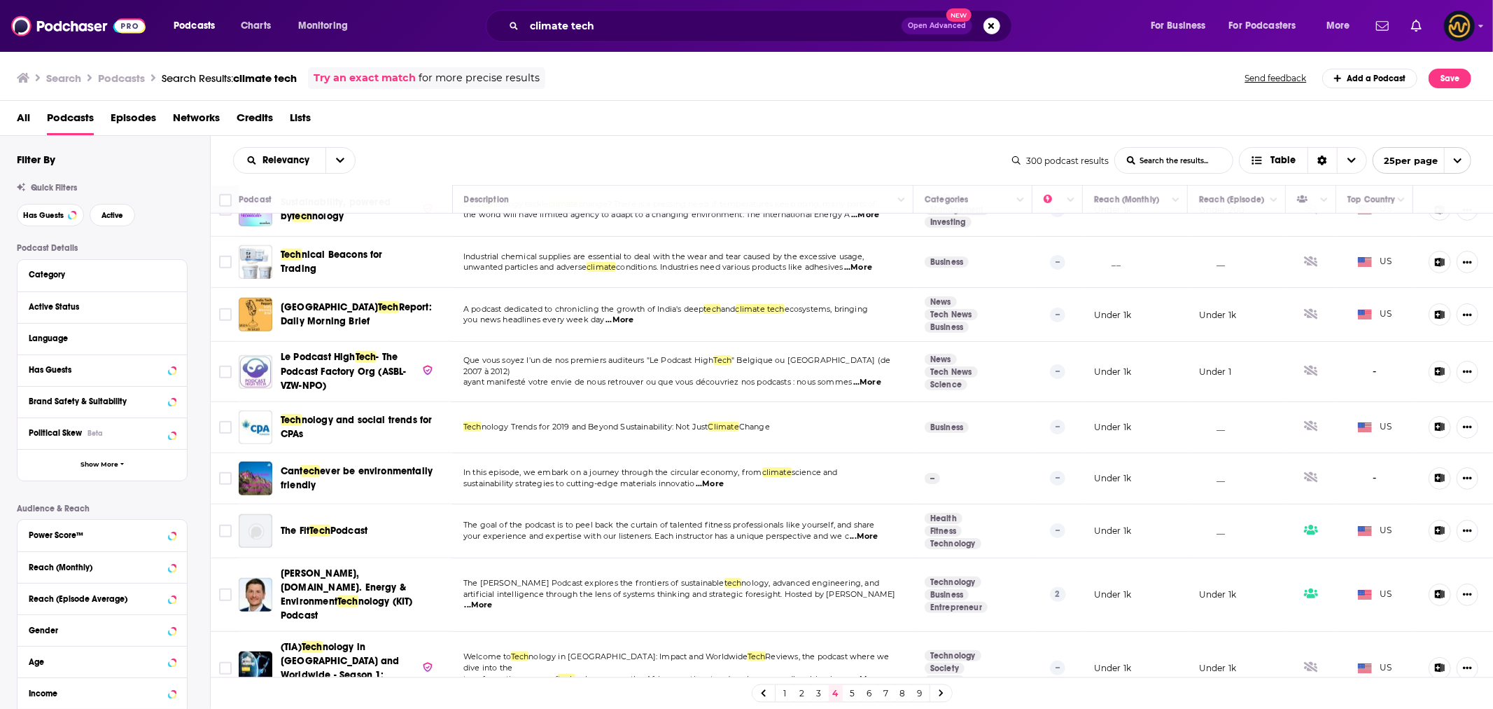
click at [854, 695] on link "5" at bounding box center [853, 693] width 14 height 17
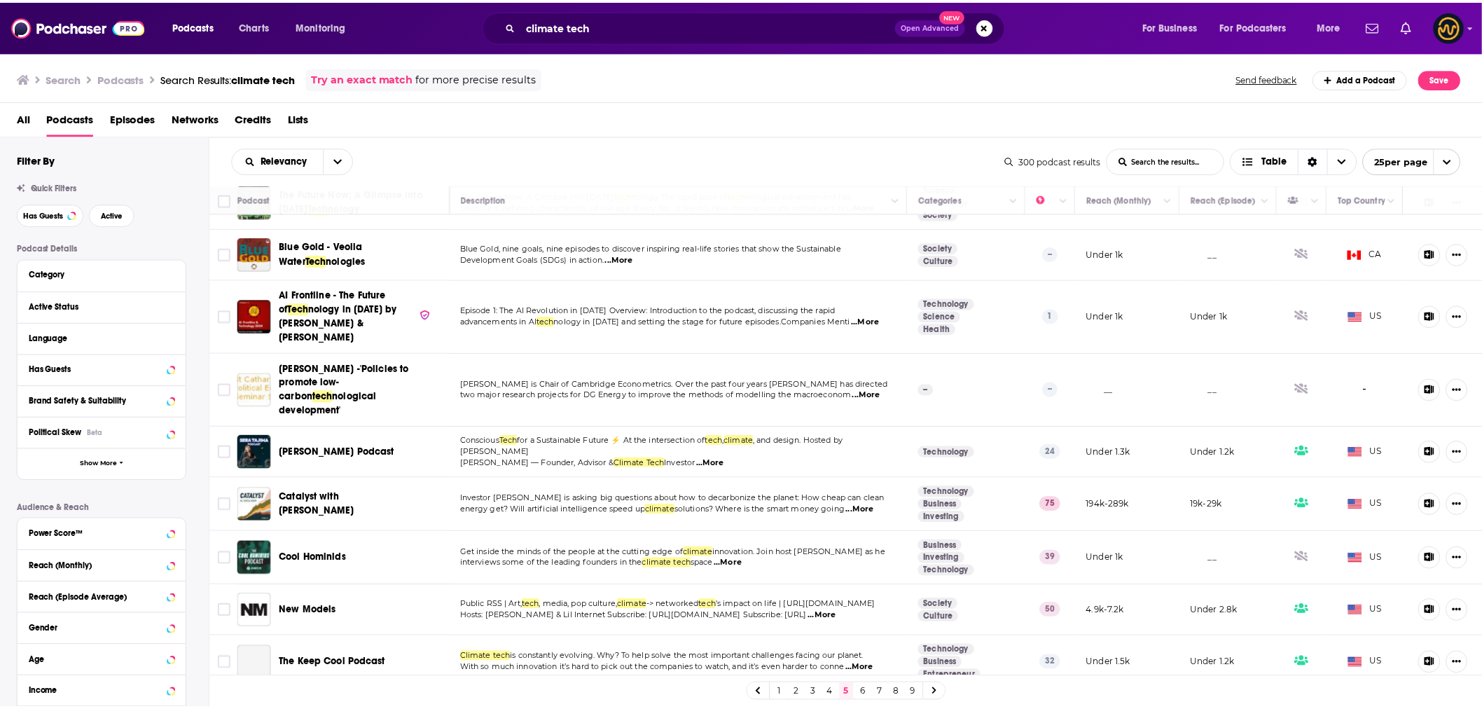
scroll to position [233, 0]
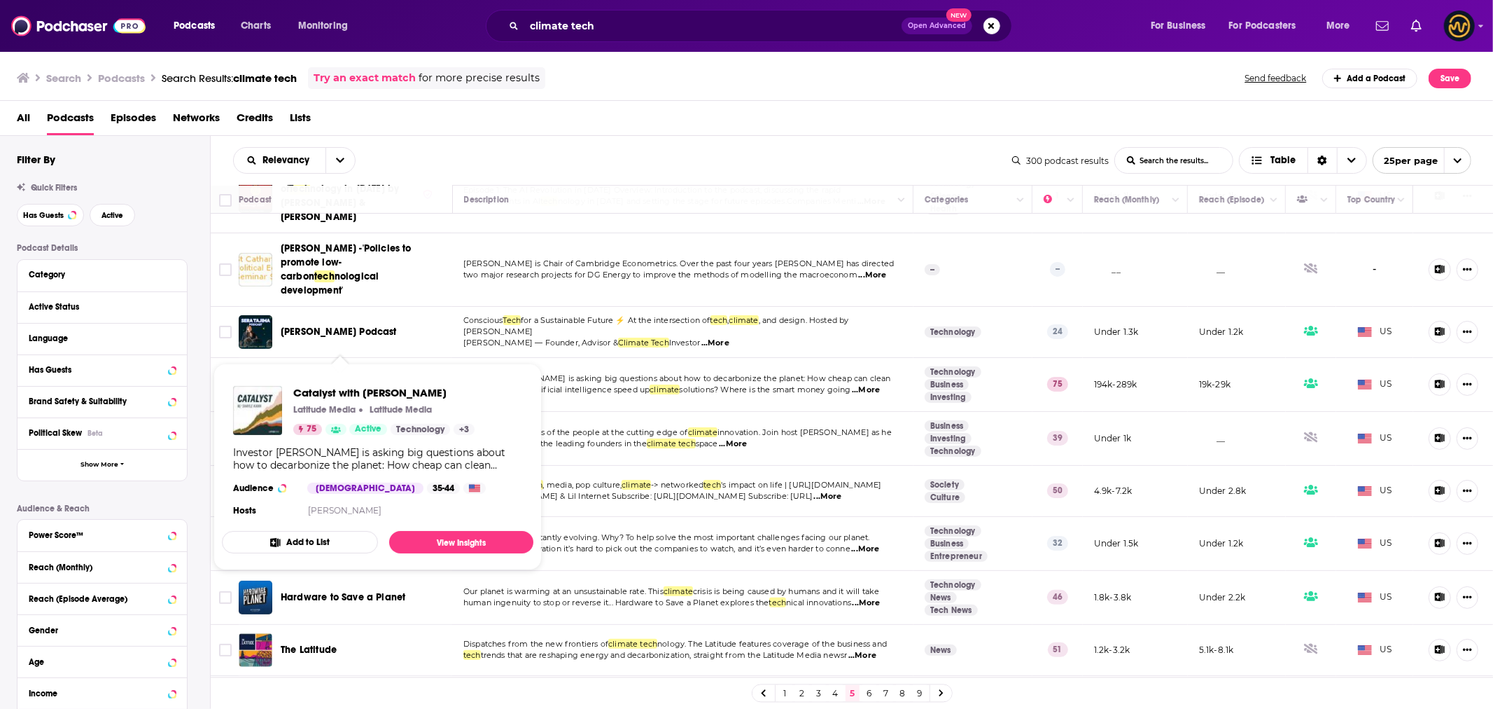
click at [356, 371] on span "Catalyst with [PERSON_NAME]" at bounding box center [319, 384] width 76 height 26
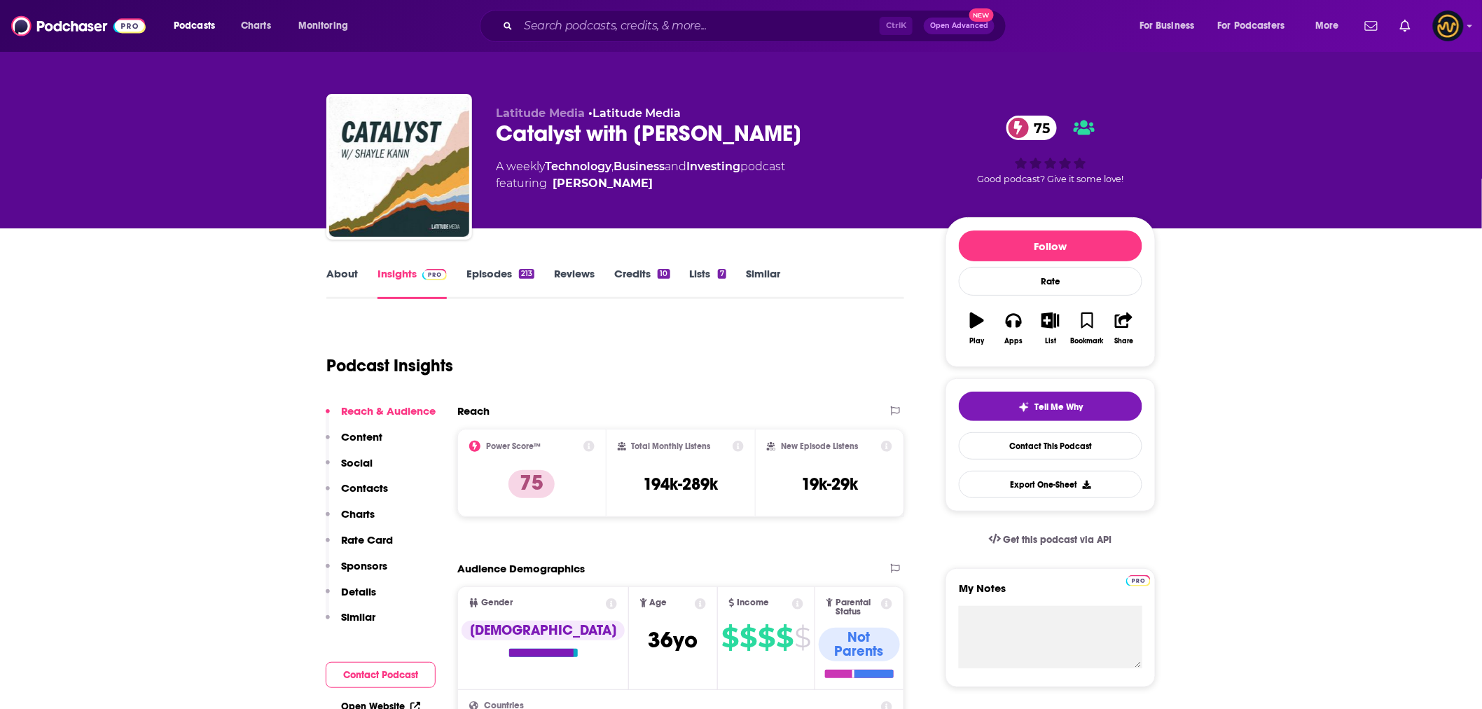
click at [415, 273] on link "Insights" at bounding box center [411, 283] width 69 height 32
click at [346, 277] on link "About" at bounding box center [342, 283] width 32 height 32
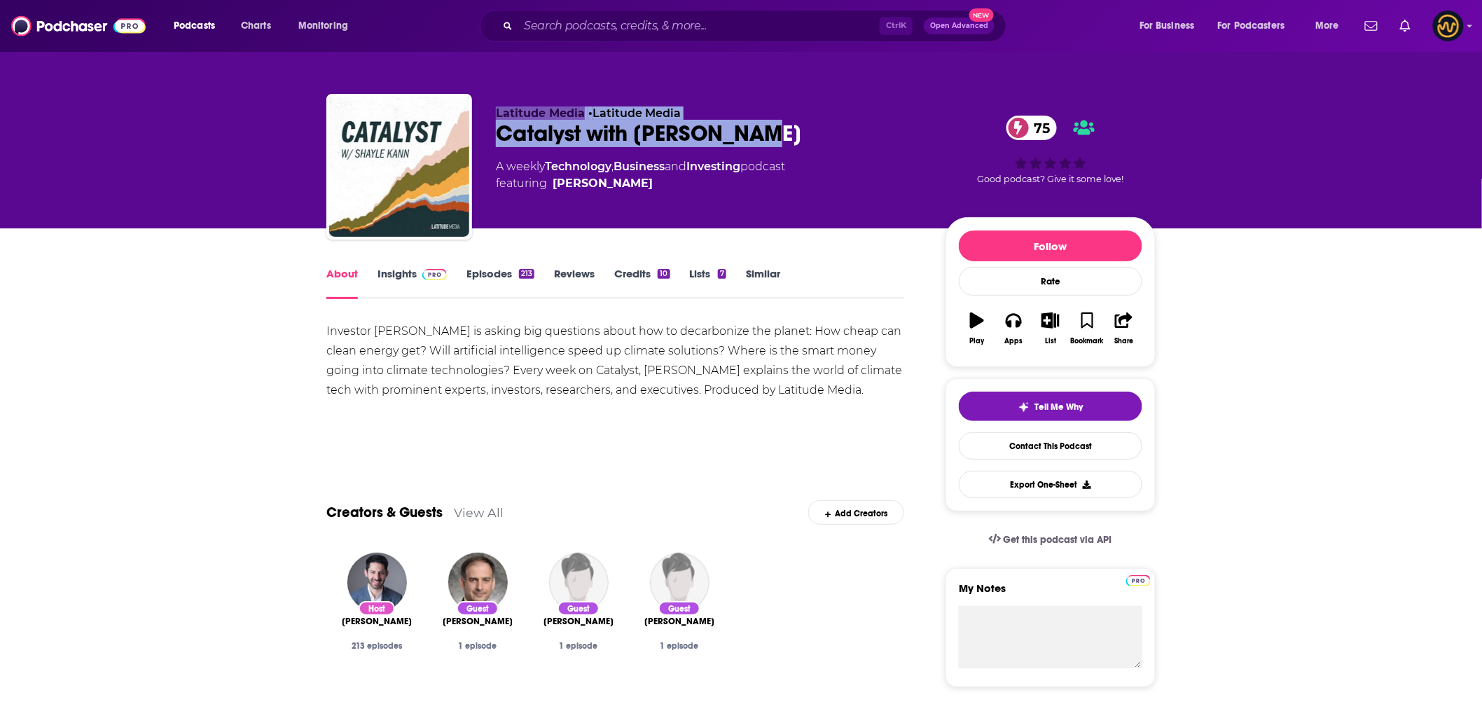
drag, startPoint x: 493, startPoint y: 109, endPoint x: 767, endPoint y: 137, distance: 275.9
click at [767, 137] on div "Latitude Media • Latitude Media Catalyst with [PERSON_NAME] 75 A weekly Technol…" at bounding box center [740, 169] width 829 height 151
copy div "Latitude Media • Latitude Media Catalyst with [PERSON_NAME]"
click at [425, 275] on img at bounding box center [434, 274] width 25 height 11
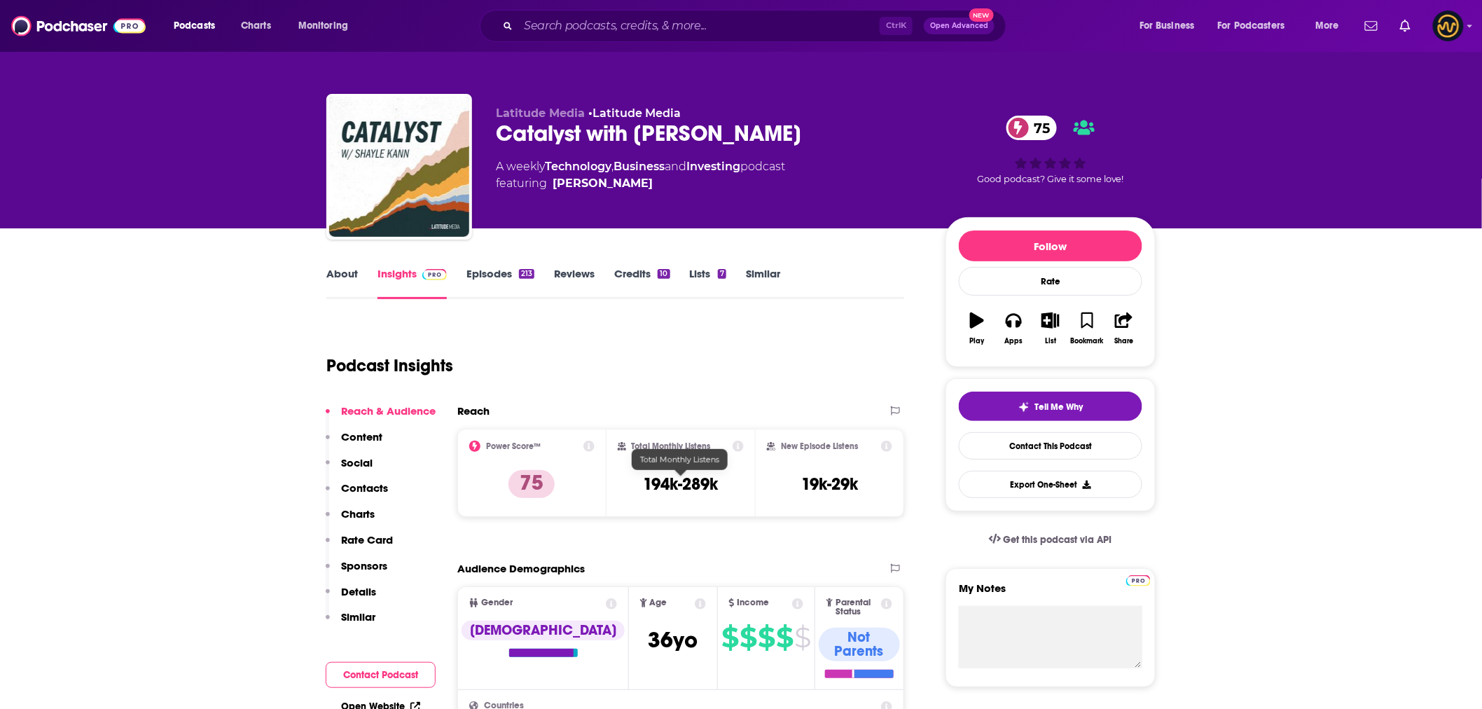
click at [667, 485] on h3 "194k-289k" at bounding box center [680, 483] width 75 height 21
copy div "194k-289k"
click at [366, 513] on p "Charts" at bounding box center [358, 513] width 34 height 13
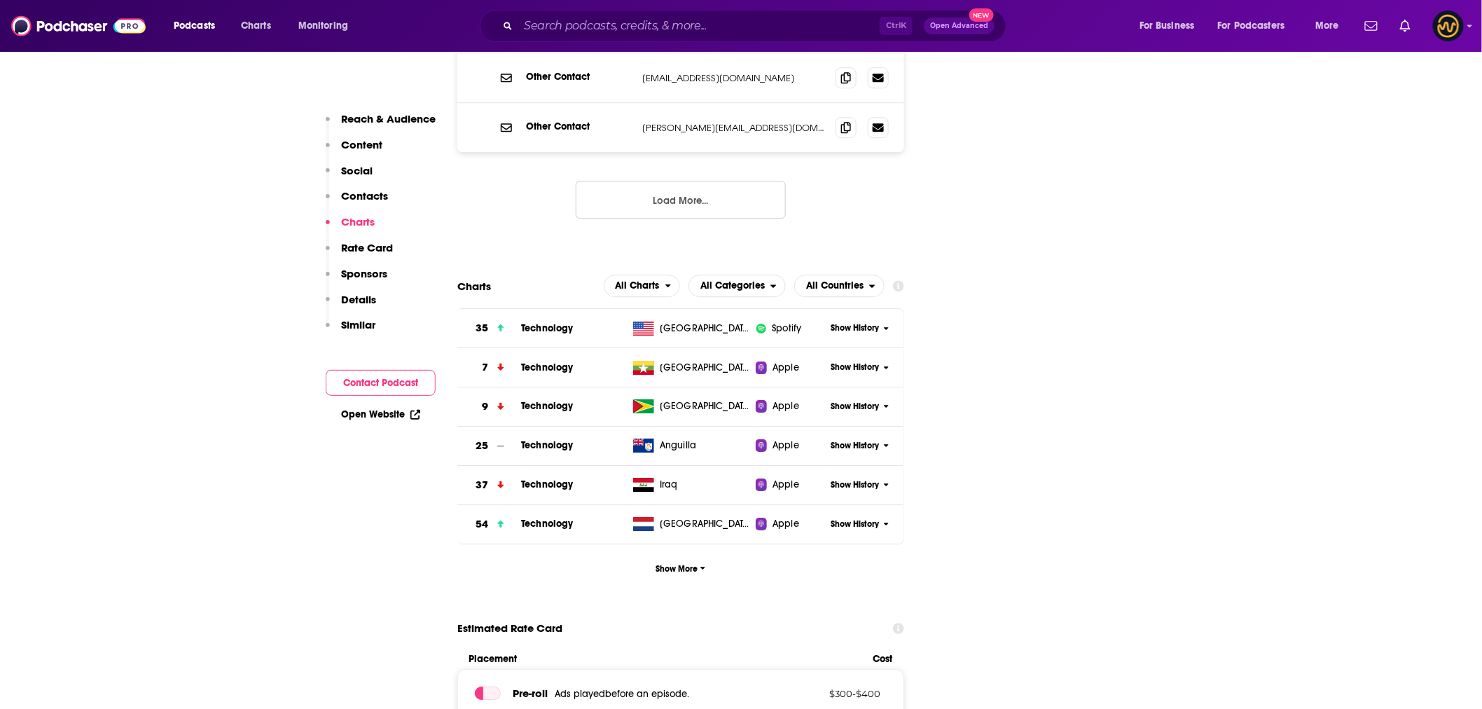
click at [368, 198] on p "Contacts" at bounding box center [364, 195] width 47 height 13
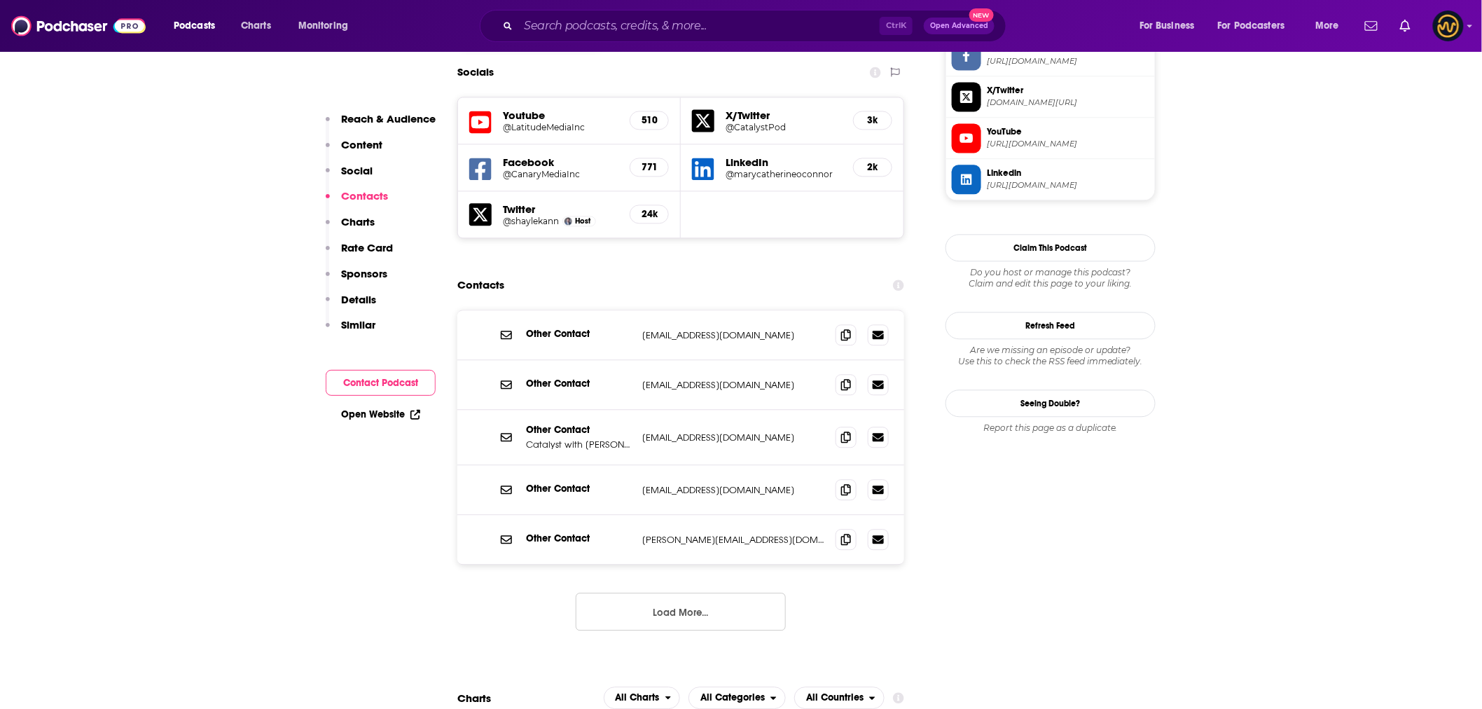
scroll to position [1234, 0]
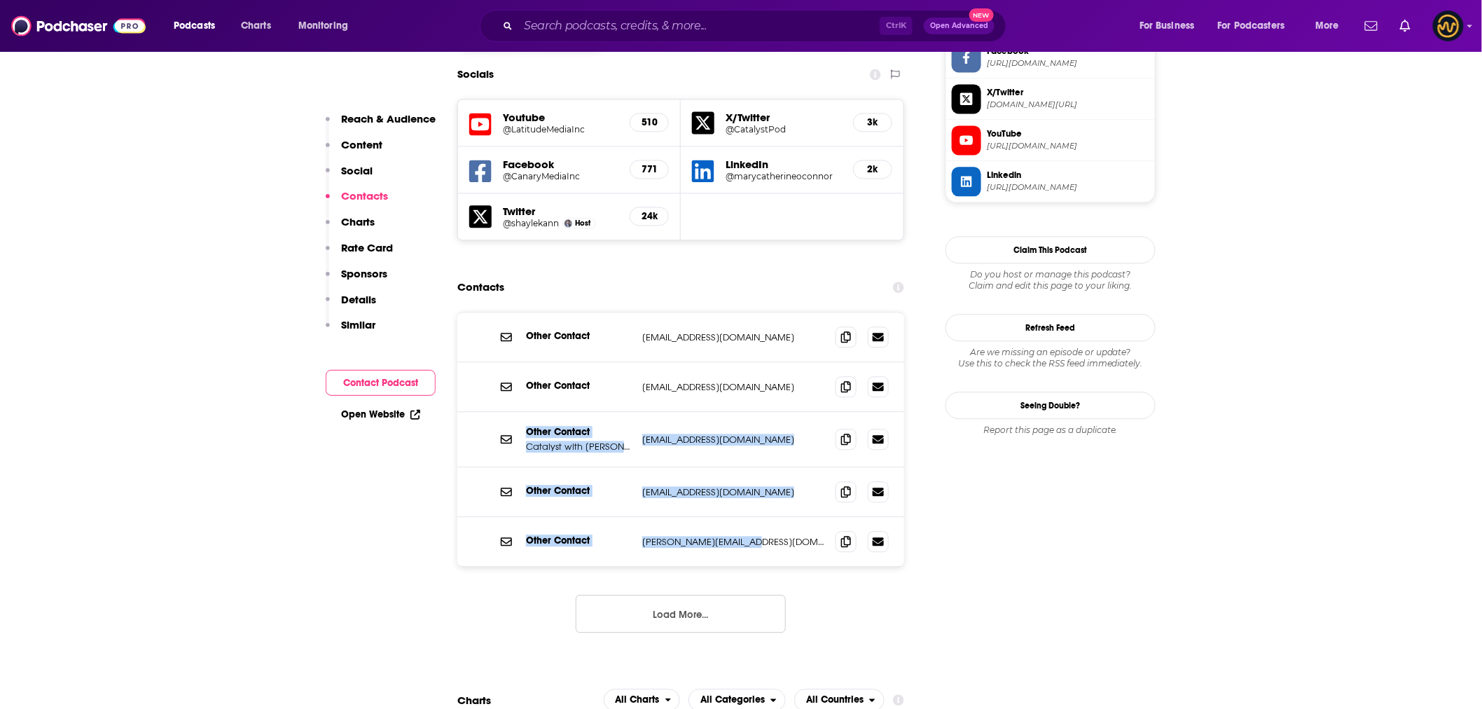
drag, startPoint x: 525, startPoint y: 353, endPoint x: 780, endPoint y: 466, distance: 278.7
click at [780, 466] on div "Other Contact [EMAIL_ADDRESS][DOMAIN_NAME] [EMAIL_ADDRESS][DOMAIN_NAME] Other C…" at bounding box center [680, 438] width 447 height 253
copy div "Other Contact Catalyst with [PERSON_NAME] Podcast Email [EMAIL_ADDRESS][DOMAIN_…"
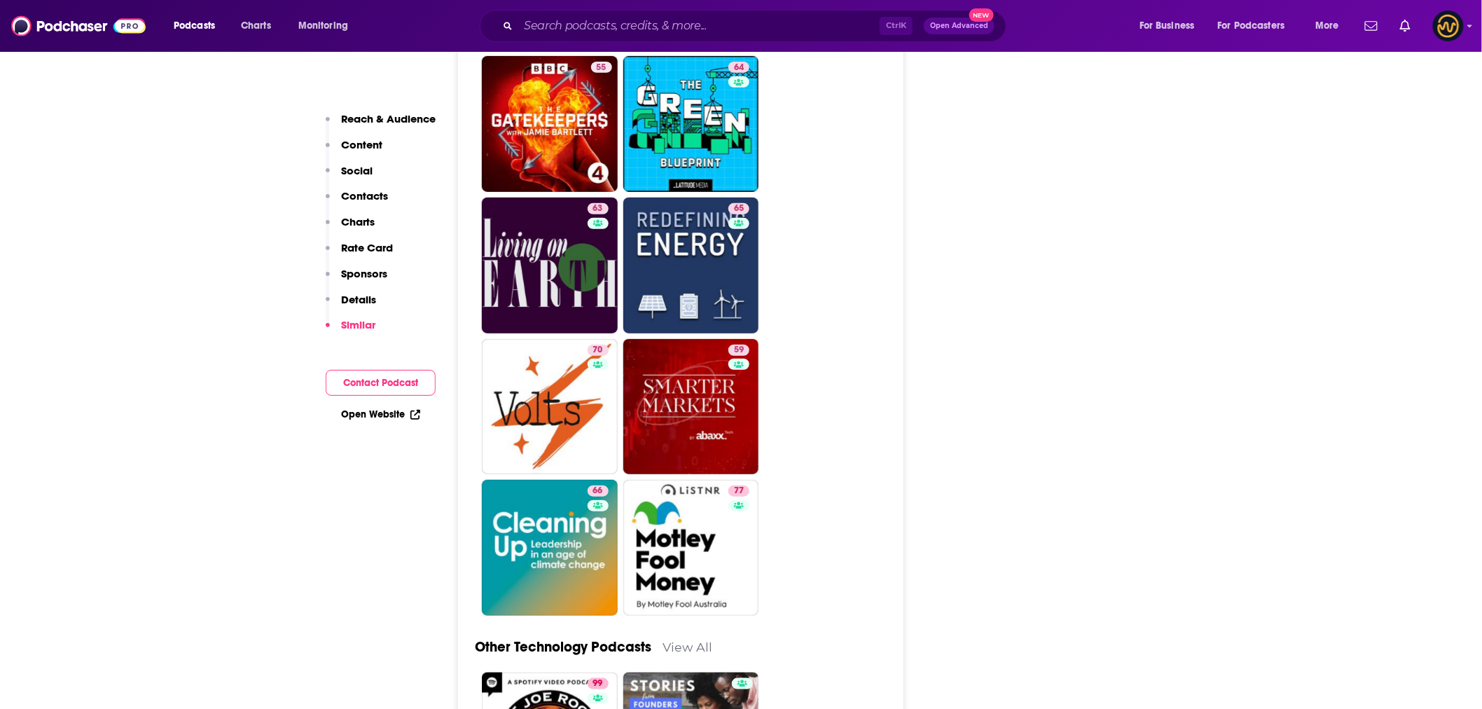
scroll to position [4658, 0]
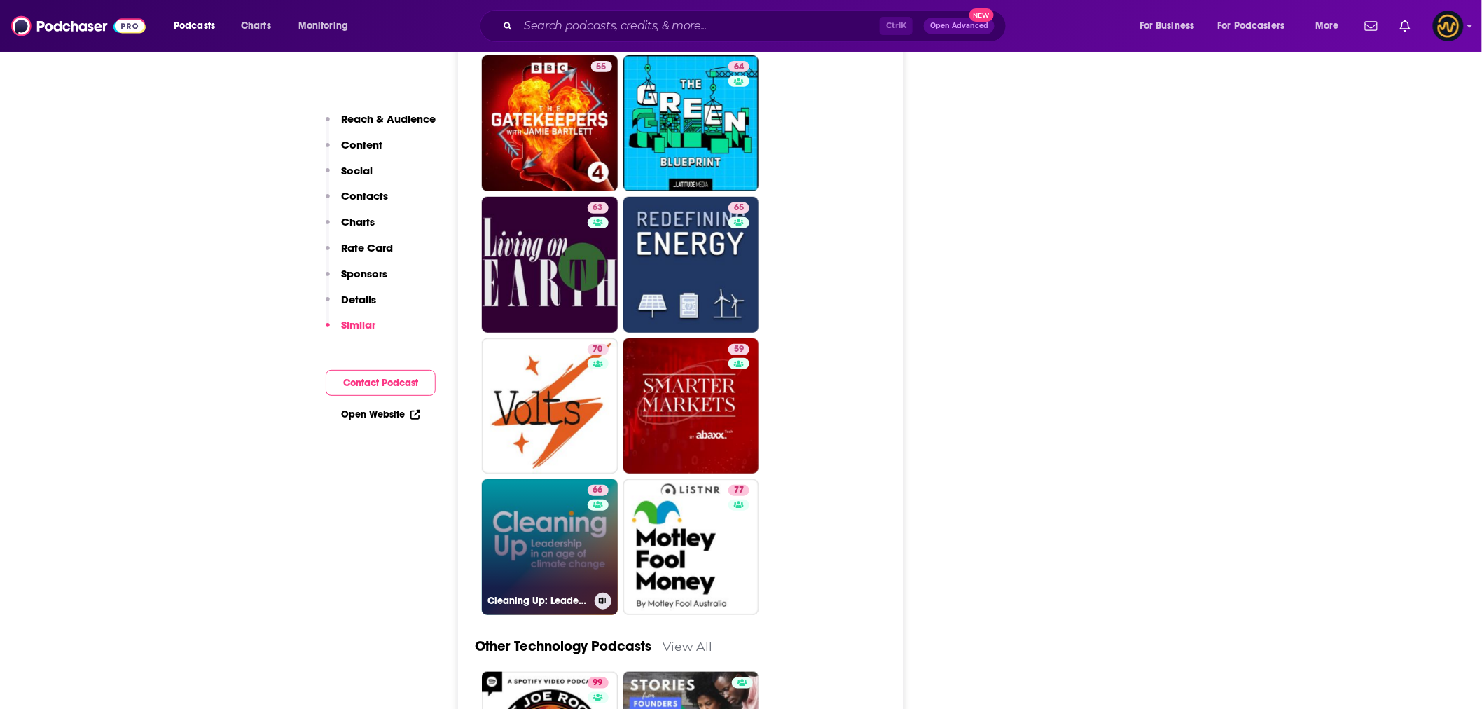
click at [564, 479] on link "66 Cleaning Up: Leadership in an Age of Climate Change" at bounding box center [550, 547] width 136 height 136
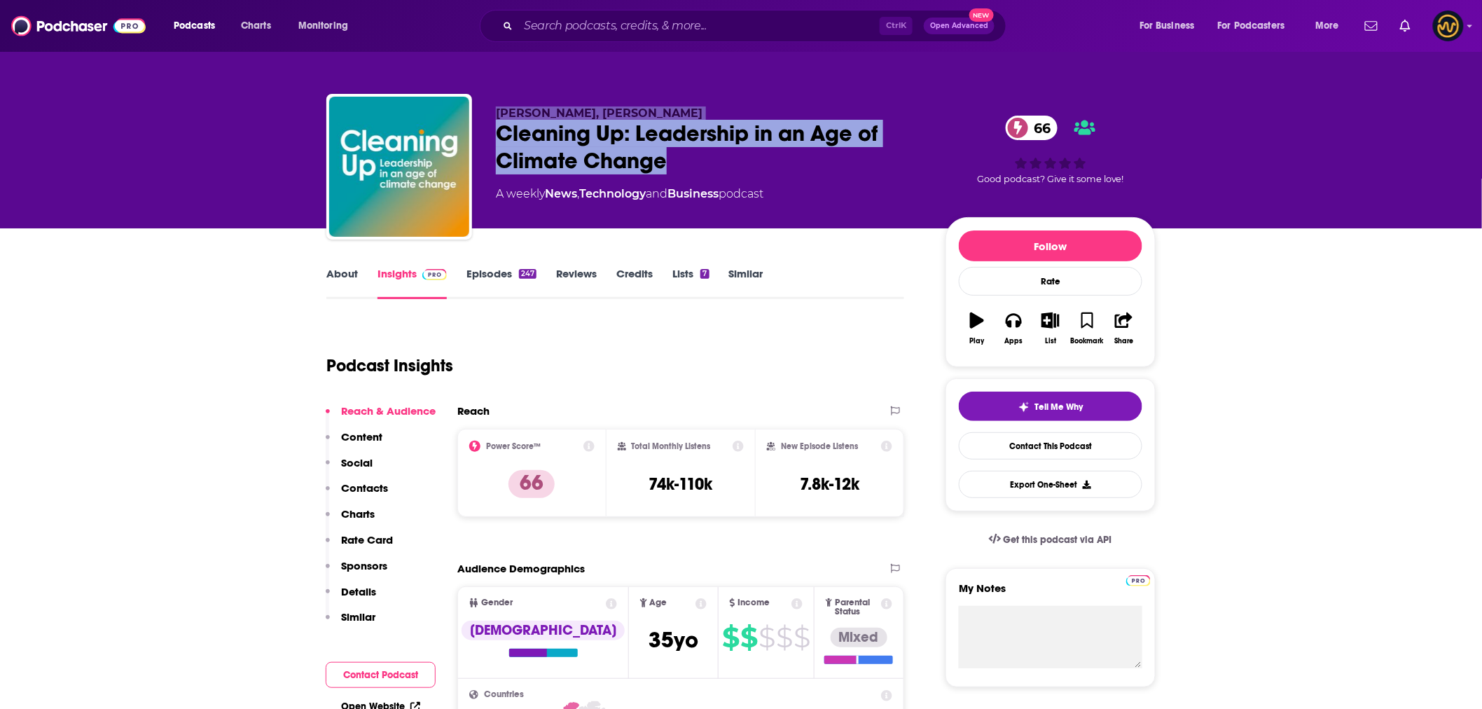
drag, startPoint x: 495, startPoint y: 110, endPoint x: 666, endPoint y: 162, distance: 178.7
click at [666, 162] on div "[PERSON_NAME], [PERSON_NAME] Cleaning Up: Leadership in an Age of Climate Chang…" at bounding box center [709, 162] width 427 height 112
click at [650, 172] on div "Cleaning Up: Leadership in an Age of Climate Change 66" at bounding box center [709, 147] width 427 height 55
drag, startPoint x: 664, startPoint y: 171, endPoint x: 497, endPoint y: 139, distance: 169.7
click at [497, 139] on div "Cleaning Up: Leadership in an Age of Climate Change 66" at bounding box center [709, 147] width 427 height 55
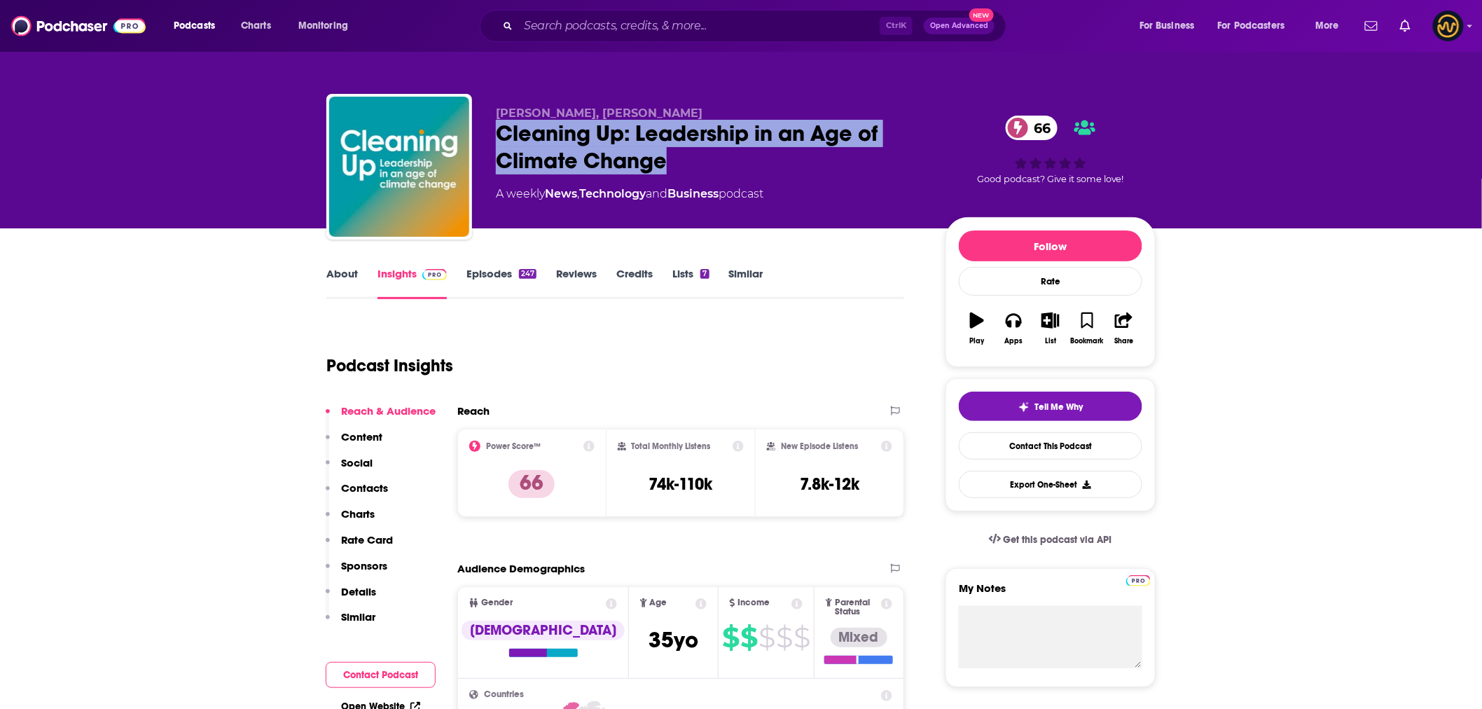
copy h2 "Cleaning Up: Leadership in an Age of Climate Change"
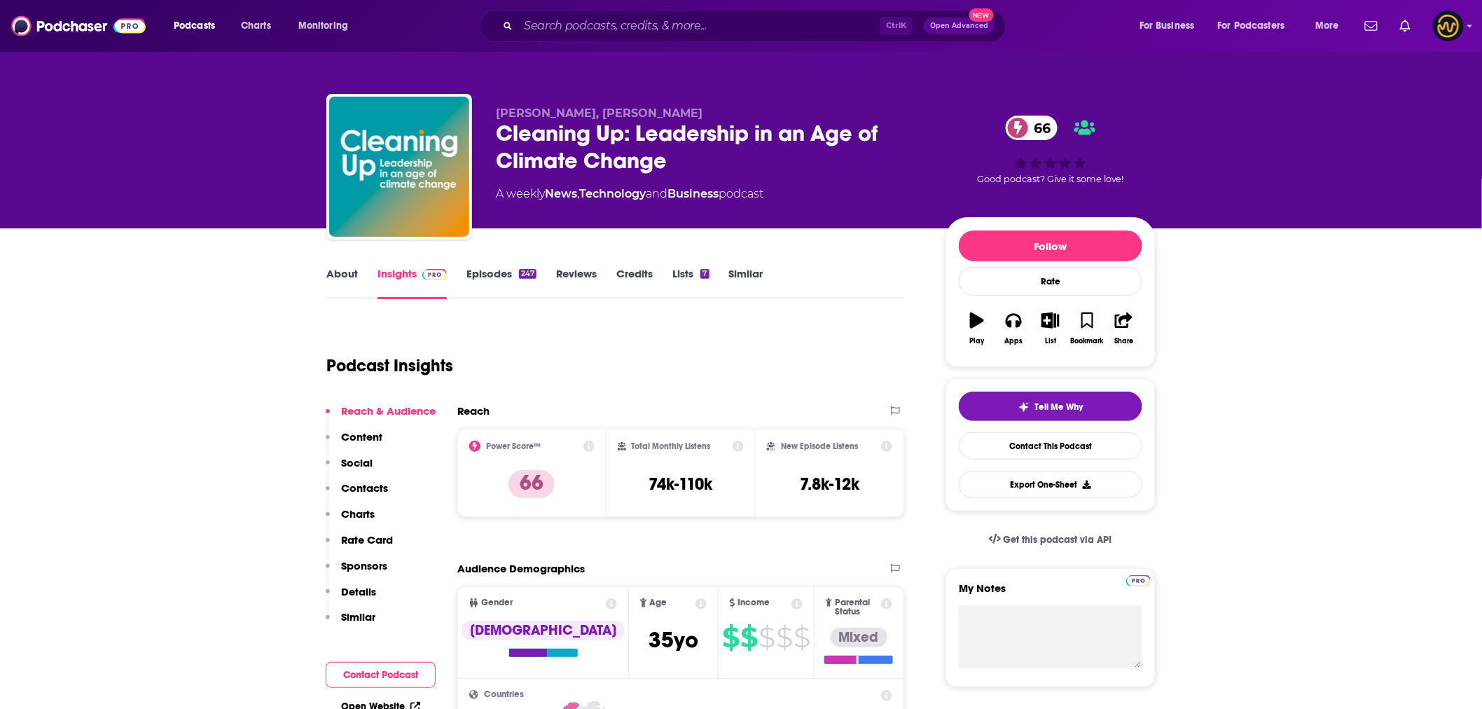
click at [879, 102] on div "[PERSON_NAME], [PERSON_NAME] Cleaning Up: Leadership in an Age of Climate Chang…" at bounding box center [740, 169] width 829 height 151
click at [660, 478] on h3 "74k-110k" at bounding box center [680, 483] width 64 height 21
click at [660, 479] on h3 "74k-110k" at bounding box center [680, 483] width 64 height 21
copy div "74k-110k"
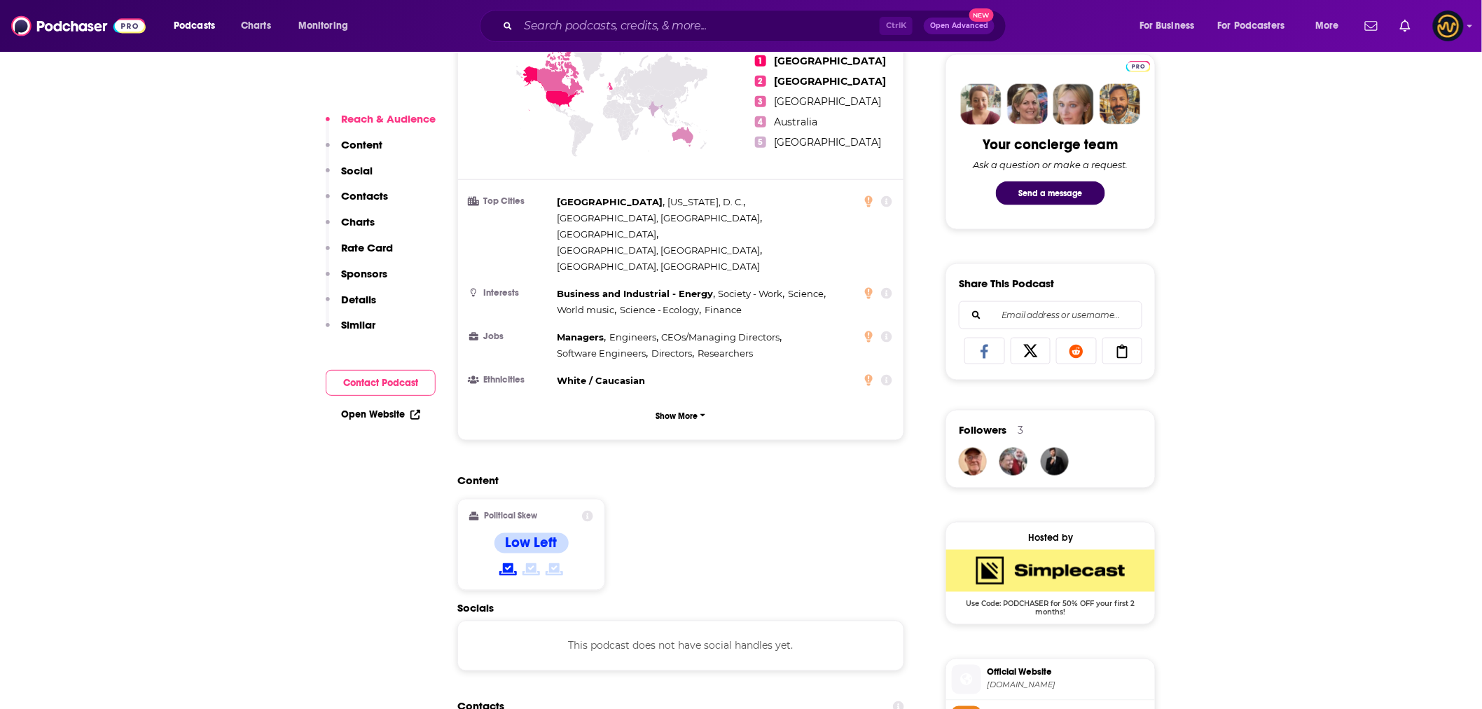
scroll to position [933, 0]
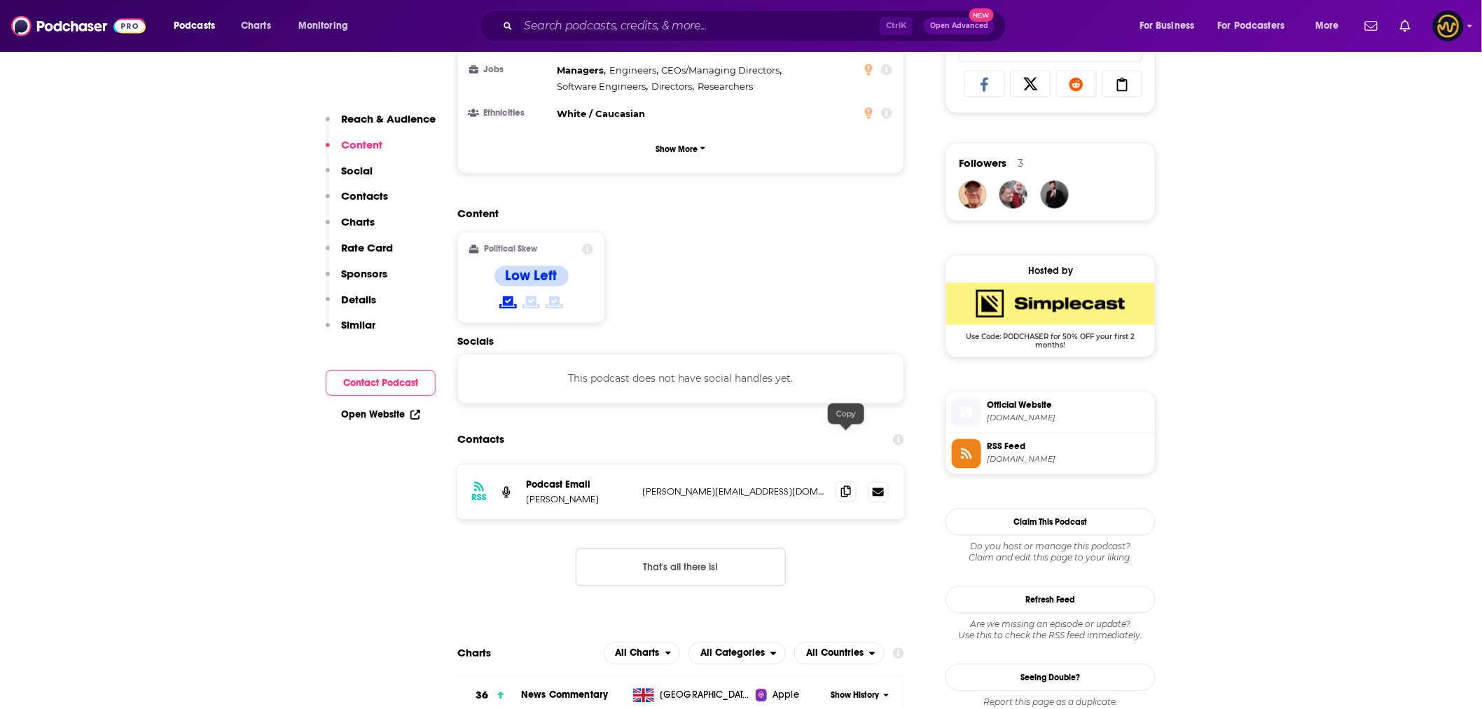
click at [844, 486] on icon at bounding box center [846, 491] width 10 height 11
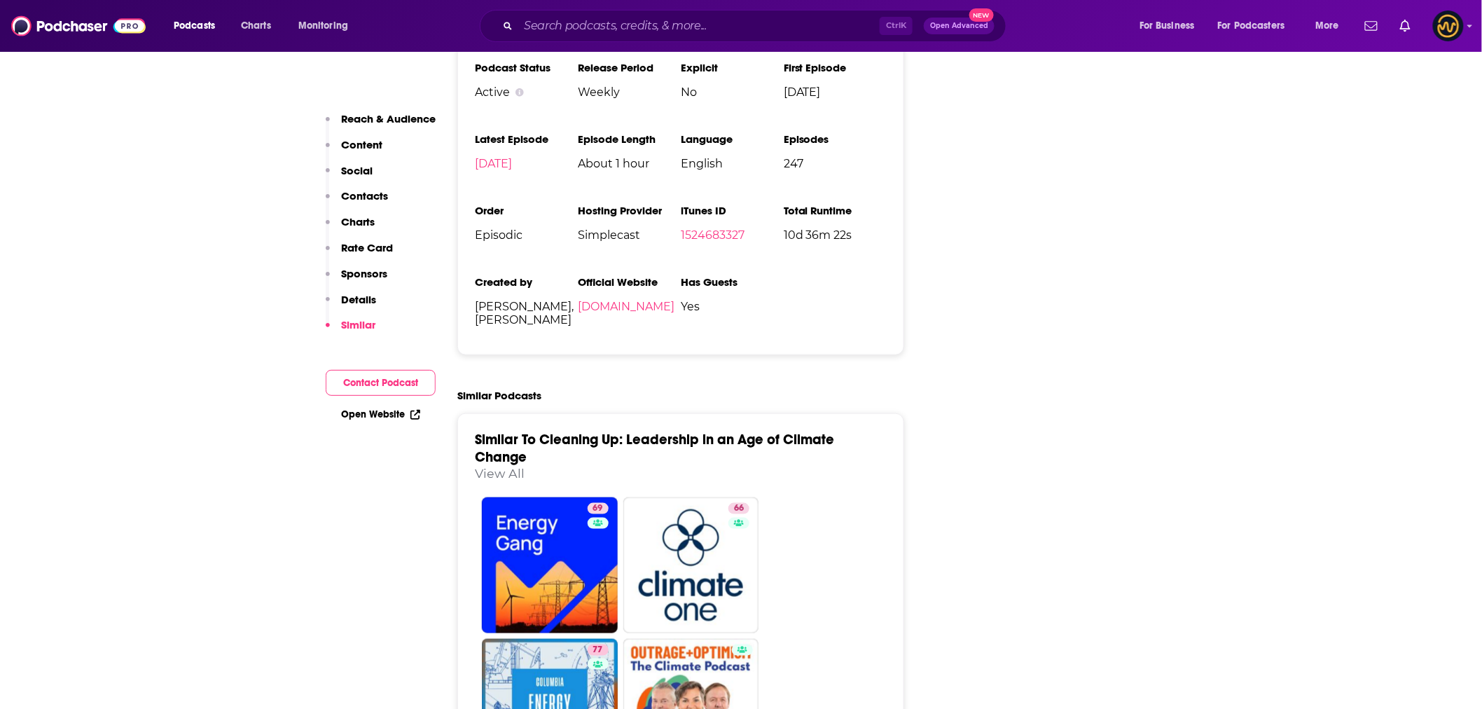
scroll to position [2878, 0]
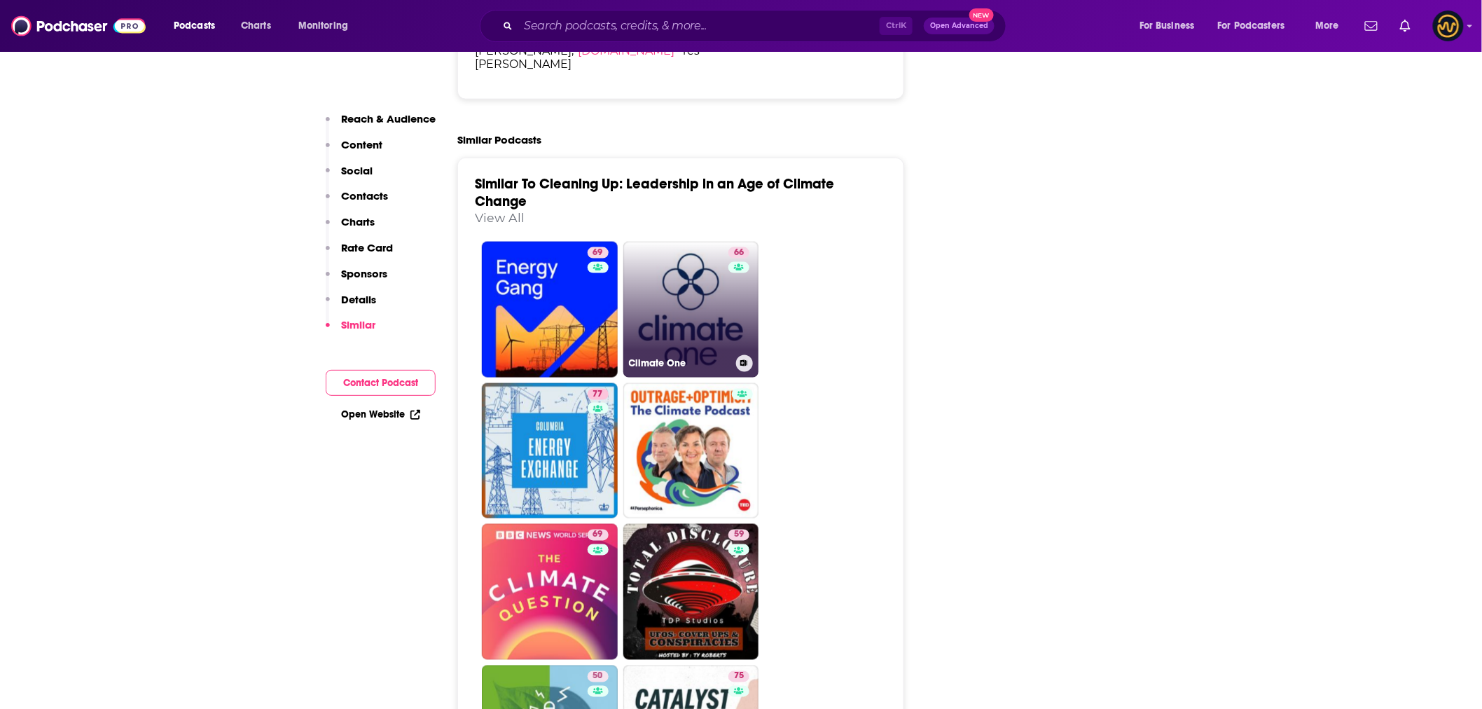
click at [713, 305] on link "66 Climate One" at bounding box center [691, 310] width 136 height 136
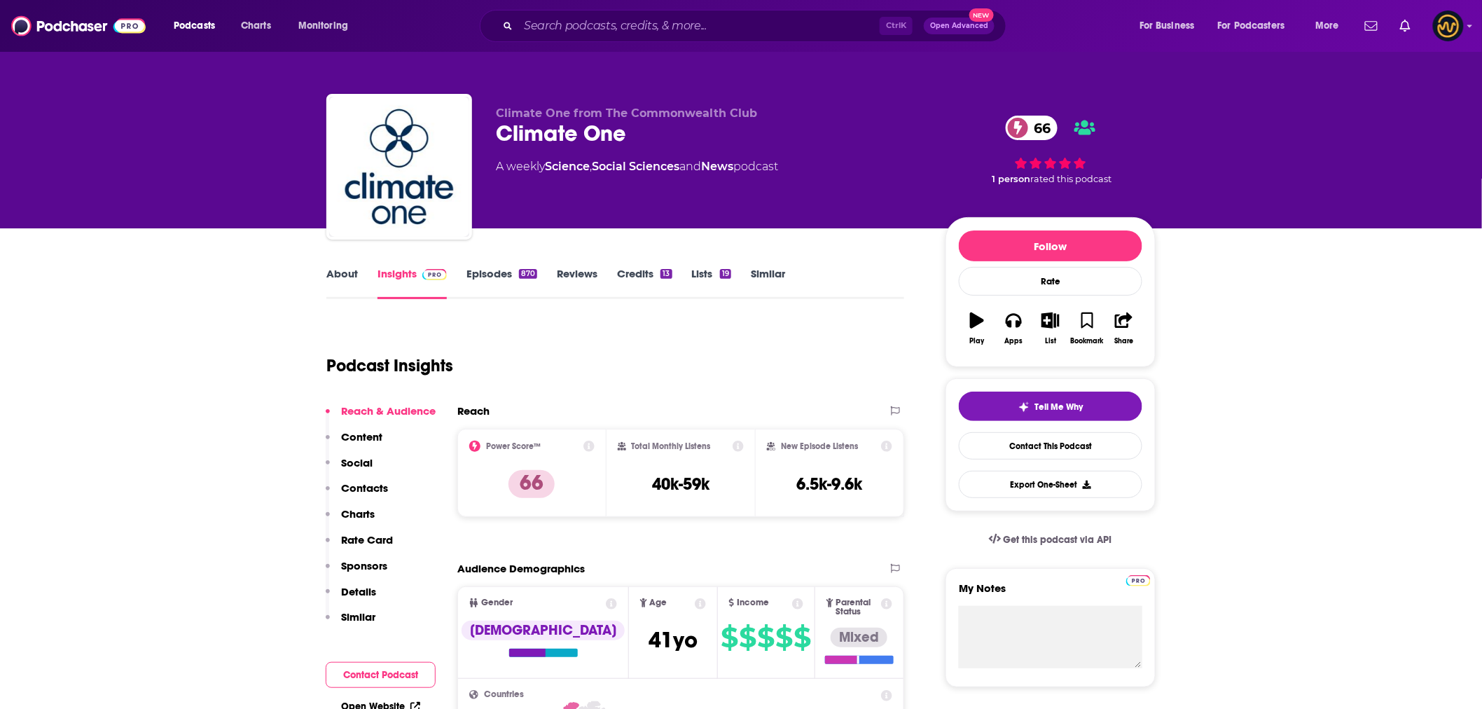
click at [526, 133] on div "Climate One 66" at bounding box center [709, 133] width 427 height 27
copy div "Climate One 66"
click at [669, 477] on h3 "40k-59k" at bounding box center [680, 483] width 57 height 21
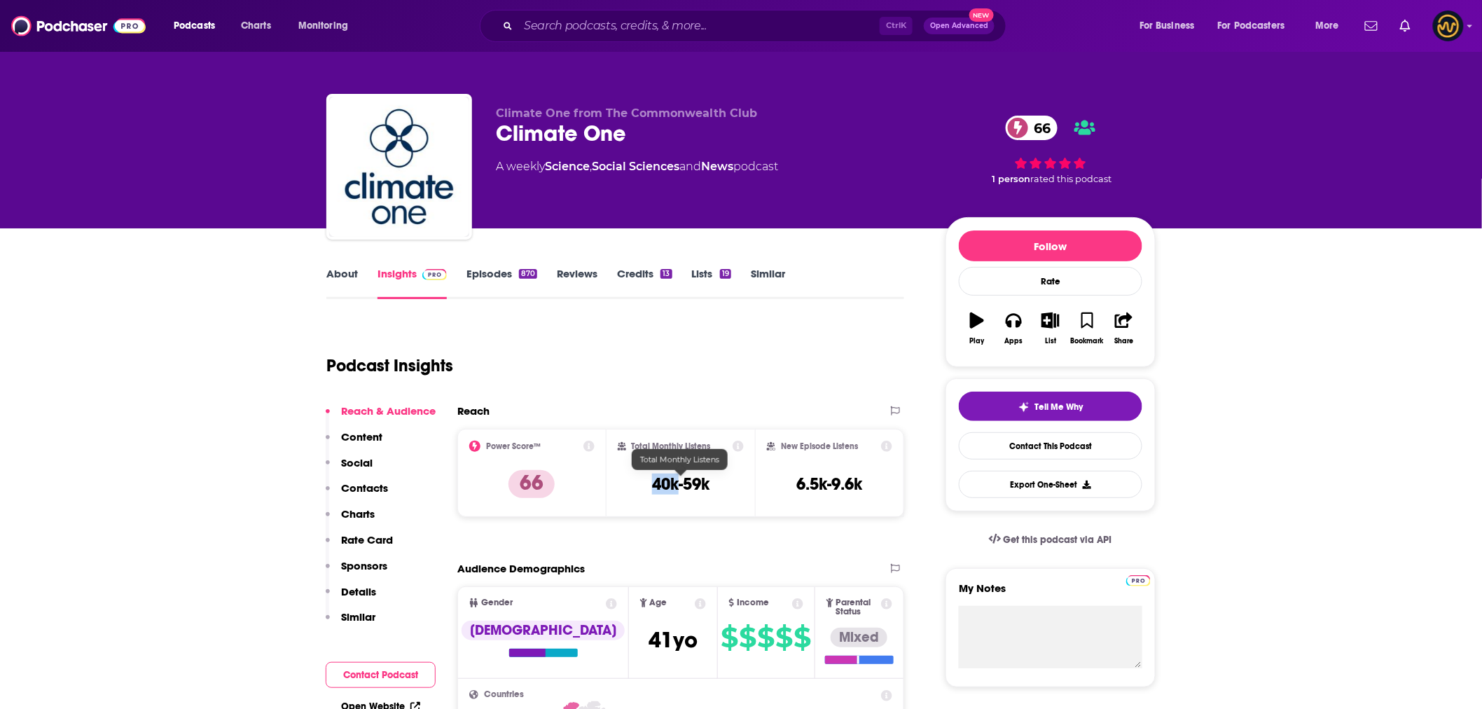
click at [669, 478] on h3 "40k-59k" at bounding box center [680, 483] width 57 height 21
click at [669, 482] on h3 "40k-59k" at bounding box center [680, 483] width 57 height 21
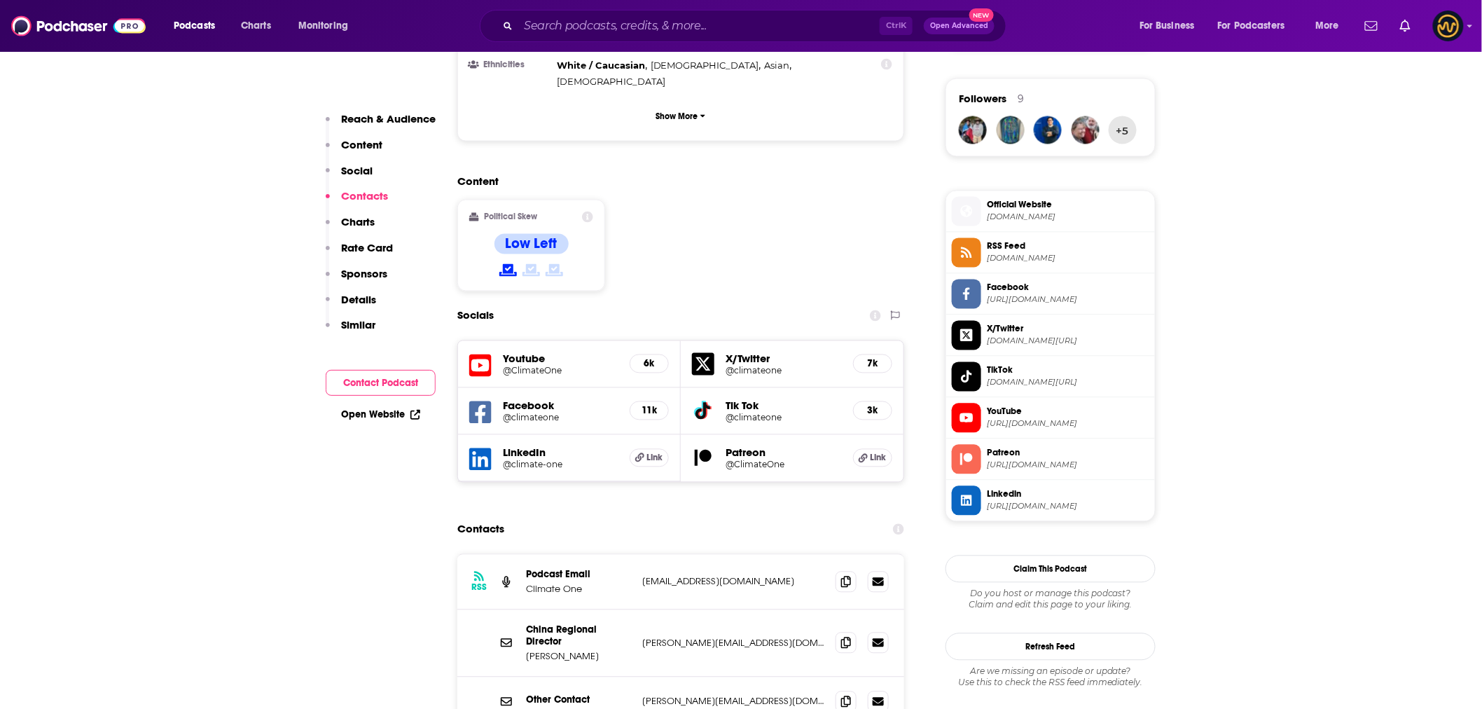
scroll to position [1167, 0]
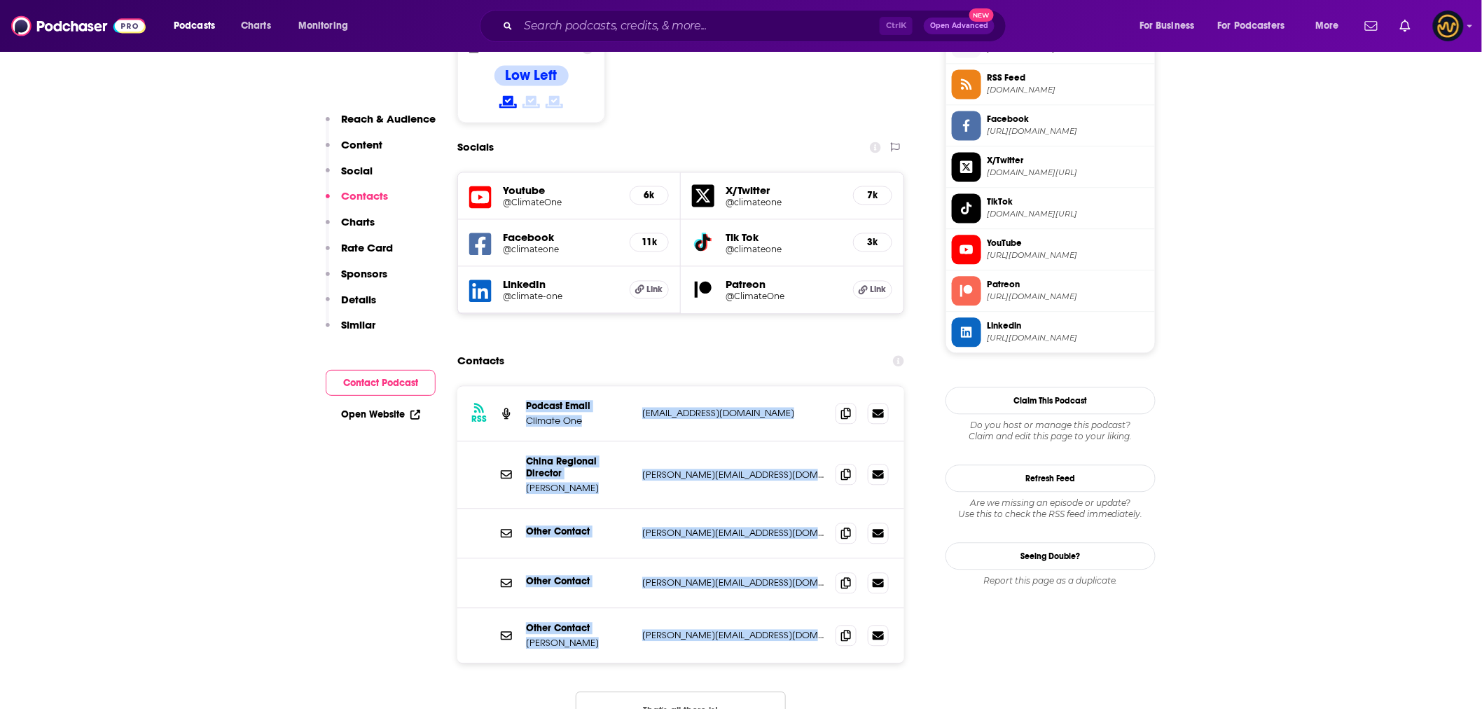
drag, startPoint x: 891, startPoint y: 564, endPoint x: 514, endPoint y: 318, distance: 450.4
click at [514, 386] on div "RSS Podcast Email Climate One [EMAIL_ADDRESS][DOMAIN_NAME] [EMAIL_ADDRESS][DOMA…" at bounding box center [680, 524] width 447 height 277
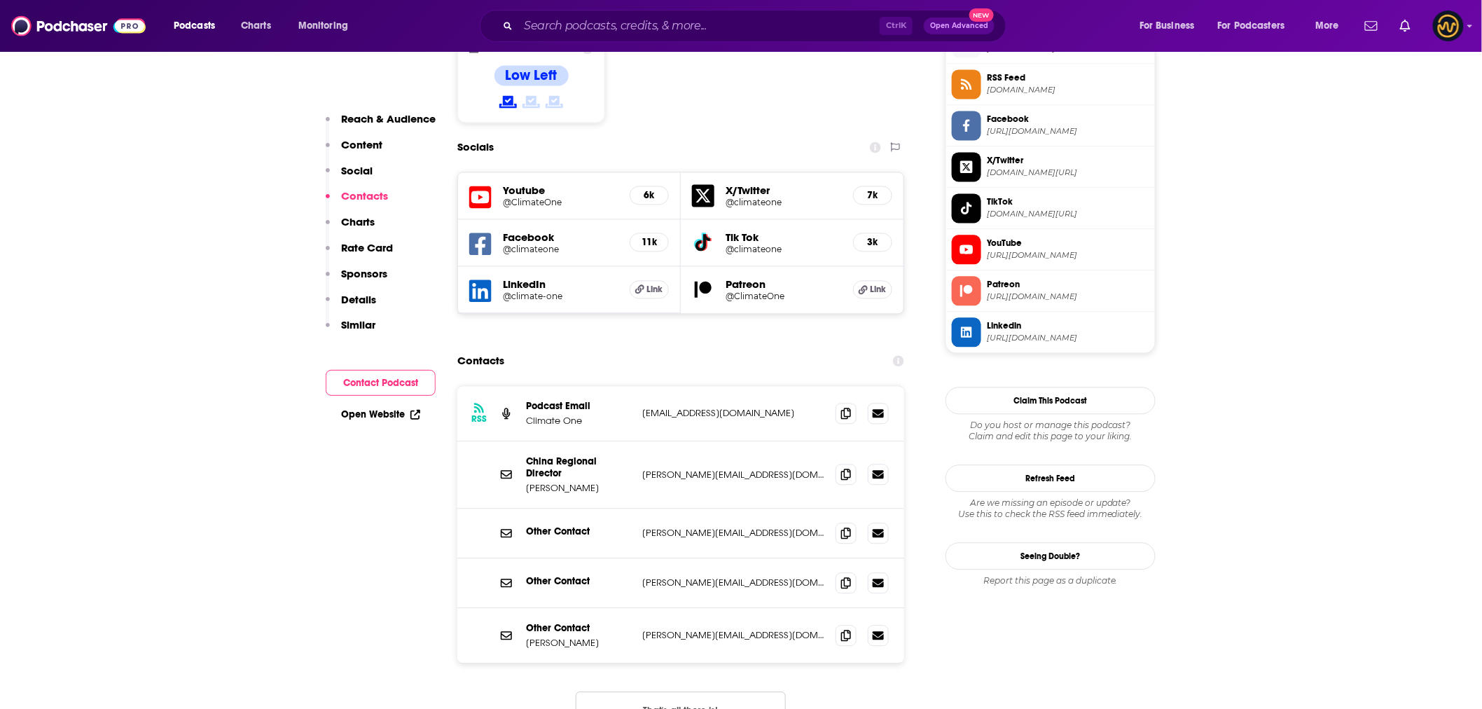
click at [674, 347] on div "Contacts" at bounding box center [680, 360] width 447 height 27
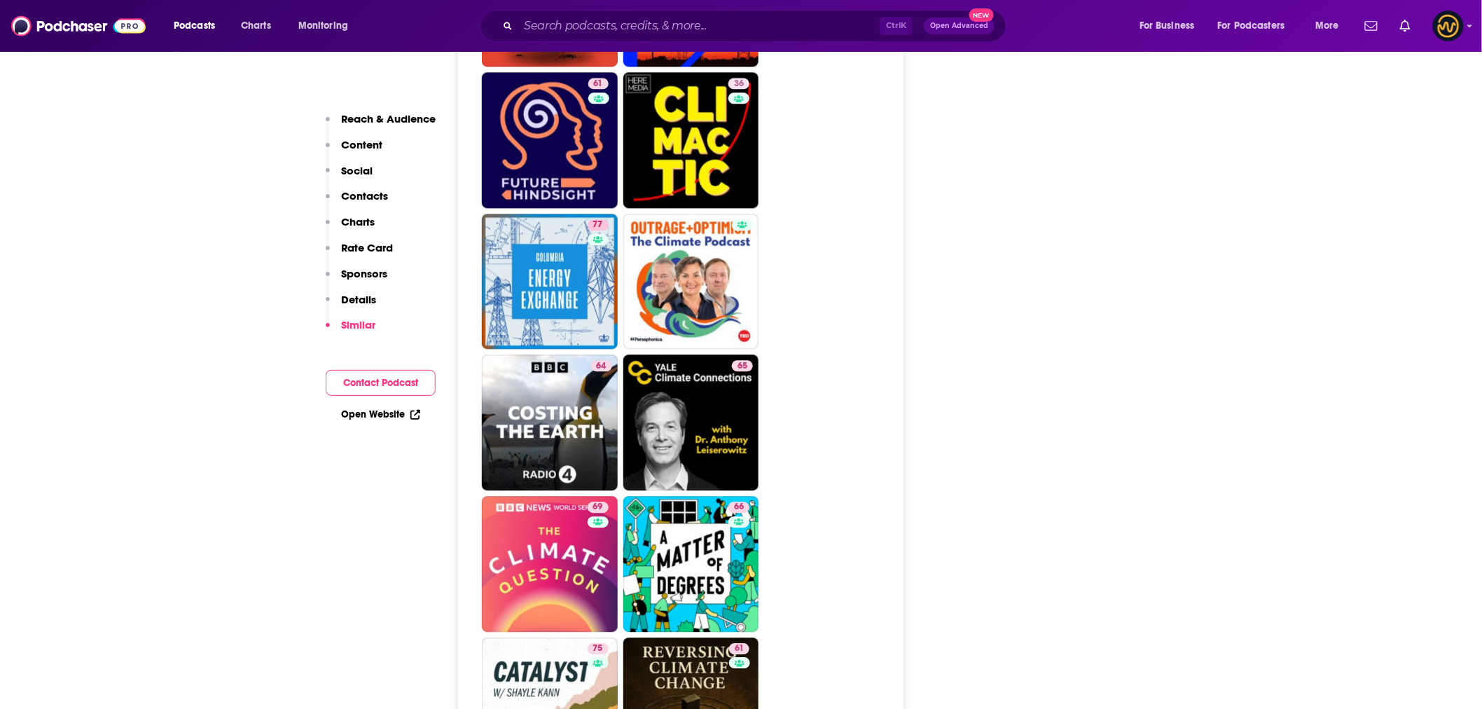
scroll to position [3579, 0]
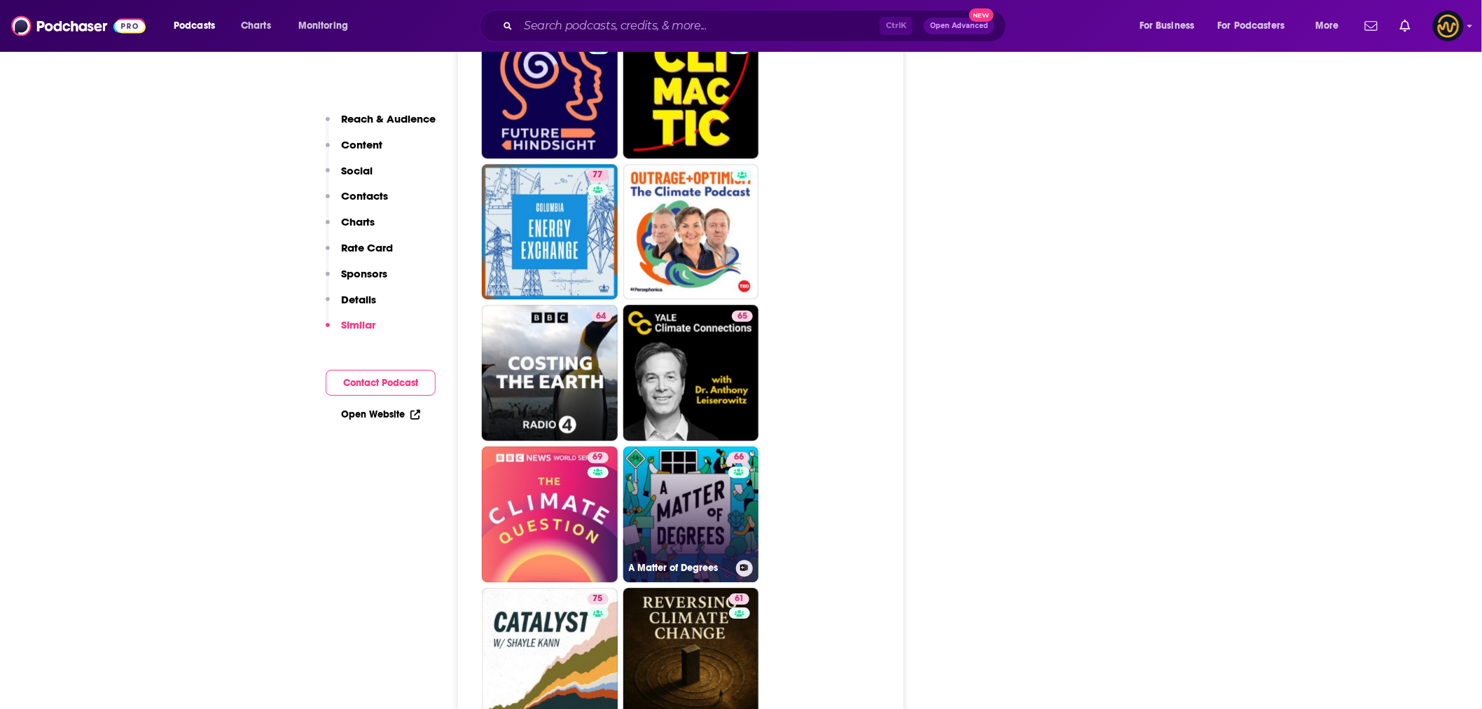
click at [711, 446] on link "66 A Matter of Degrees" at bounding box center [691, 514] width 136 height 136
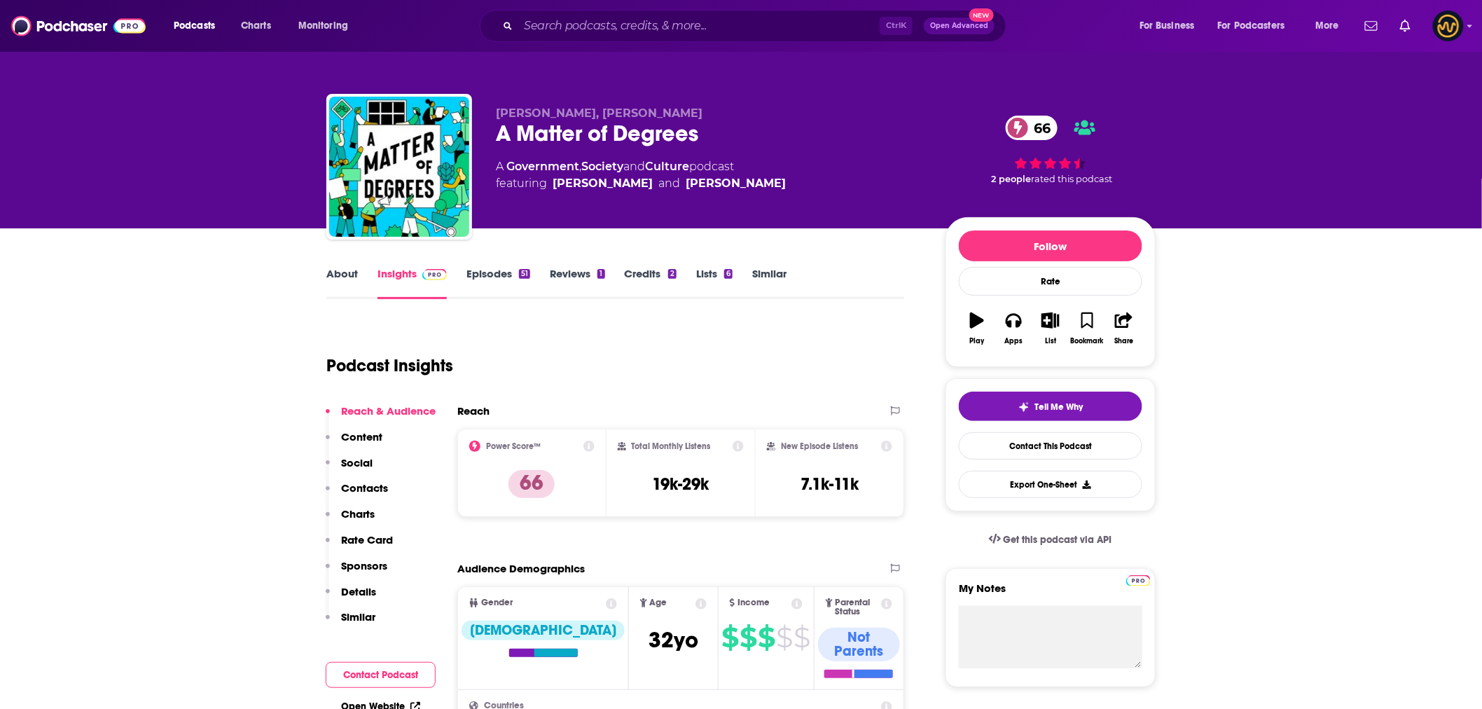
click at [645, 134] on div "A Matter of Degrees 66" at bounding box center [709, 133] width 427 height 27
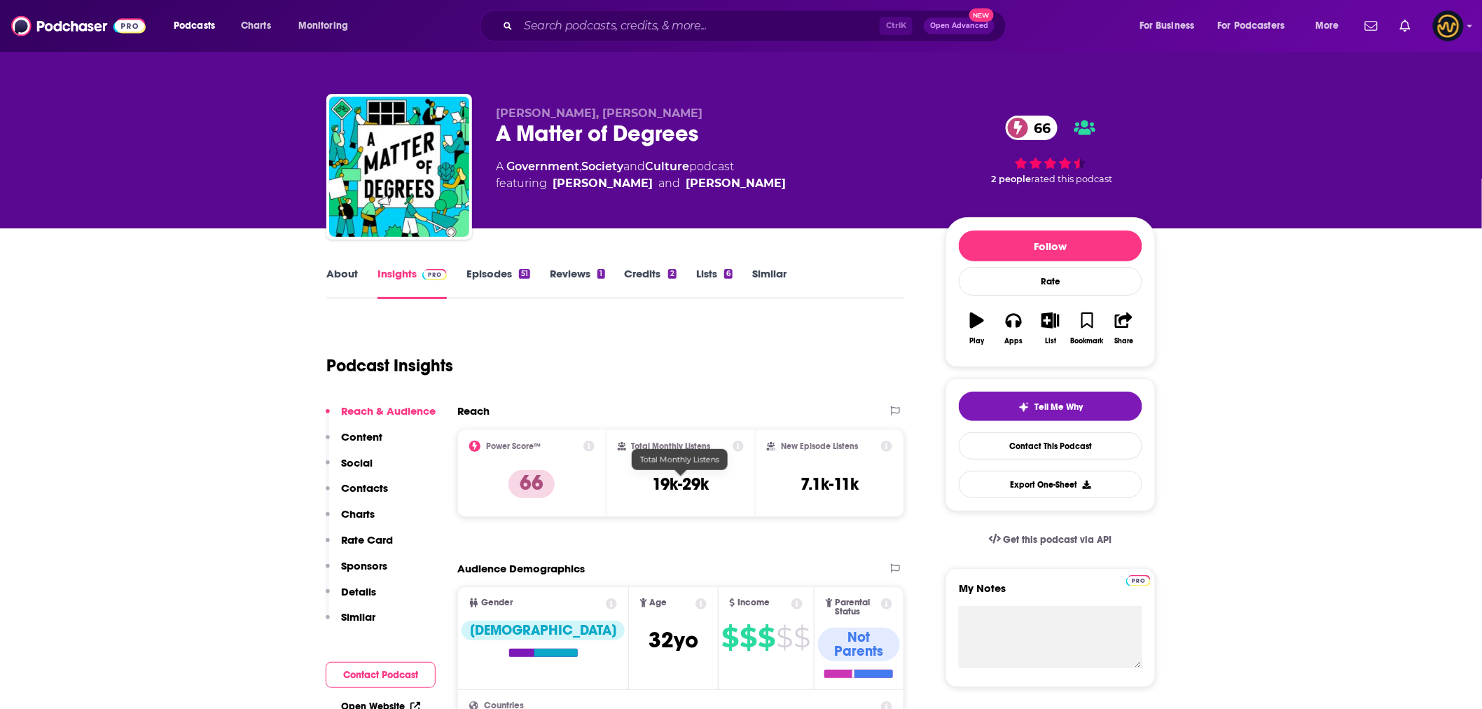
click at [685, 485] on h3 "19k-29k" at bounding box center [680, 483] width 57 height 21
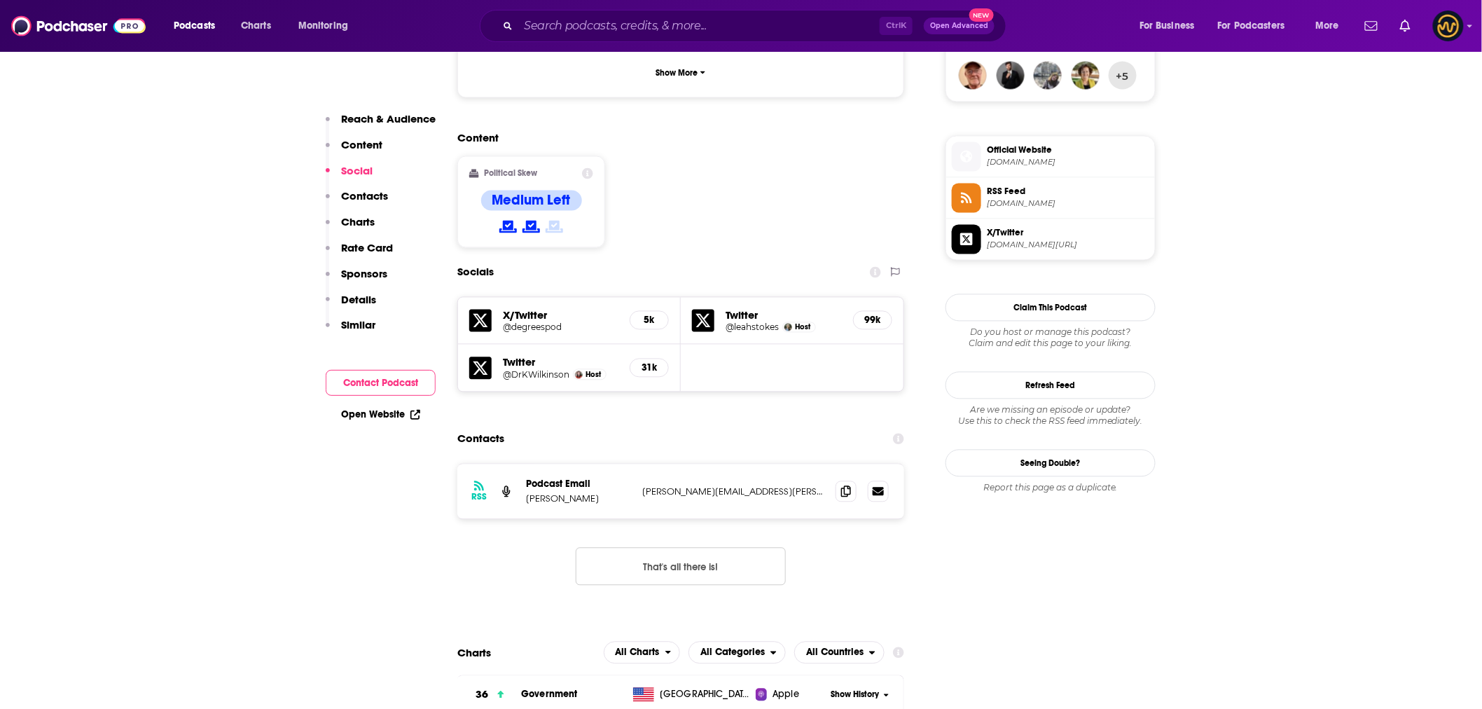
scroll to position [1167, 0]
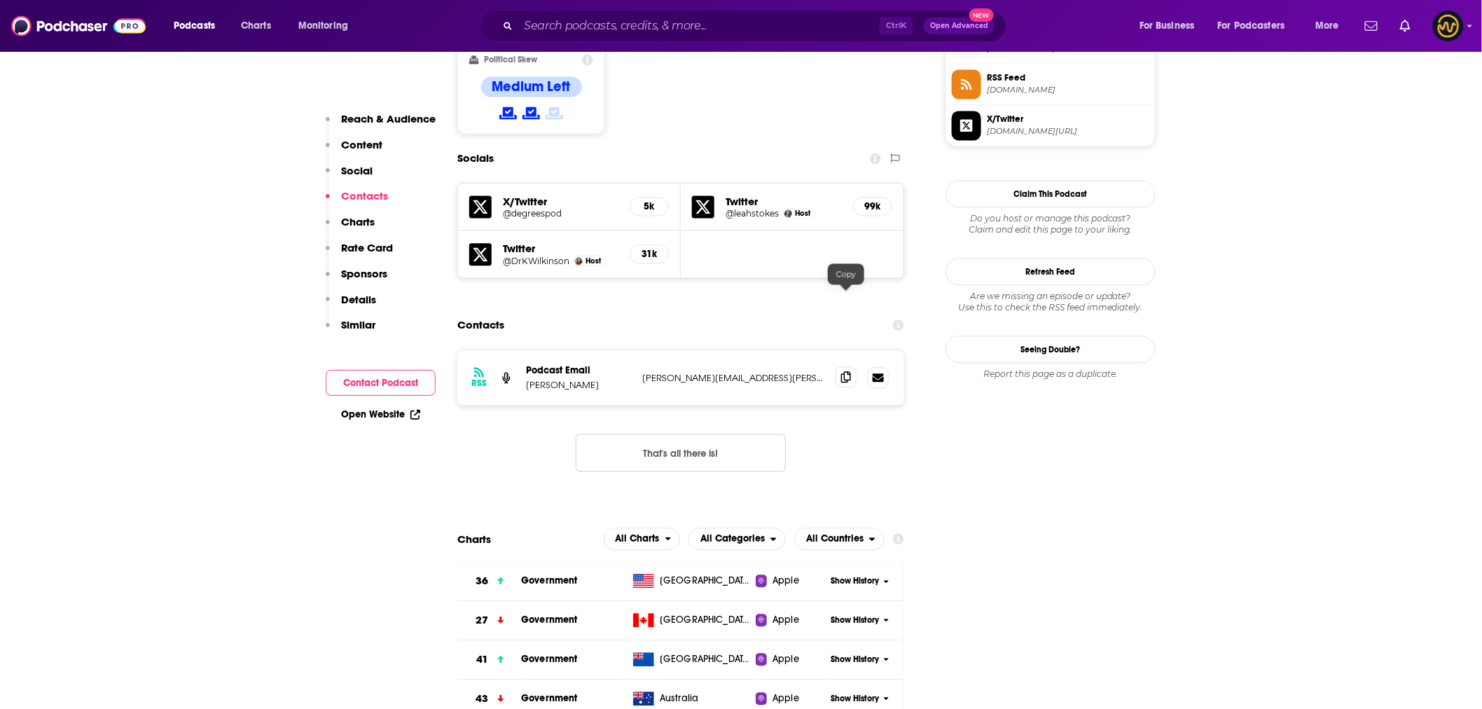
click at [848, 371] on icon at bounding box center [846, 376] width 10 height 11
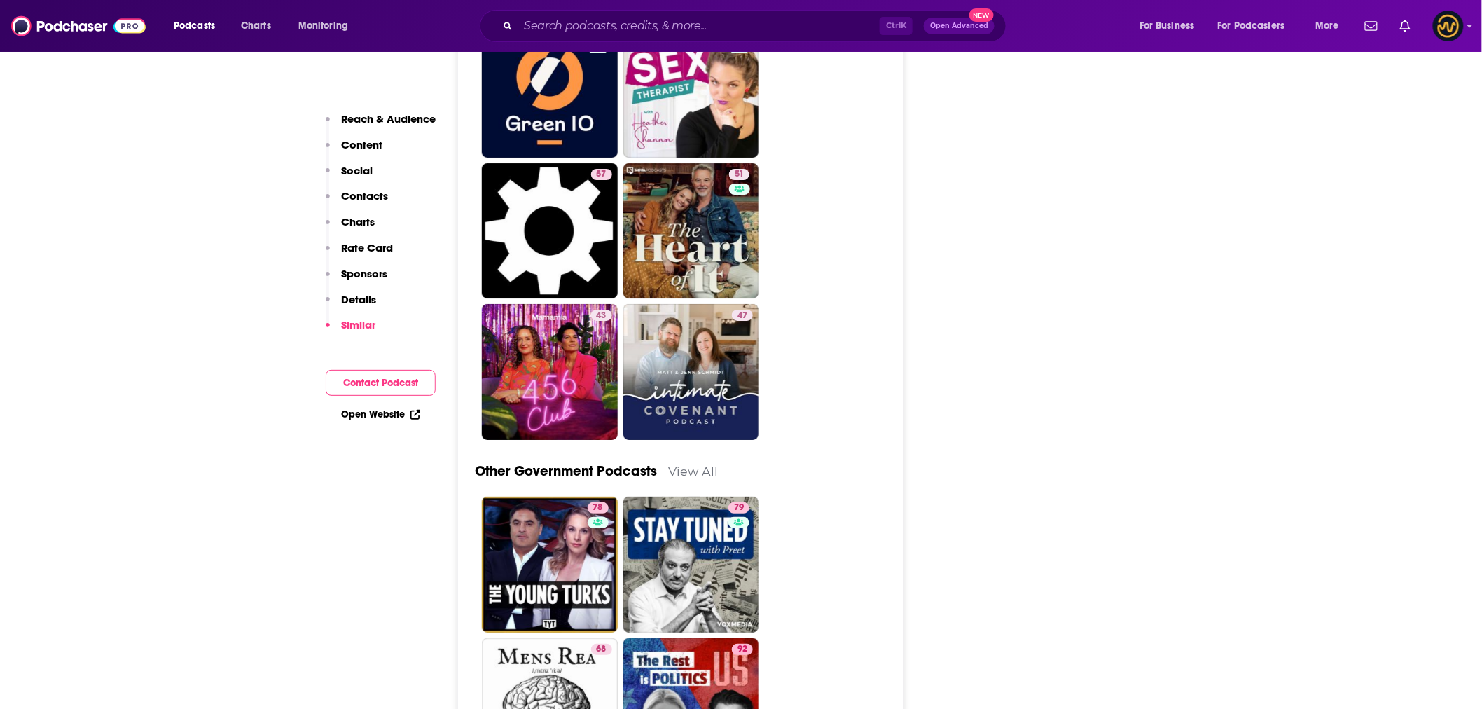
scroll to position [4279, 0]
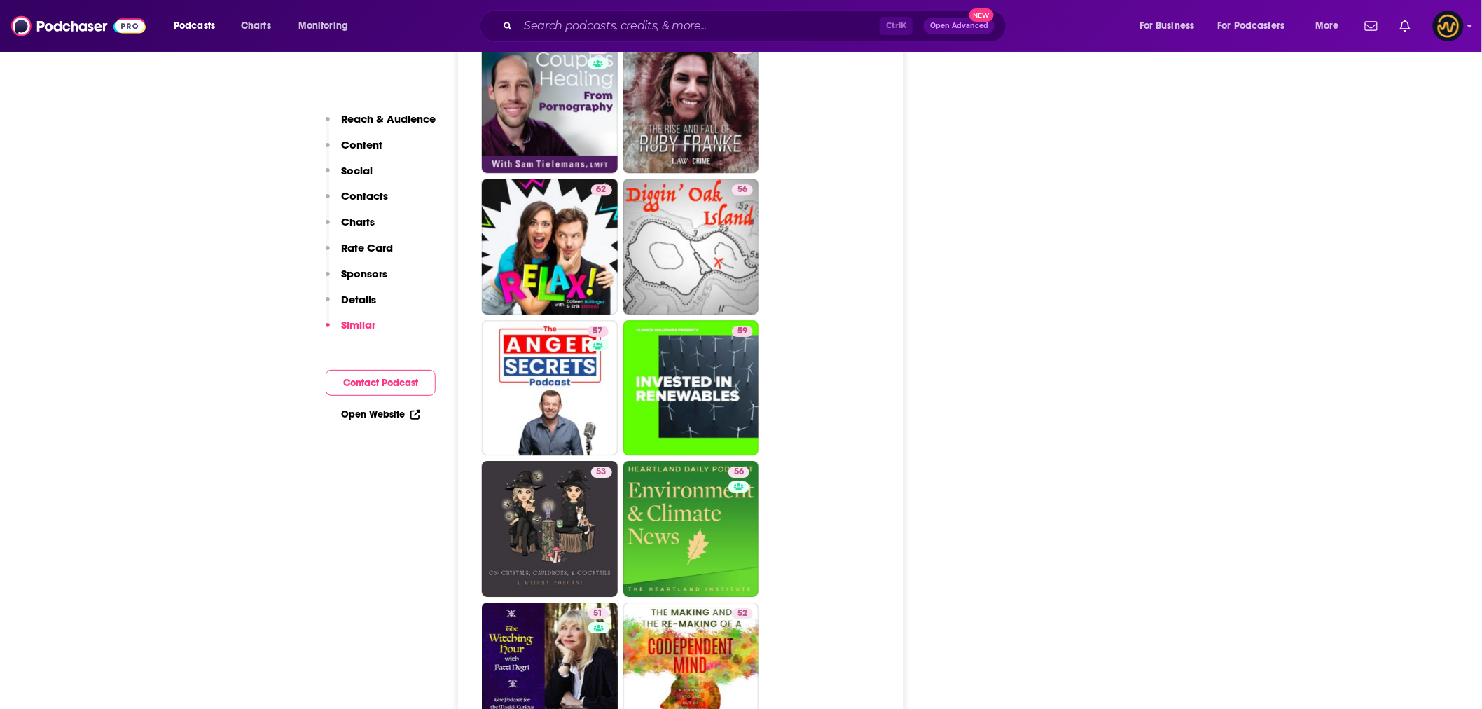
scroll to position [3890, 0]
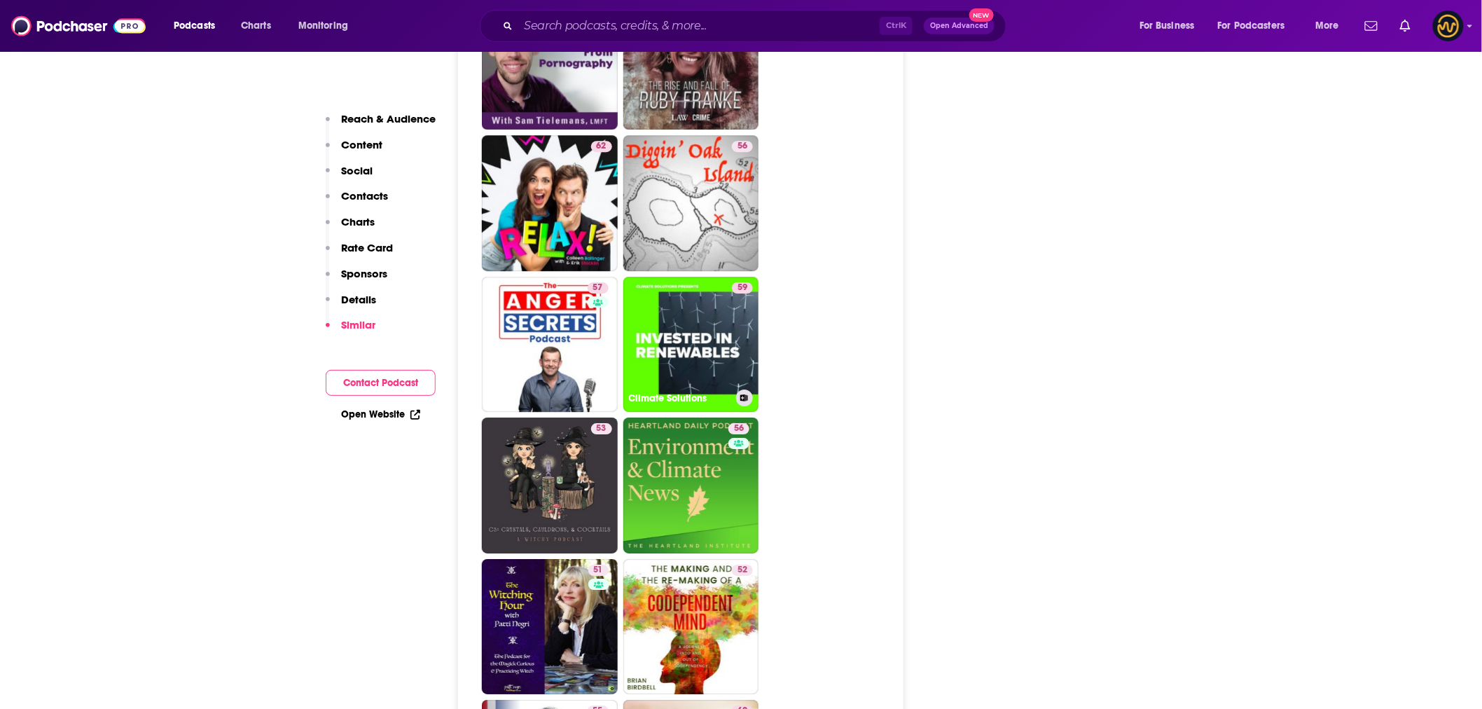
click at [696, 279] on link "59 Climate Solutions" at bounding box center [691, 345] width 136 height 136
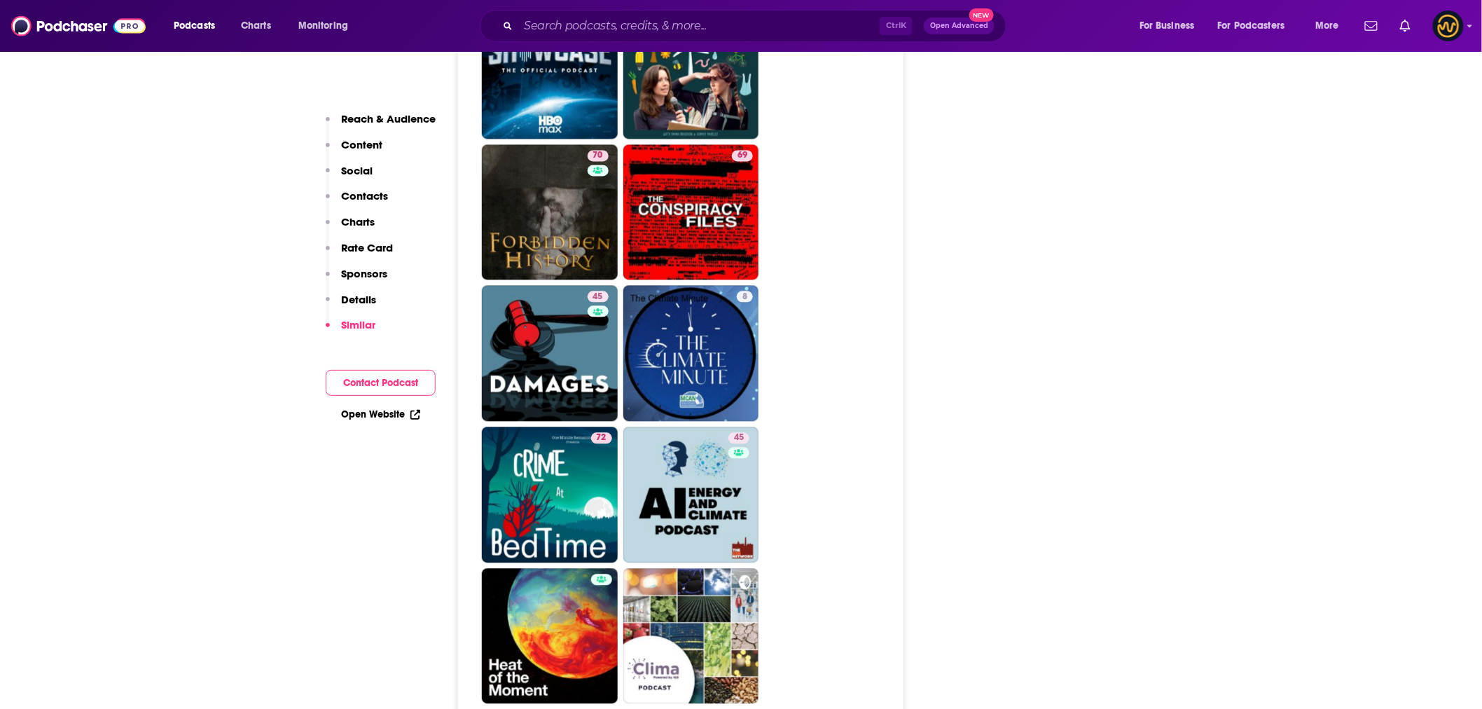
scroll to position [3423, 0]
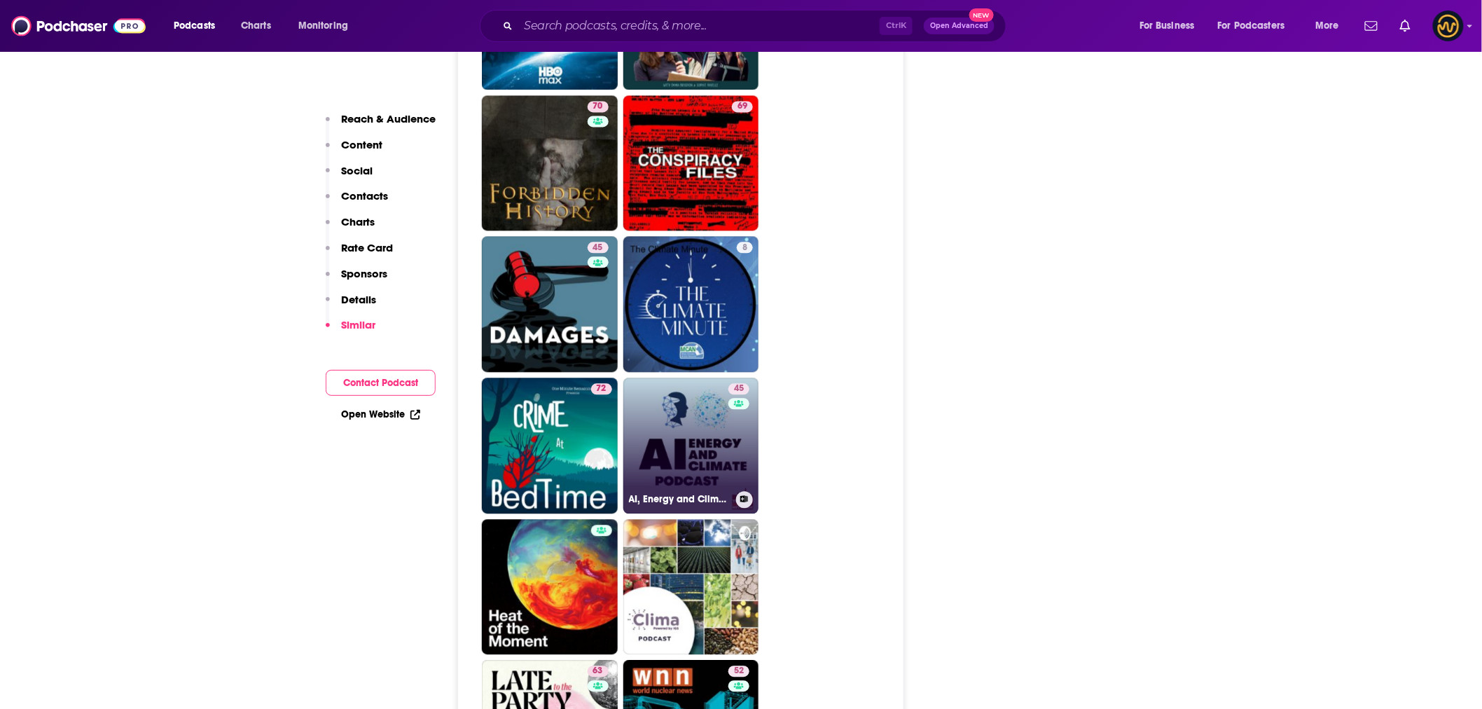
click at [699, 401] on link "45 AI, Energy and Climate Podcast" at bounding box center [691, 445] width 136 height 136
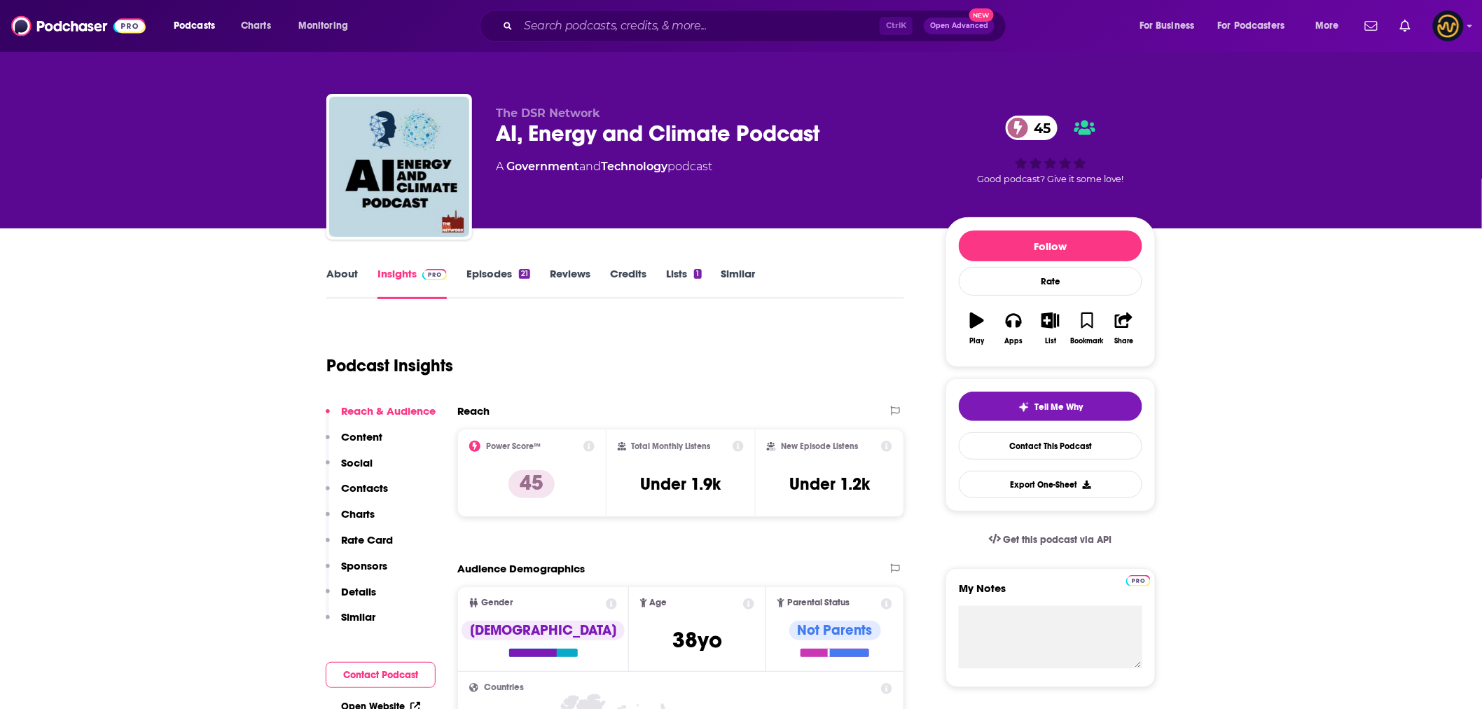
type input "[URL][DOMAIN_NAME]"
